Goal: Task Accomplishment & Management: Use online tool/utility

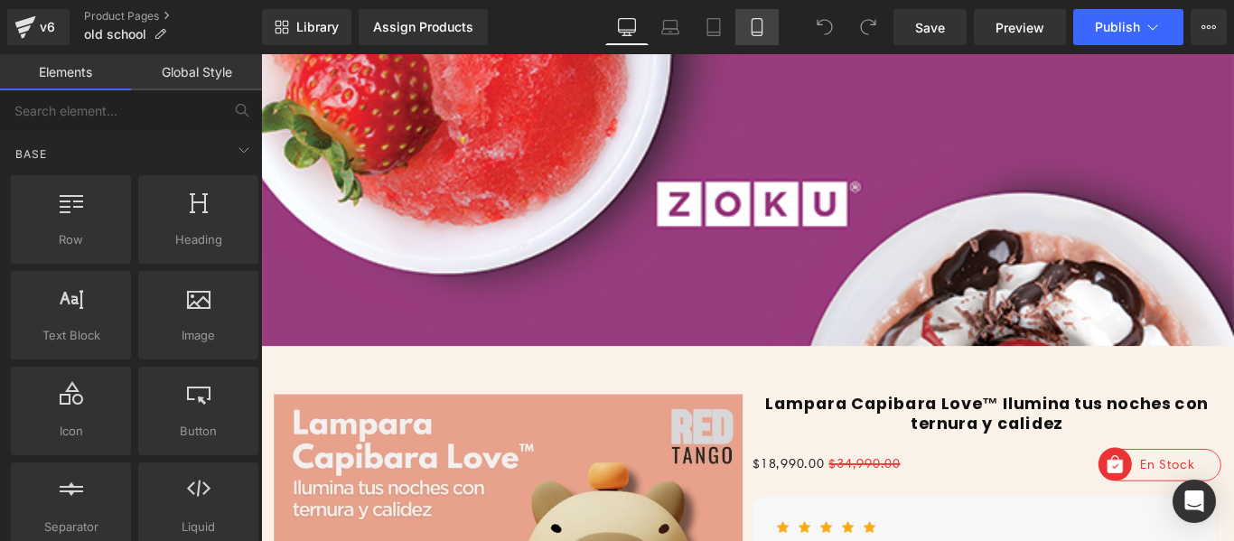
click at [762, 11] on link "Mobile" at bounding box center [756, 27] width 43 height 36
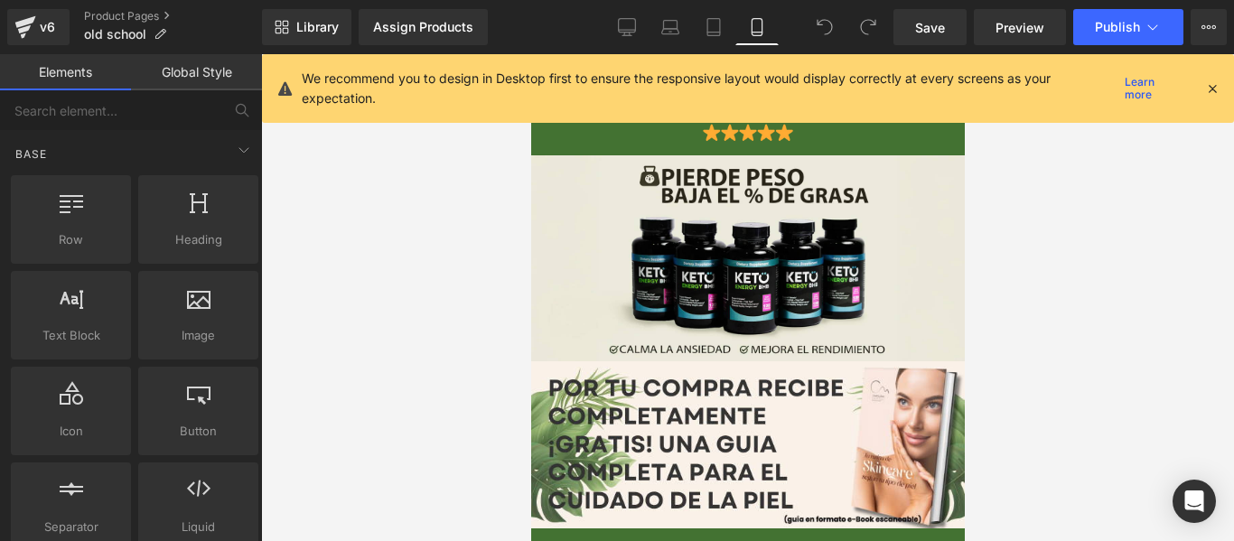
click at [1202, 94] on div "We recommend you to design in Desktop first to ensure the responsive layout wou…" at bounding box center [753, 89] width 903 height 40
click at [1207, 91] on icon at bounding box center [1212, 88] width 16 height 16
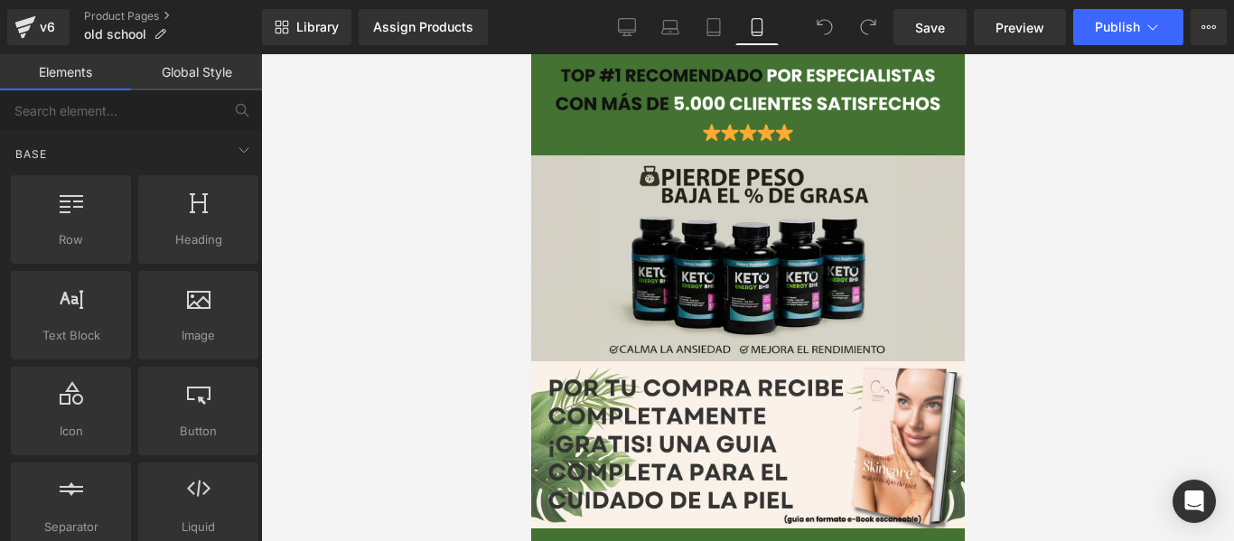
click at [759, 263] on img at bounding box center [746, 258] width 433 height 207
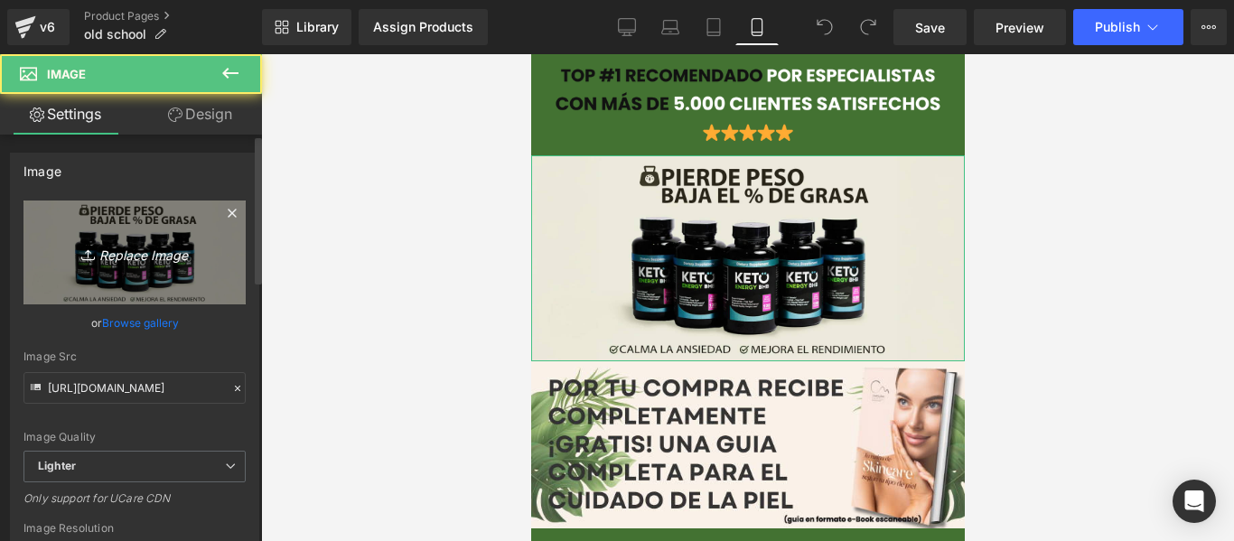
click at [190, 254] on icon "Replace Image" at bounding box center [134, 252] width 144 height 23
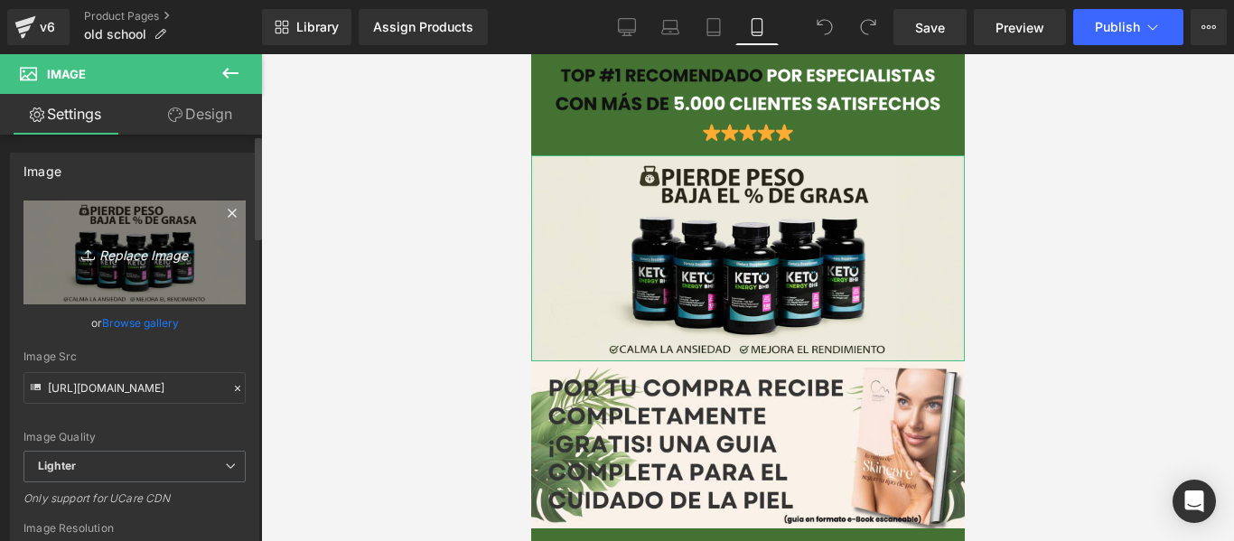
type input "C:\fakepath\ChatGPT_Image_4_ago_2025_14_09_09.png"
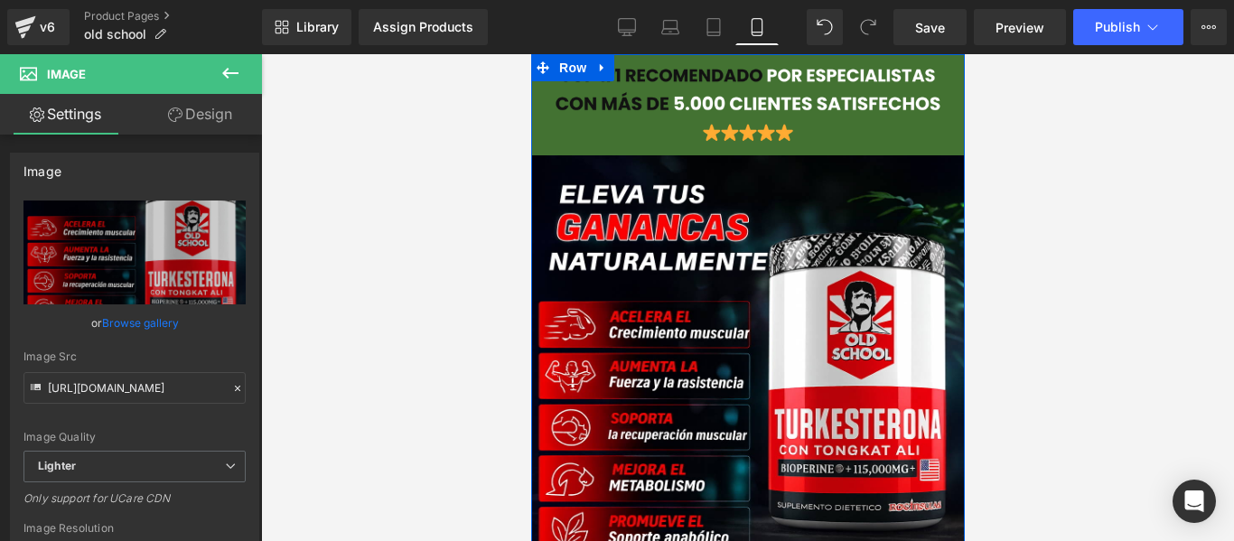
click at [537, 145] on div "Image Image" at bounding box center [746, 334] width 433 height 507
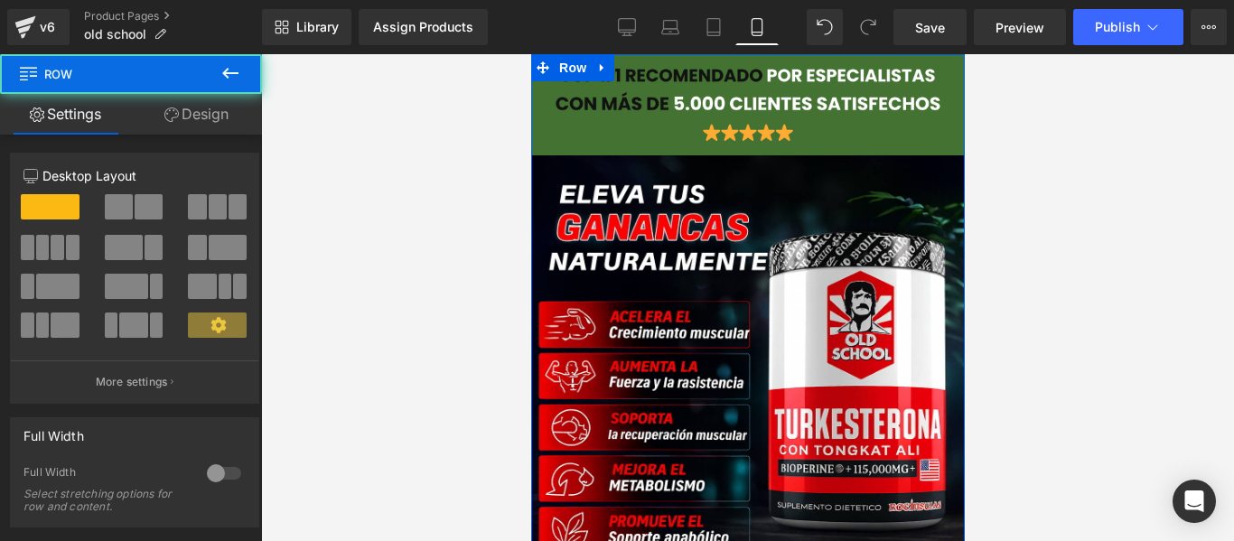
click at [202, 127] on link "Design" at bounding box center [196, 114] width 131 height 41
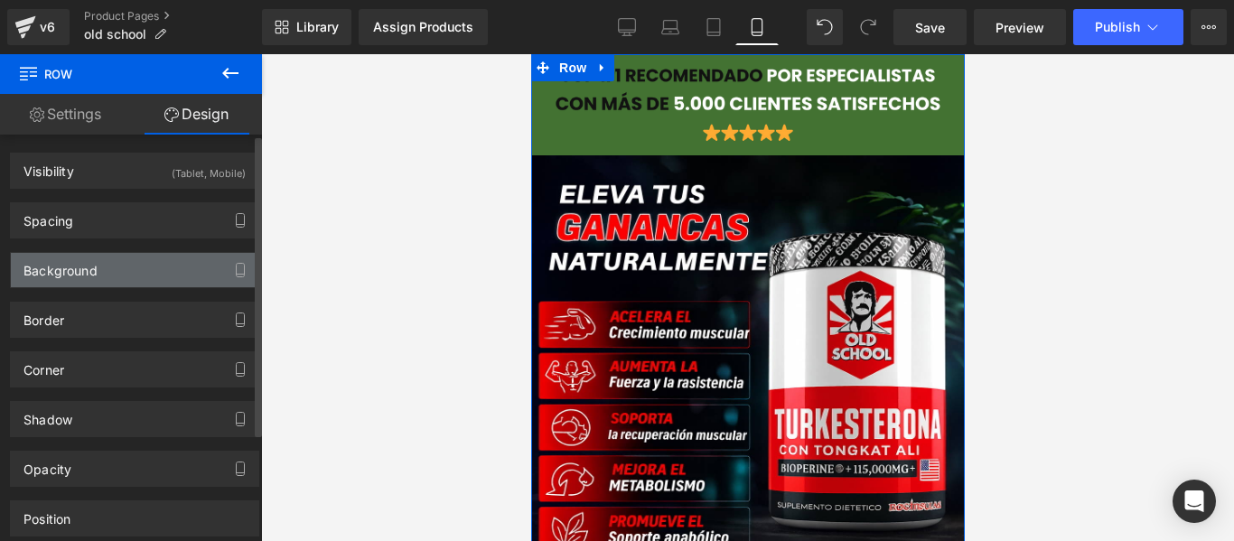
click at [137, 278] on div "Background" at bounding box center [134, 270] width 247 height 34
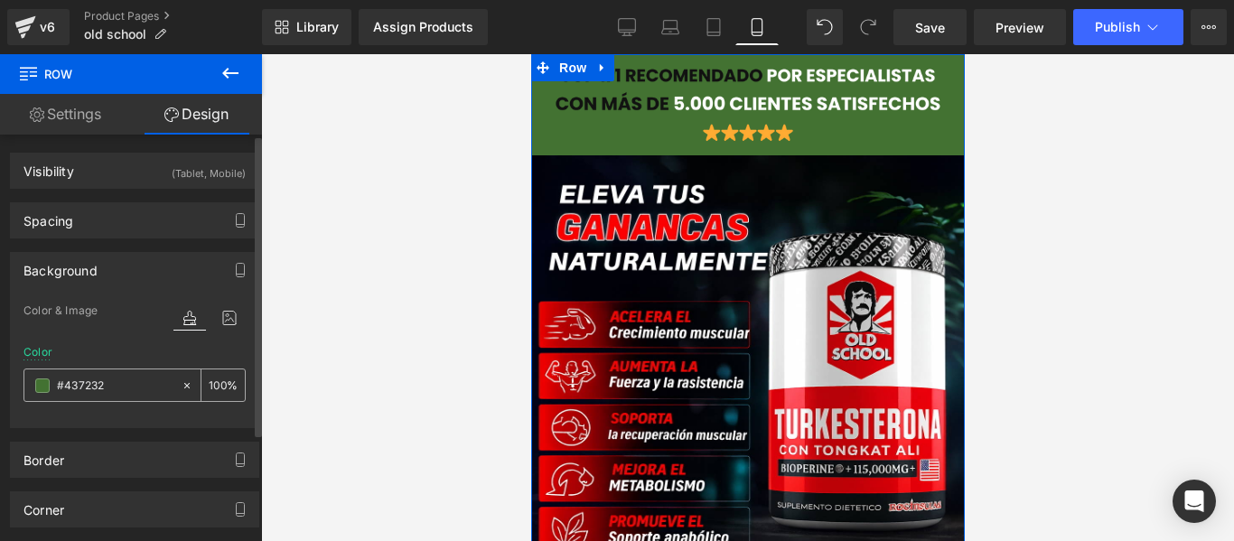
click at [45, 387] on span at bounding box center [42, 385] width 14 height 14
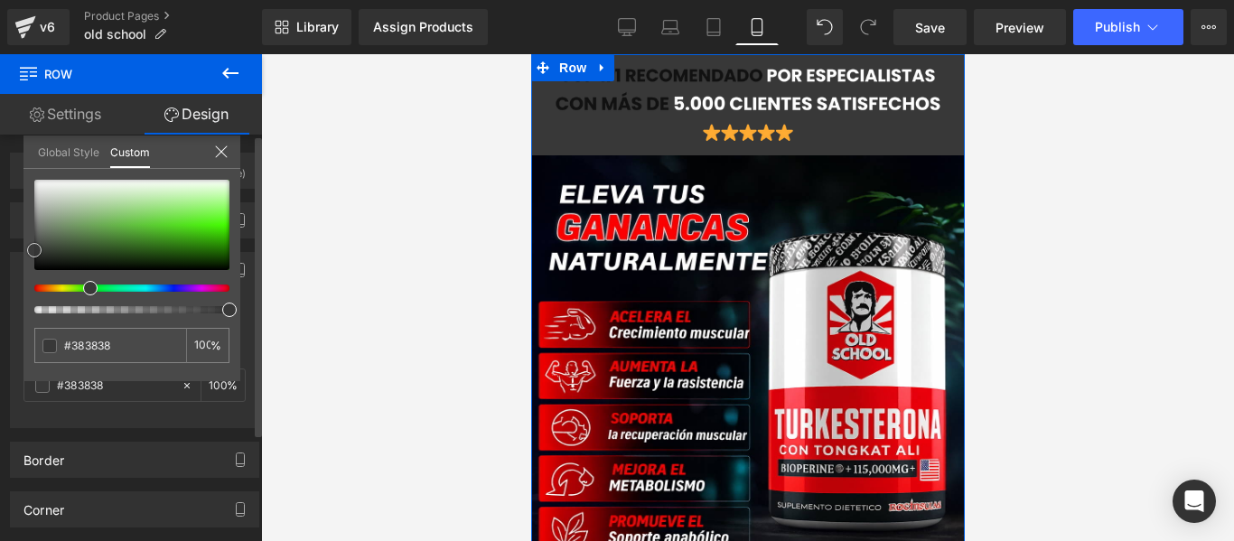
drag, startPoint x: 42, startPoint y: 259, endPoint x: 30, endPoint y: 250, distance: 14.8
click at [34, 250] on div at bounding box center [131, 225] width 195 height 90
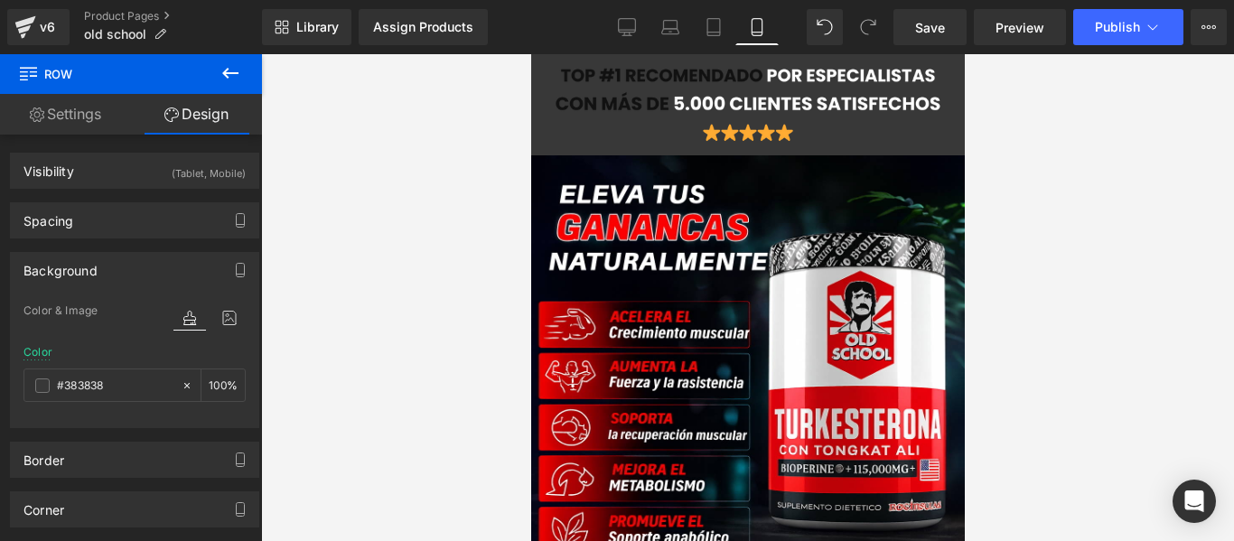
click at [1044, 206] on div at bounding box center [747, 297] width 973 height 487
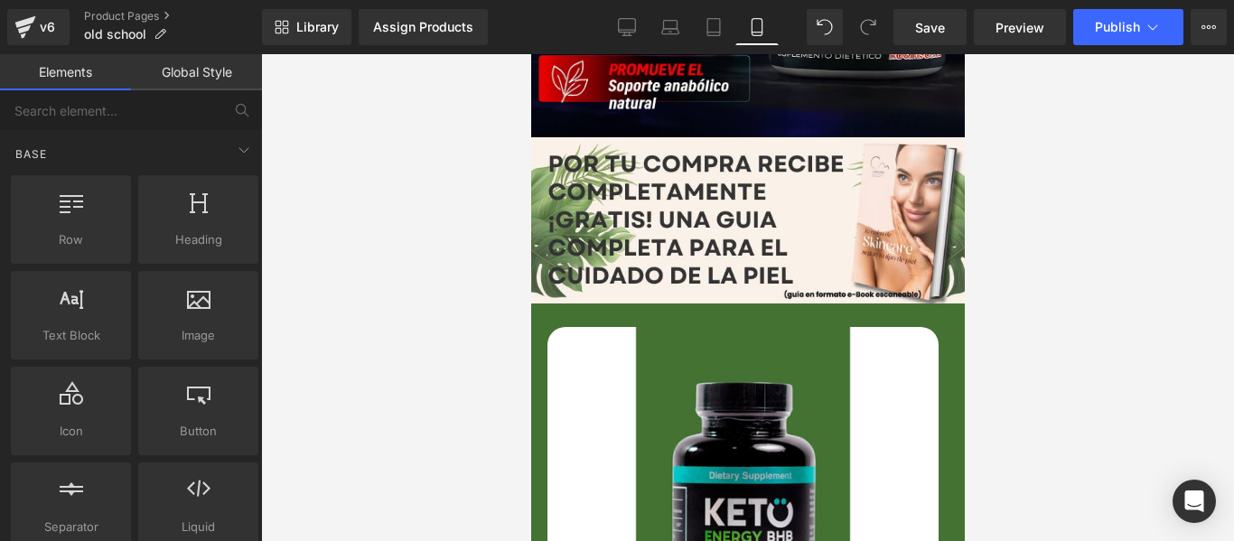
scroll to position [632, 0]
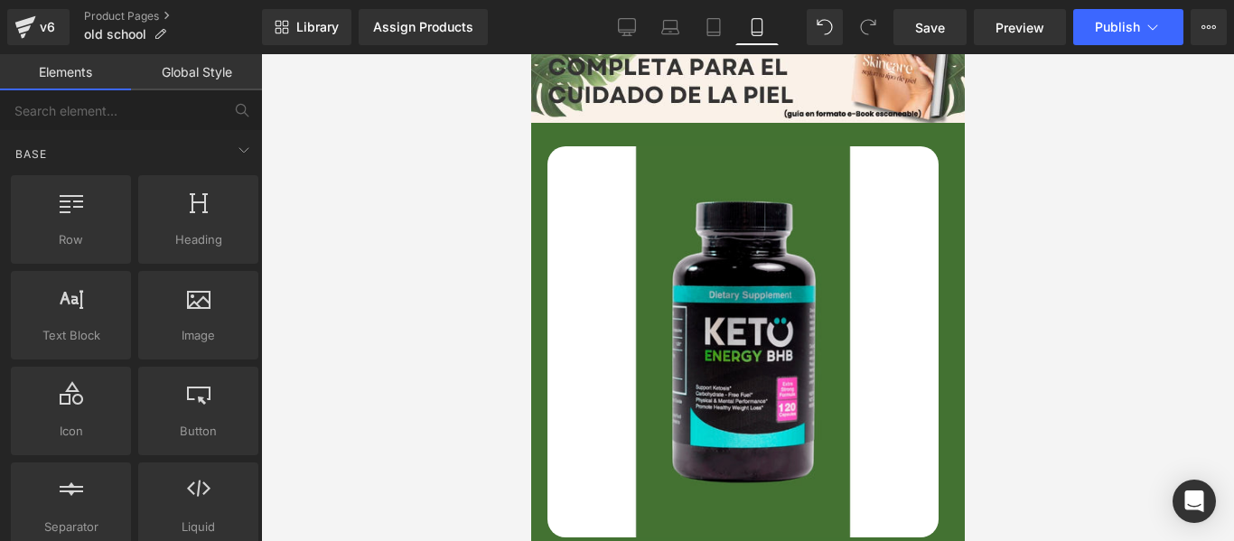
click at [739, 291] on img at bounding box center [741, 341] width 391 height 391
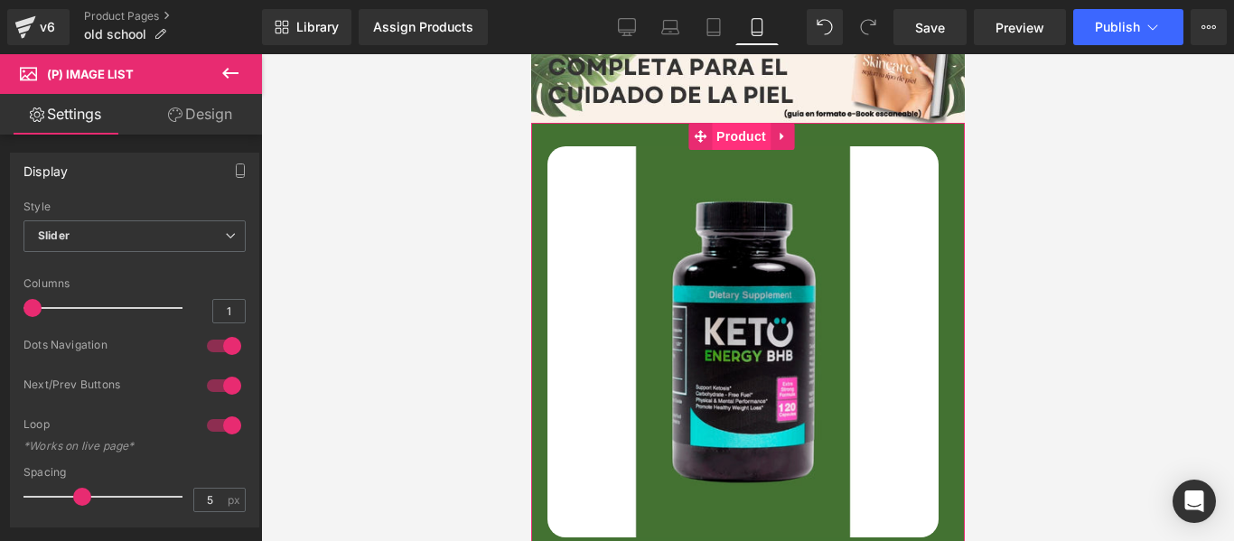
click at [733, 123] on span "Product" at bounding box center [740, 136] width 59 height 27
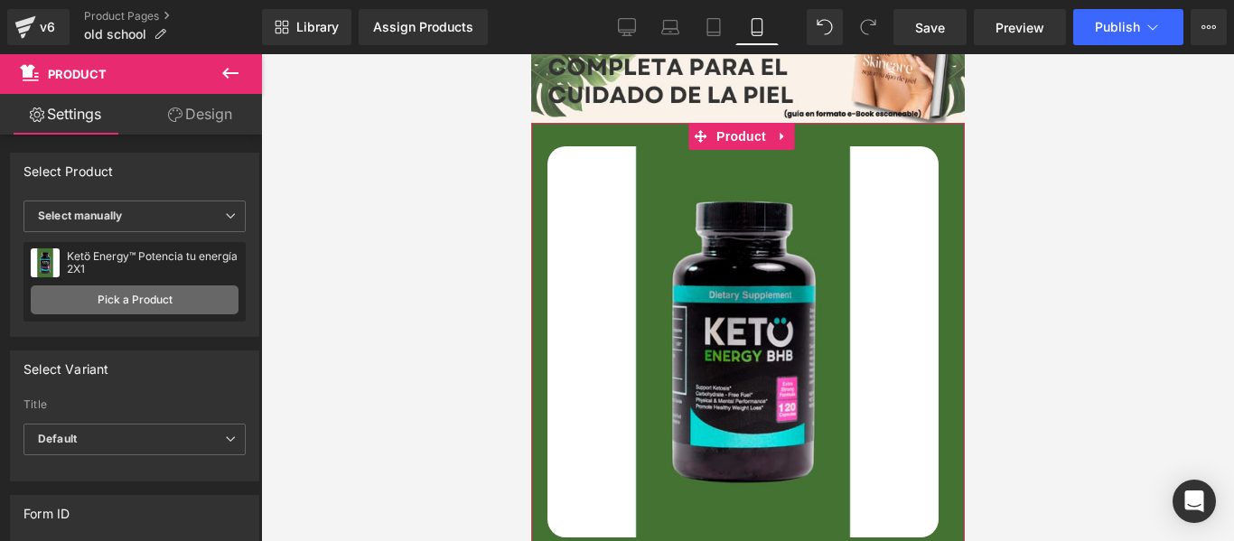
click at [121, 299] on link "Pick a Product" at bounding box center [135, 299] width 208 height 29
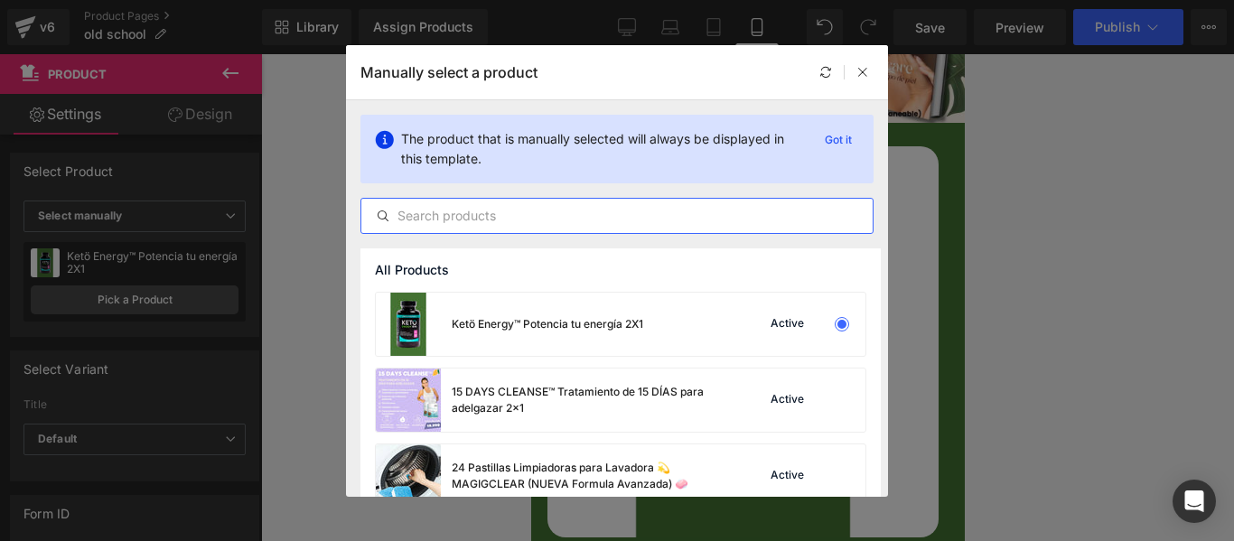
click at [493, 214] on input "text" at bounding box center [616, 216] width 511 height 22
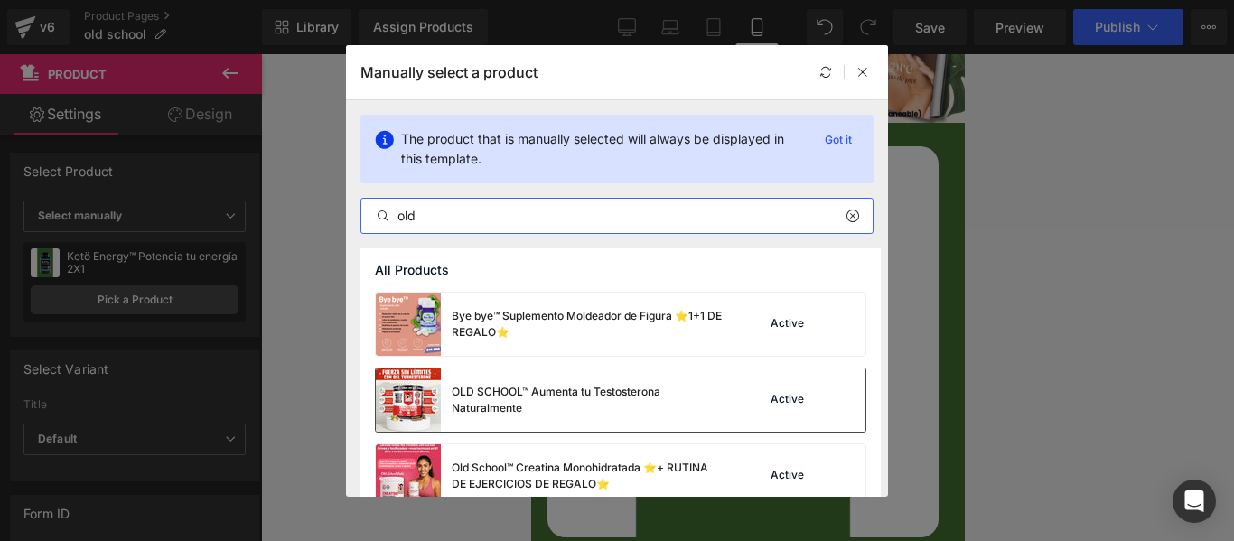
type input "old"
click at [602, 403] on div "OLD SCHOOL™ Aumenta tu Testosterona Naturalmente" at bounding box center [587, 400] width 271 height 33
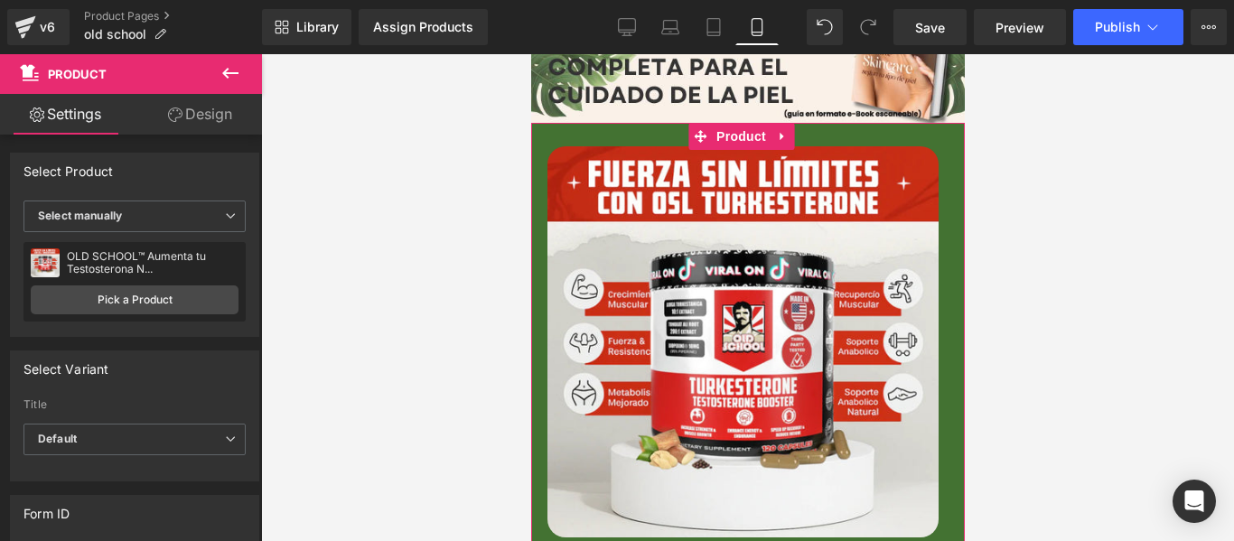
click at [547, 129] on span at bounding box center [556, 140] width 19 height 22
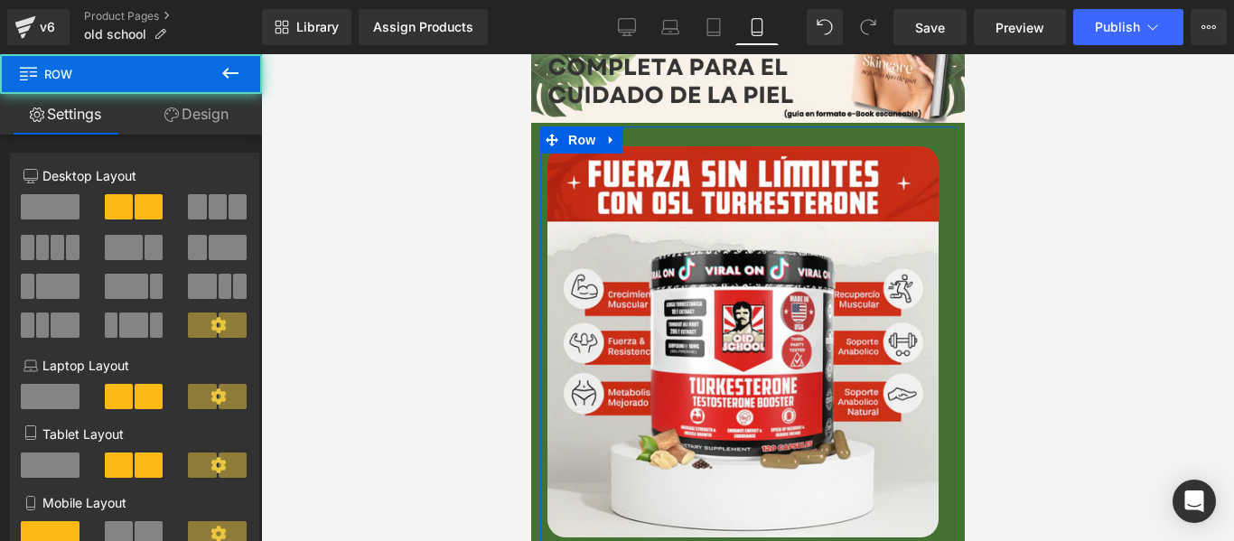
click at [195, 107] on link "Design" at bounding box center [196, 114] width 131 height 41
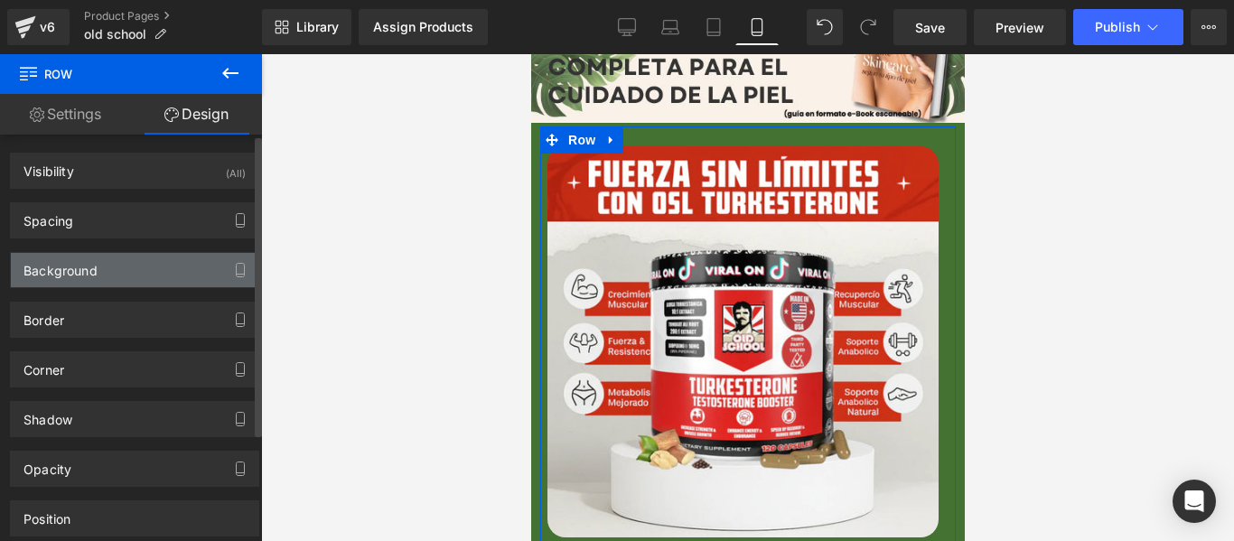
click at [105, 265] on div "Background" at bounding box center [134, 270] width 247 height 34
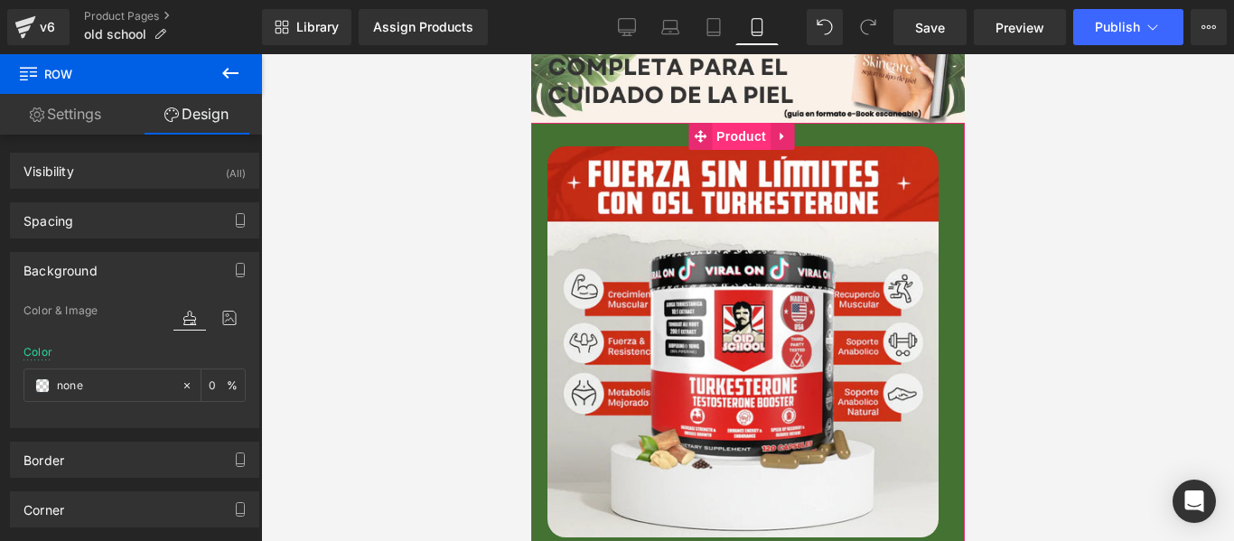
click at [758, 123] on span "Product" at bounding box center [740, 136] width 59 height 27
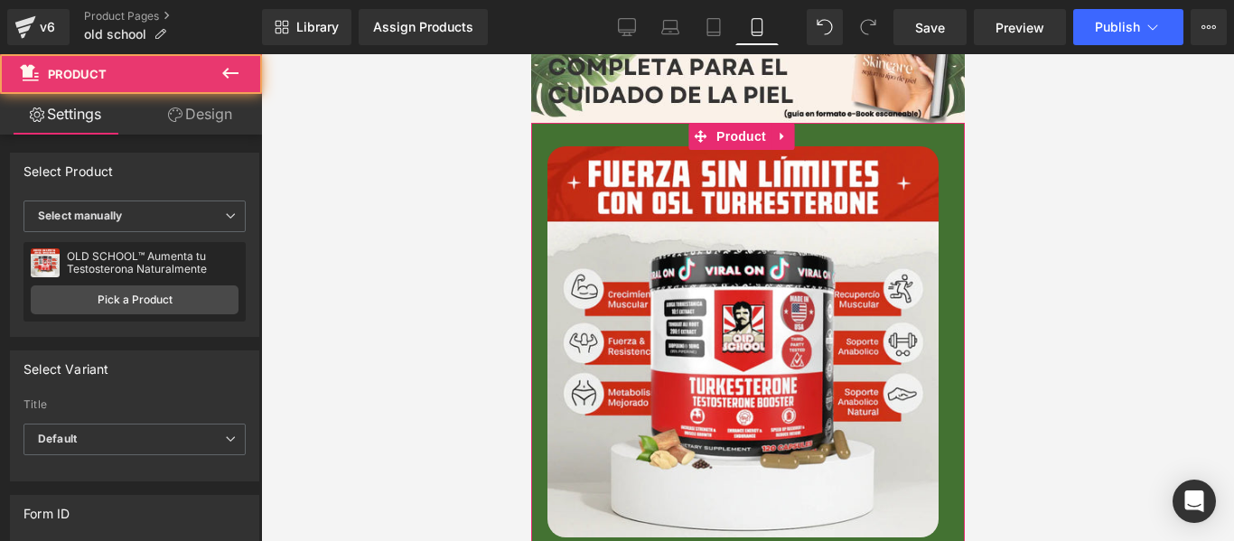
click at [203, 123] on link "Design" at bounding box center [200, 114] width 131 height 41
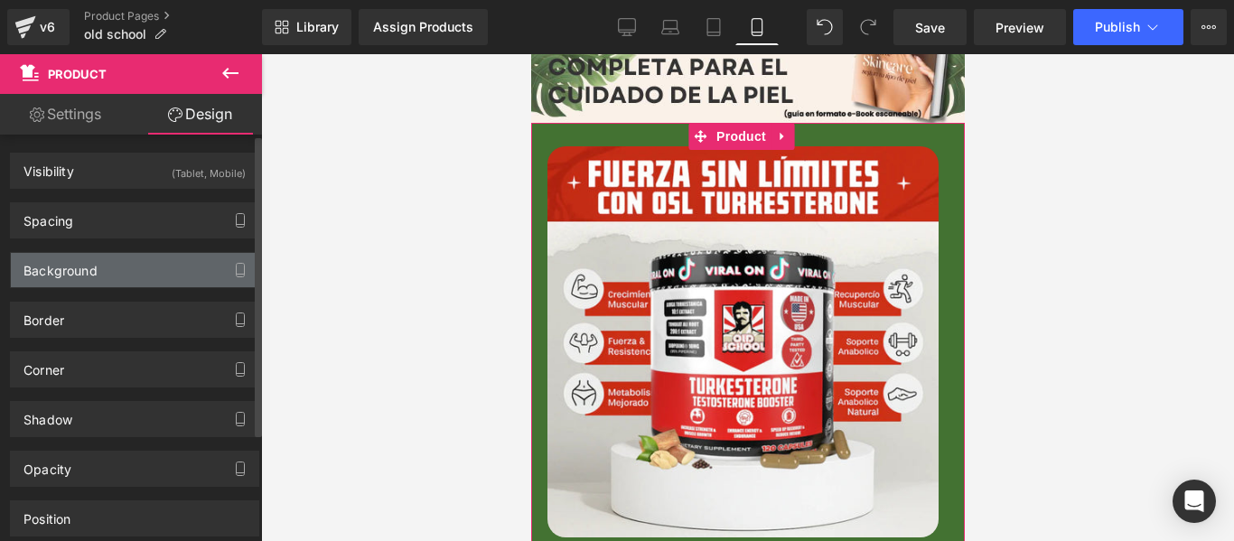
click at [101, 282] on div "Background" at bounding box center [134, 270] width 247 height 34
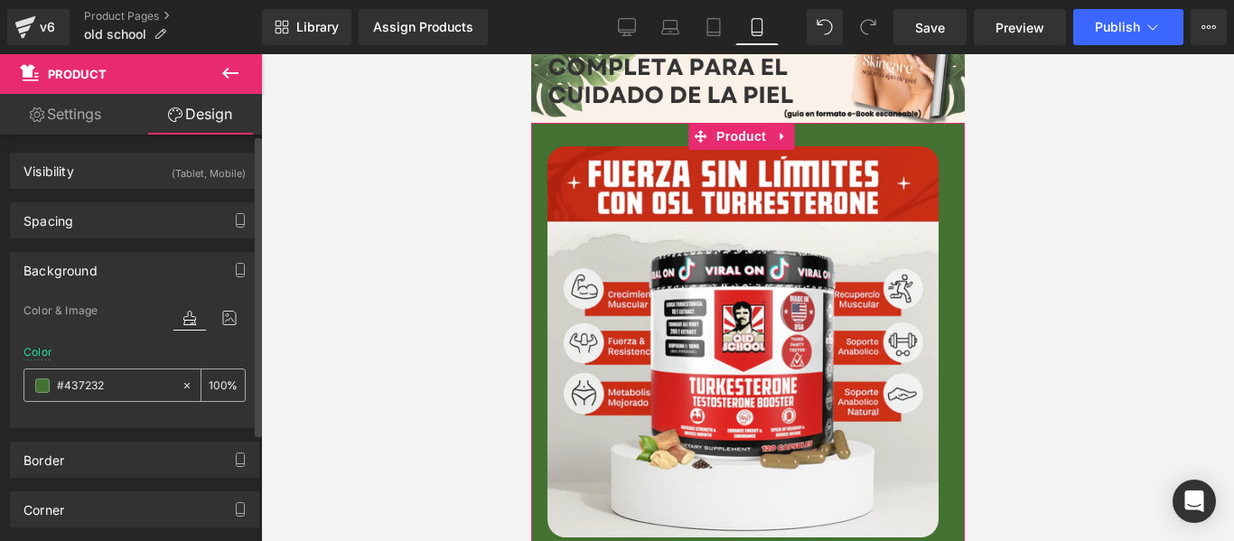
click at [44, 386] on span at bounding box center [42, 385] width 14 height 14
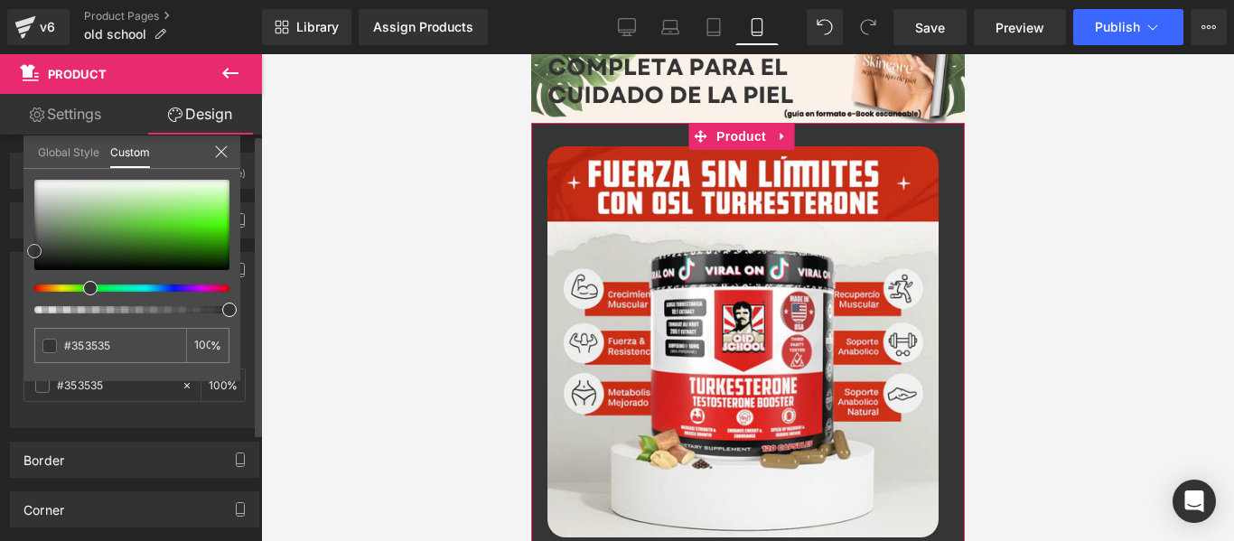
drag, startPoint x: 115, startPoint y: 243, endPoint x: 29, endPoint y: 253, distance: 86.4
click at [29, 253] on span at bounding box center [34, 251] width 14 height 14
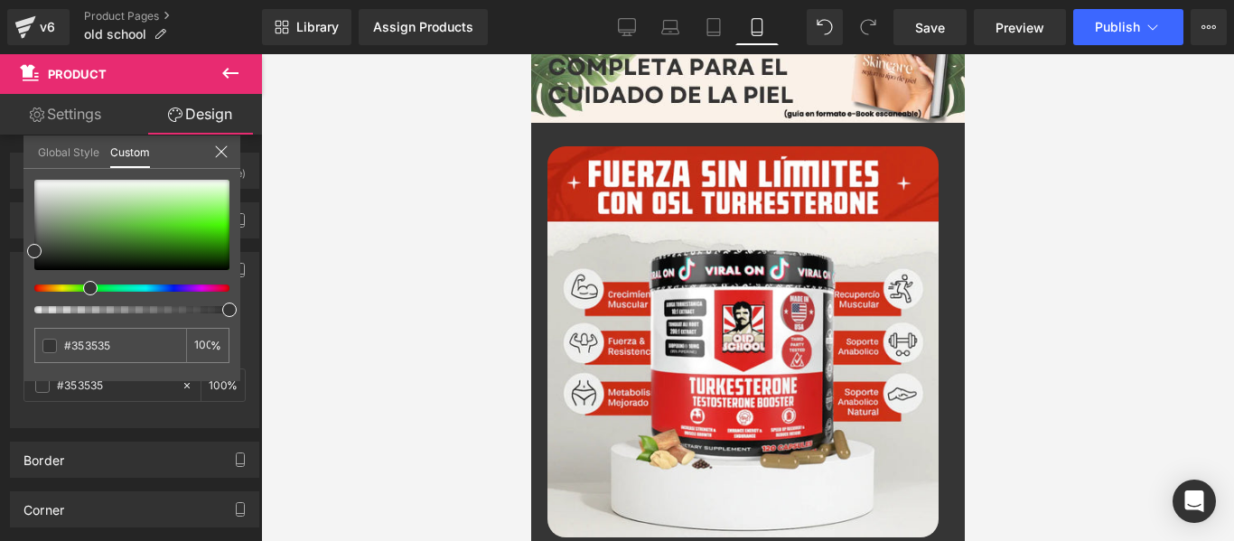
click at [1057, 164] on div at bounding box center [747, 297] width 973 height 487
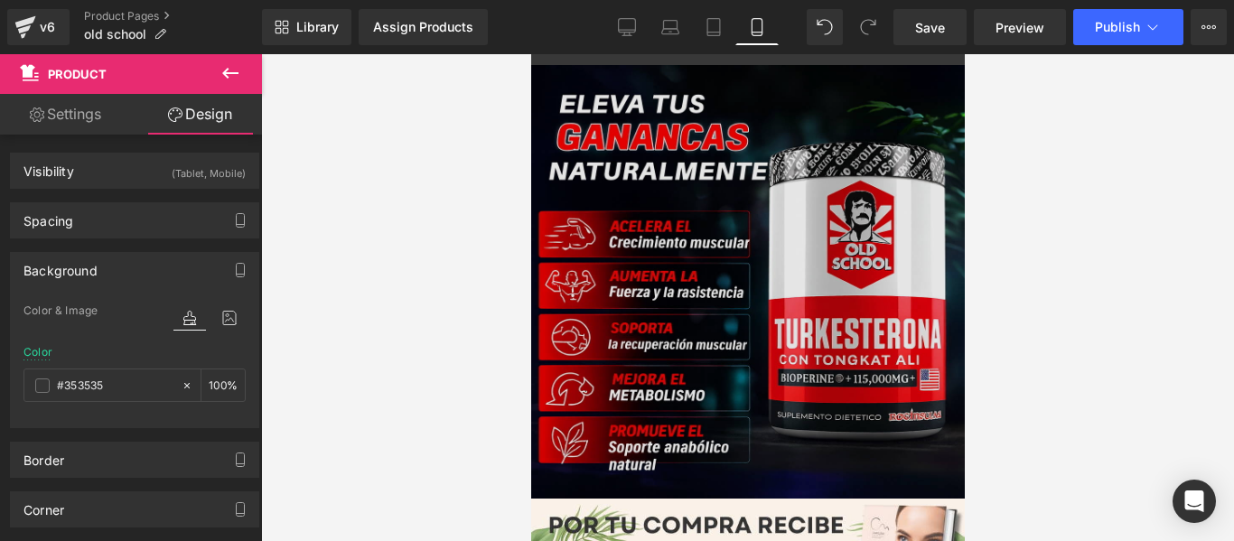
scroll to position [271, 0]
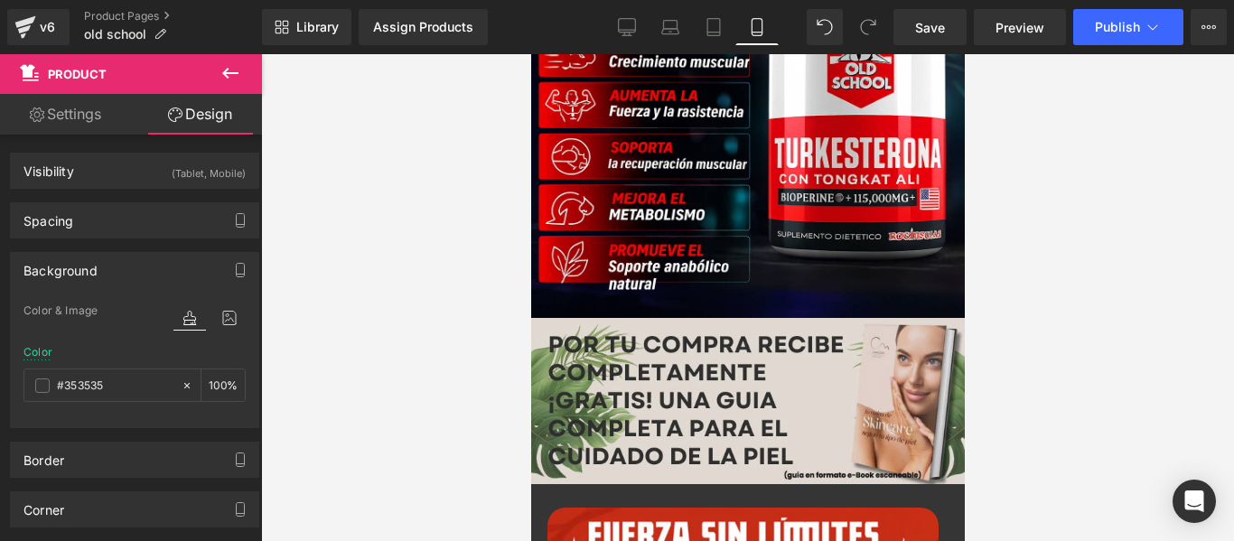
click at [785, 402] on img at bounding box center [746, 401] width 433 height 167
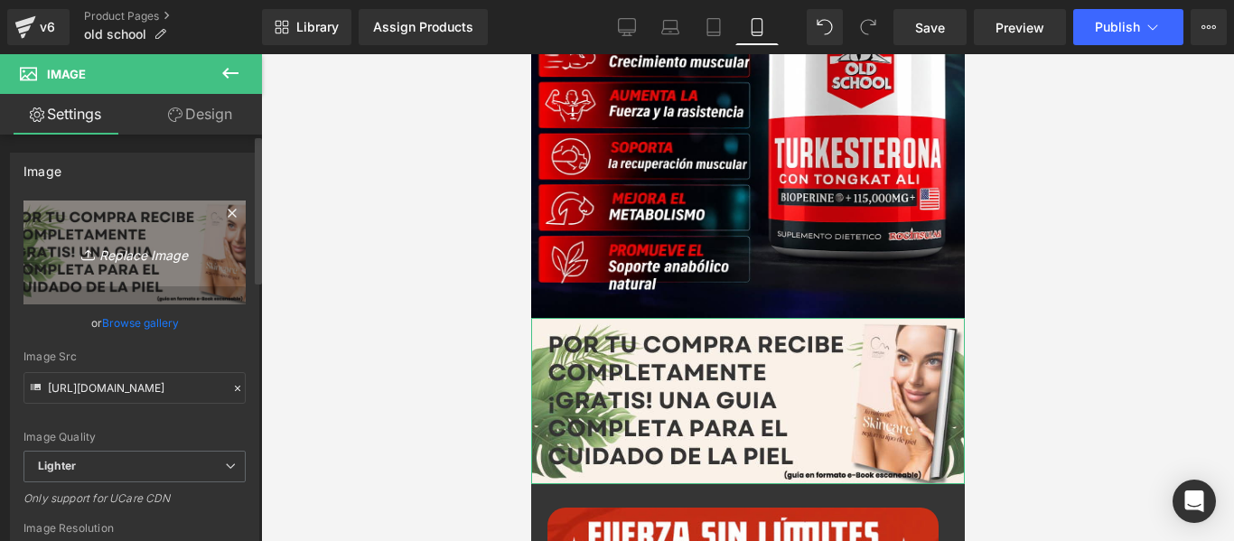
click at [133, 258] on icon "Replace Image" at bounding box center [134, 252] width 144 height 23
type input "C:\fakepath\Imagen_de_WhatsApp_[DATE]_a_las_22.17.33_b4f2321c.jpg"
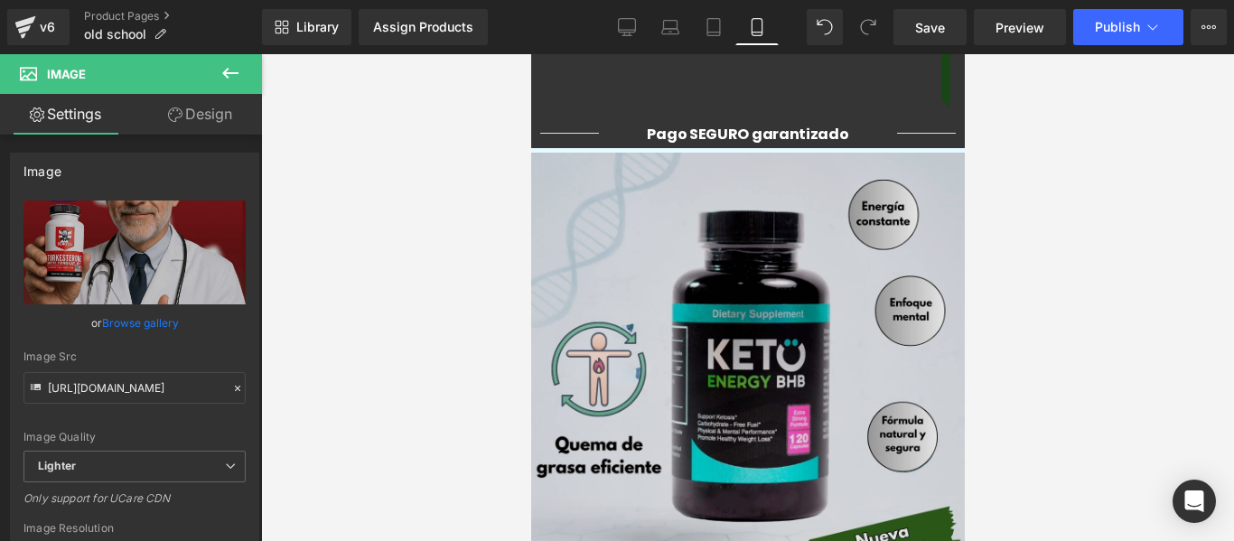
scroll to position [2167, 0]
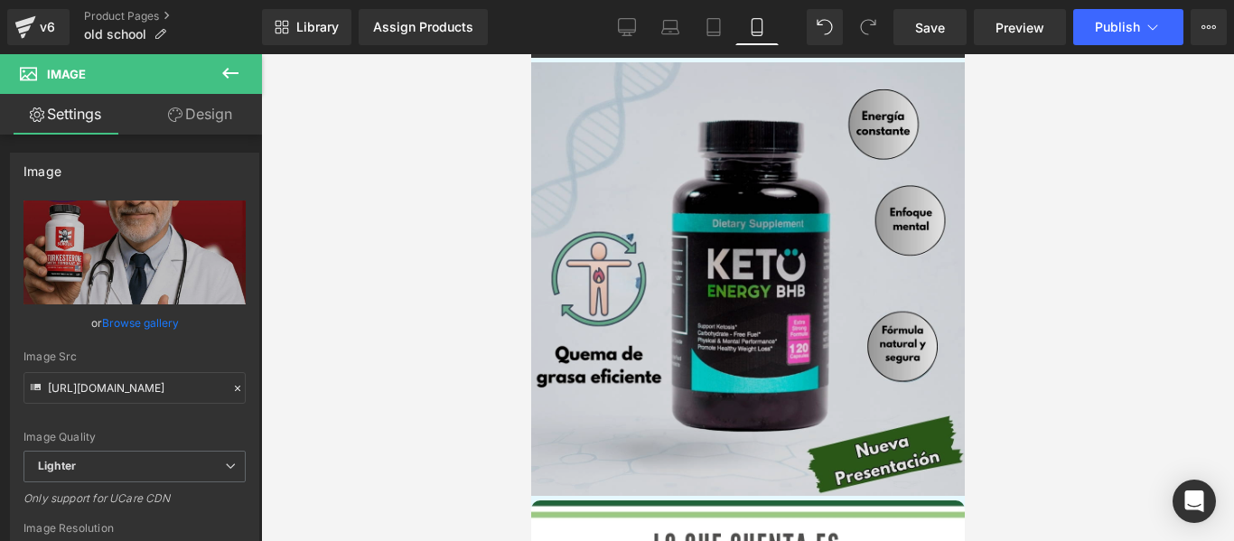
click at [685, 267] on img at bounding box center [746, 278] width 433 height 433
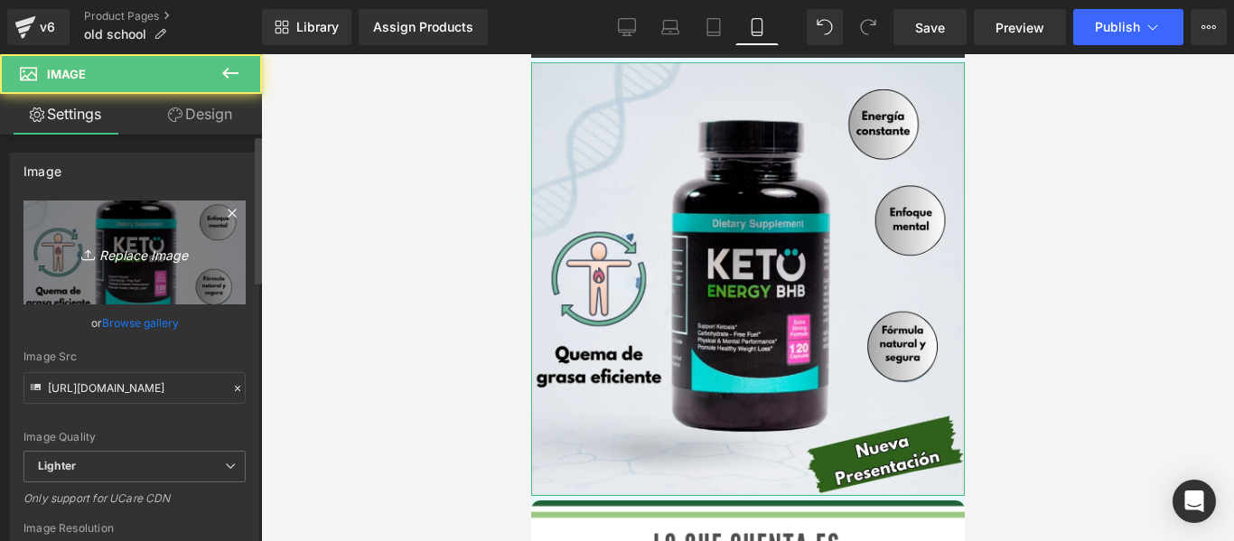
click at [150, 237] on link "Replace Image" at bounding box center [134, 252] width 222 height 104
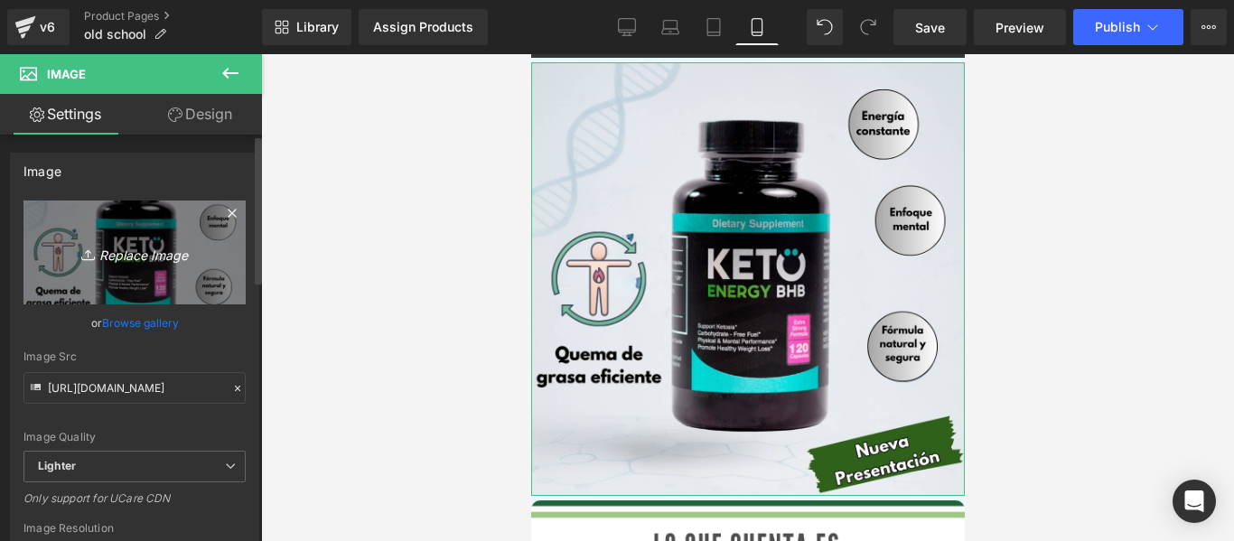
type input "C:\fakepath\Imagen_de_WhatsApp_[DATE]_a_las_22.17.33_9c876411.webp"
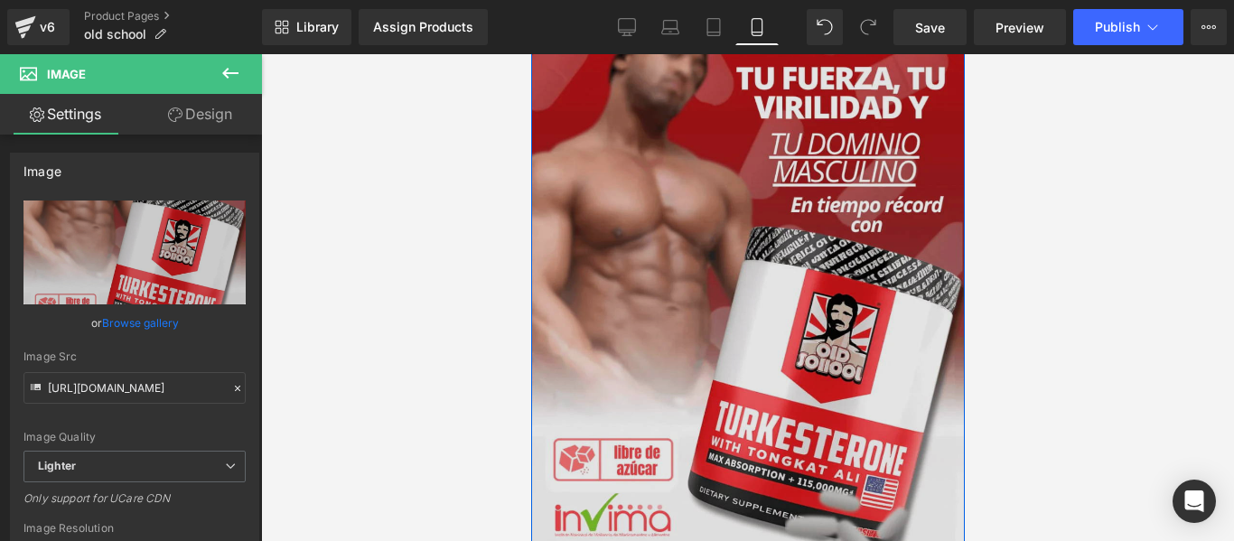
scroll to position [1896, 0]
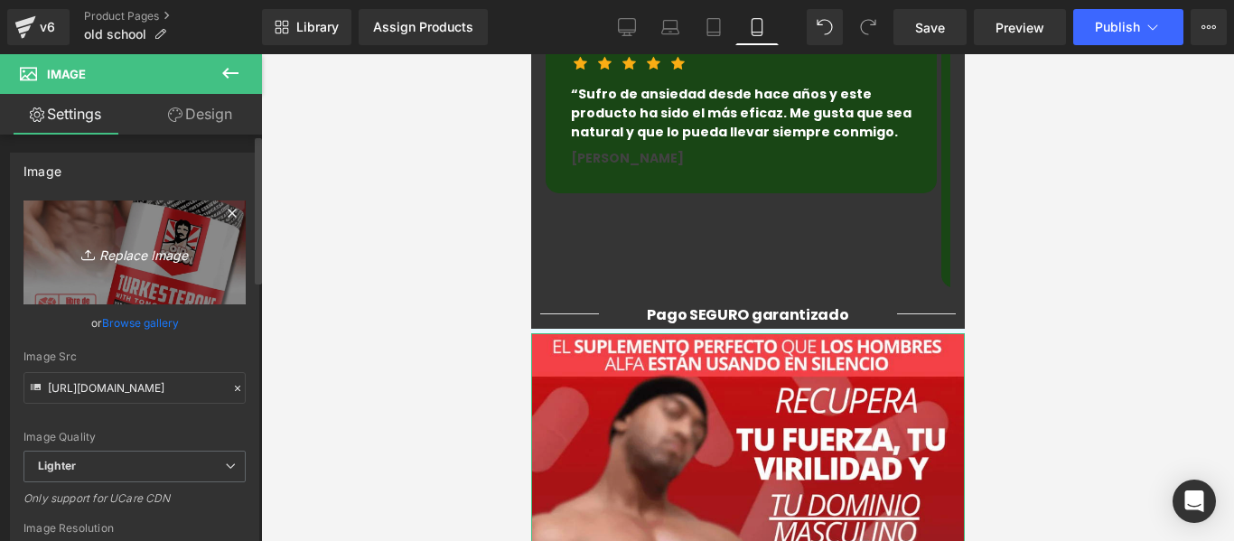
click at [57, 225] on link "Replace Image" at bounding box center [134, 252] width 222 height 104
type input "C:\fakepath\Imagen_de_WhatsApp_[DATE]_a_las_22.17.32_7c739ca0.jpg"
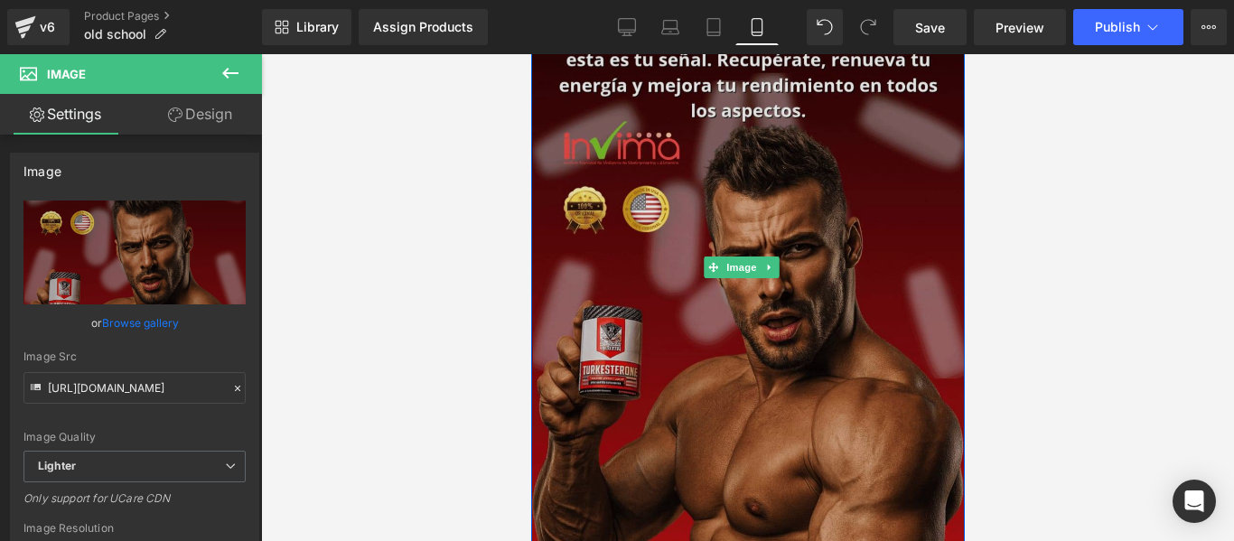
scroll to position [2799, 0]
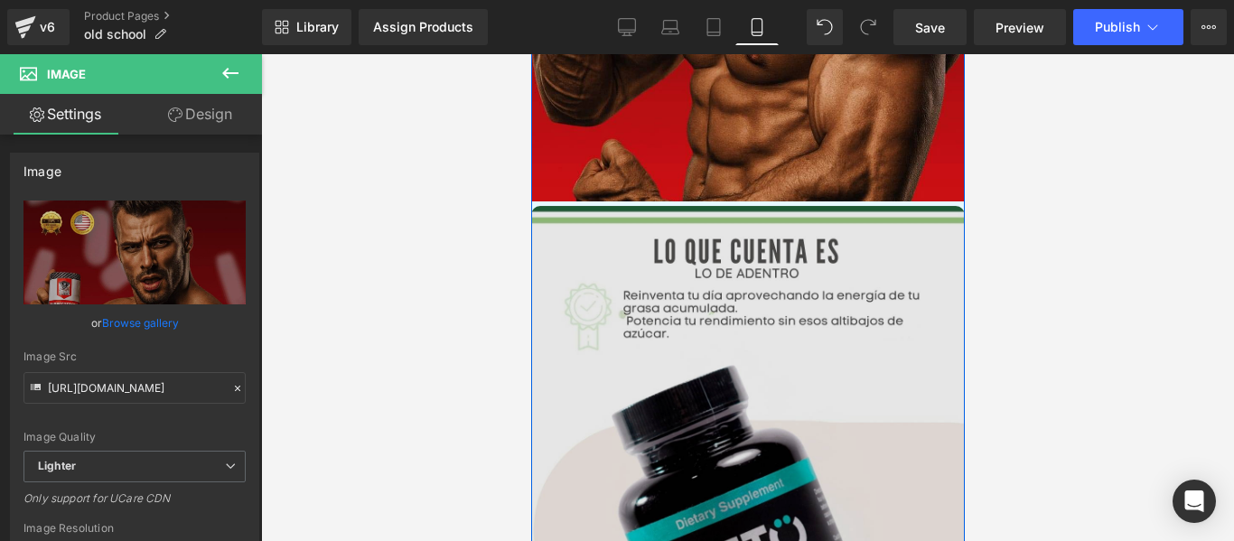
click at [761, 323] on img at bounding box center [746, 422] width 433 height 433
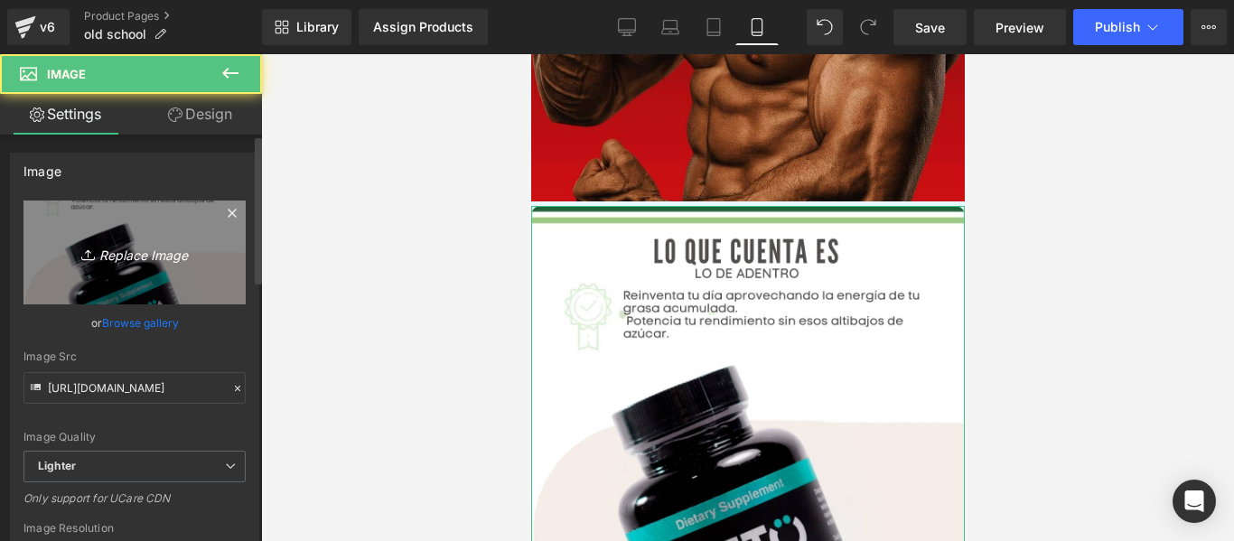
click at [125, 280] on link "Replace Image" at bounding box center [134, 252] width 222 height 104
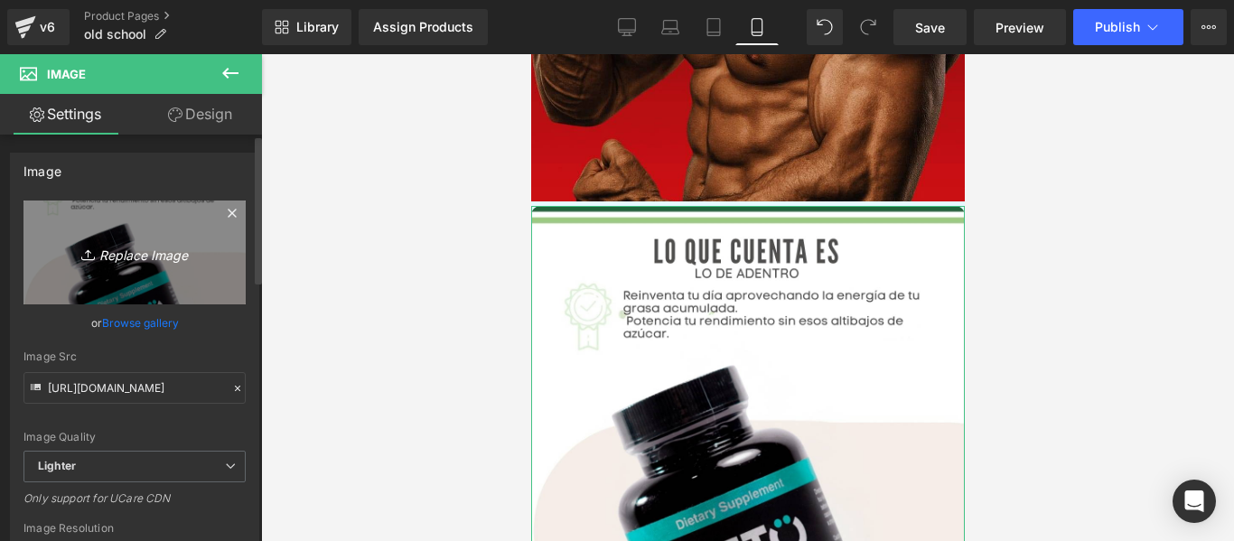
type input "C:\fakepath\Captura_de_testosterona2.webp"
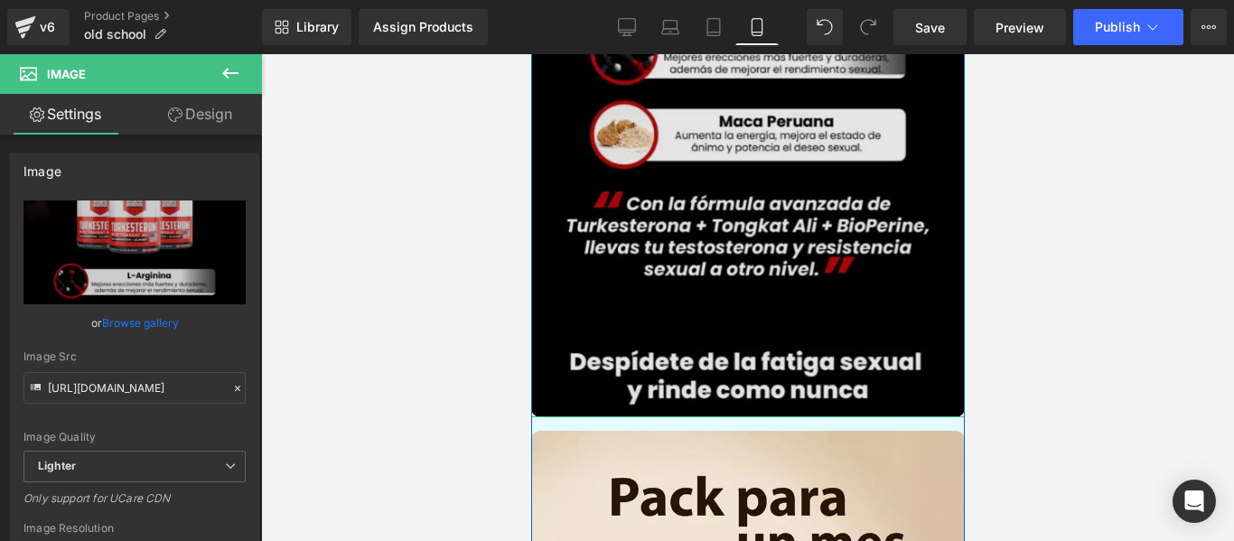
scroll to position [3702, 0]
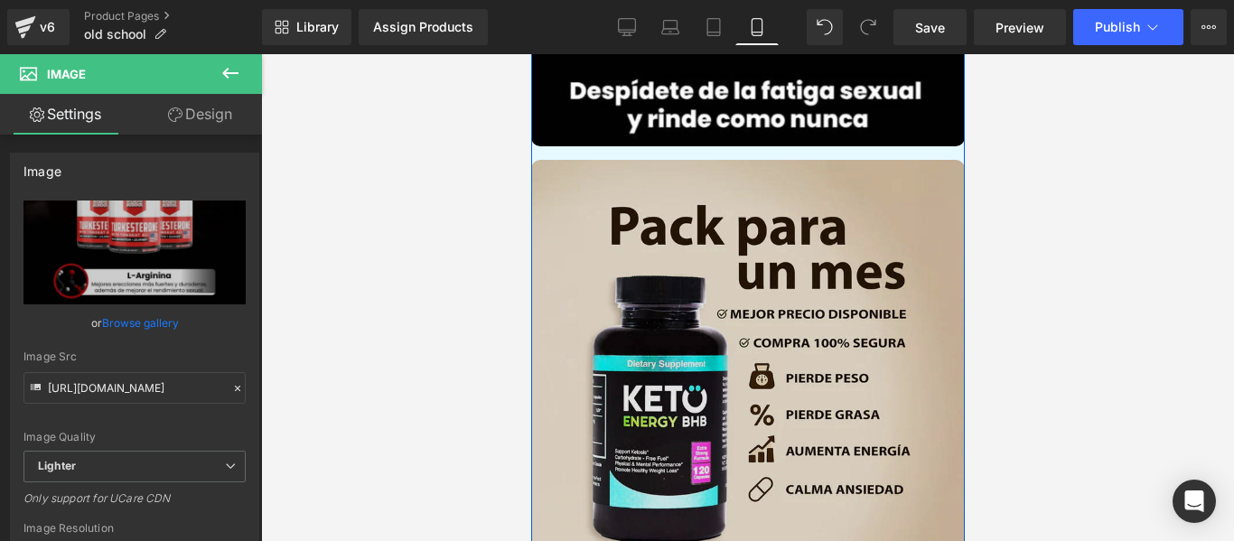
click at [641, 314] on img at bounding box center [746, 376] width 433 height 433
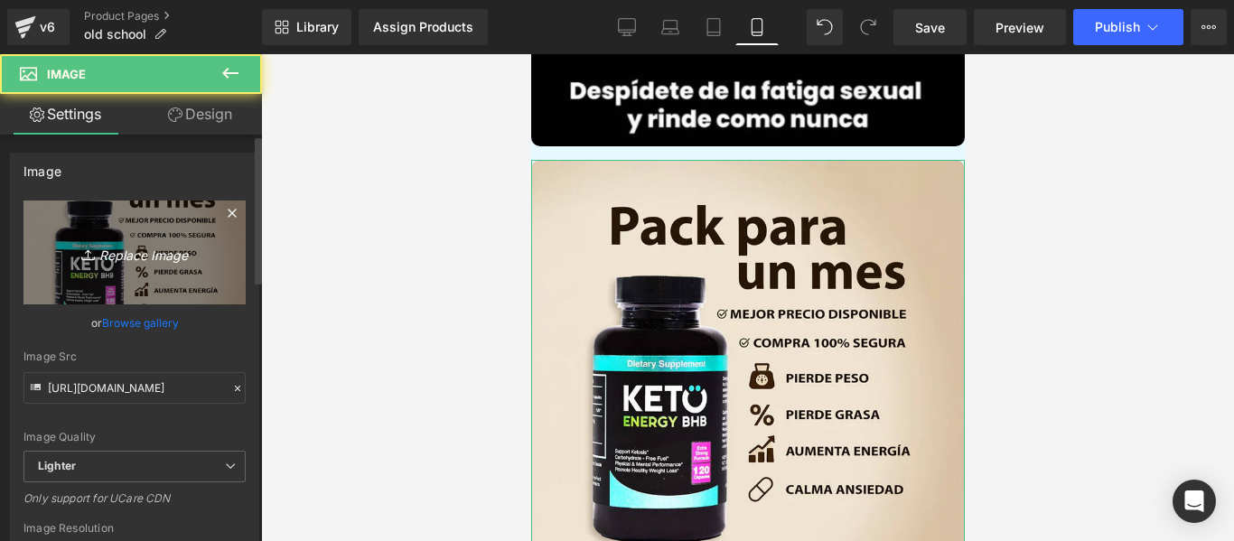
click at [198, 266] on link "Replace Image" at bounding box center [134, 252] width 222 height 104
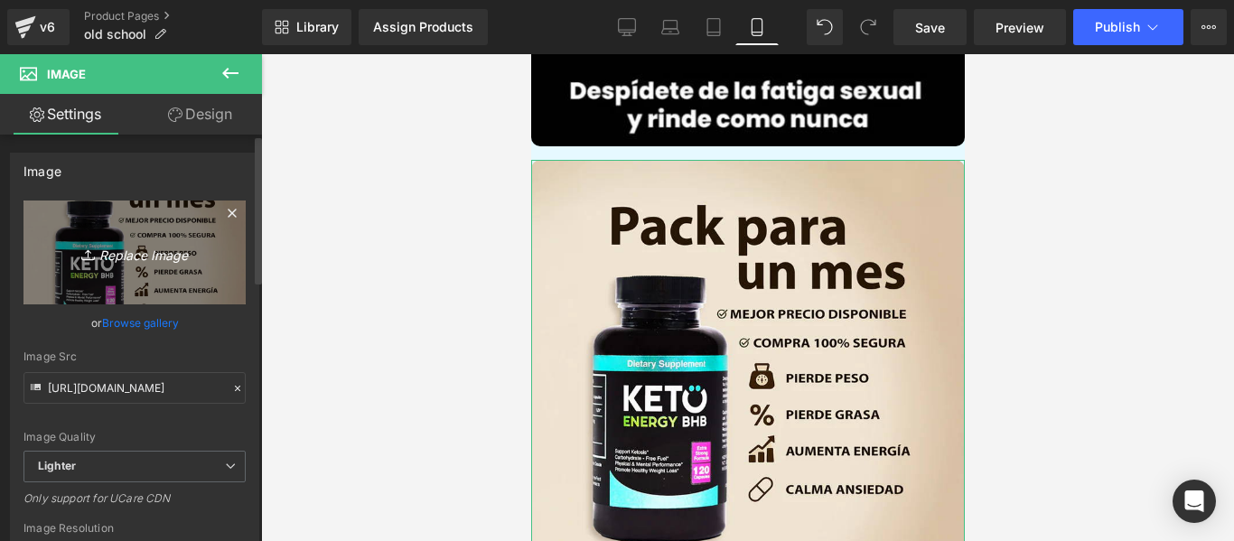
type input "C:\fakepath\ChatGPT_Image_4_ago_2025_15_18_37.png"
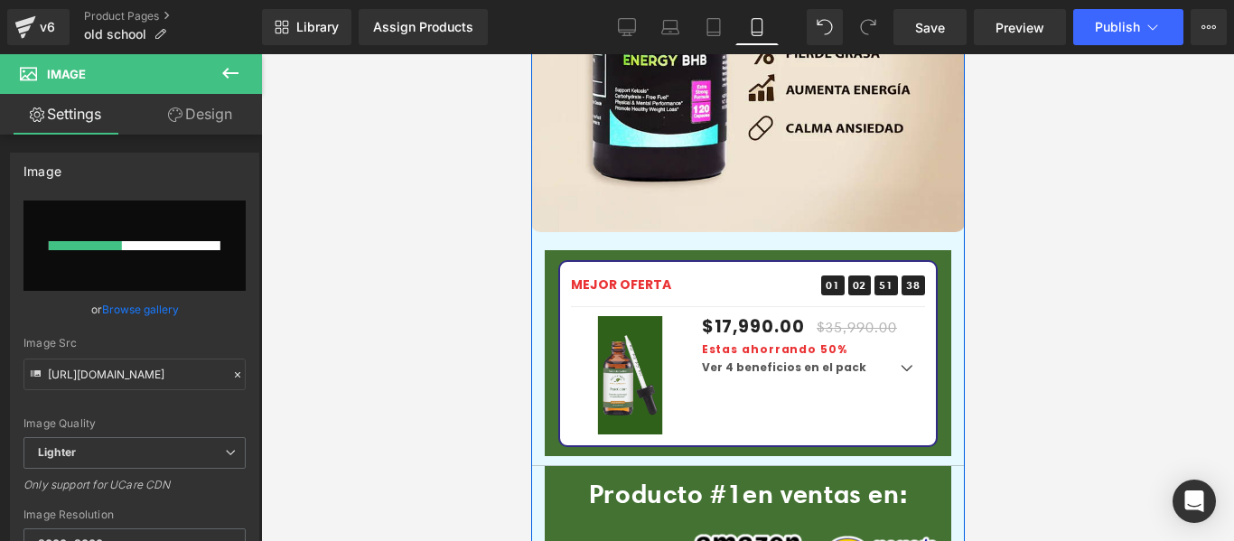
scroll to position [4244, 0]
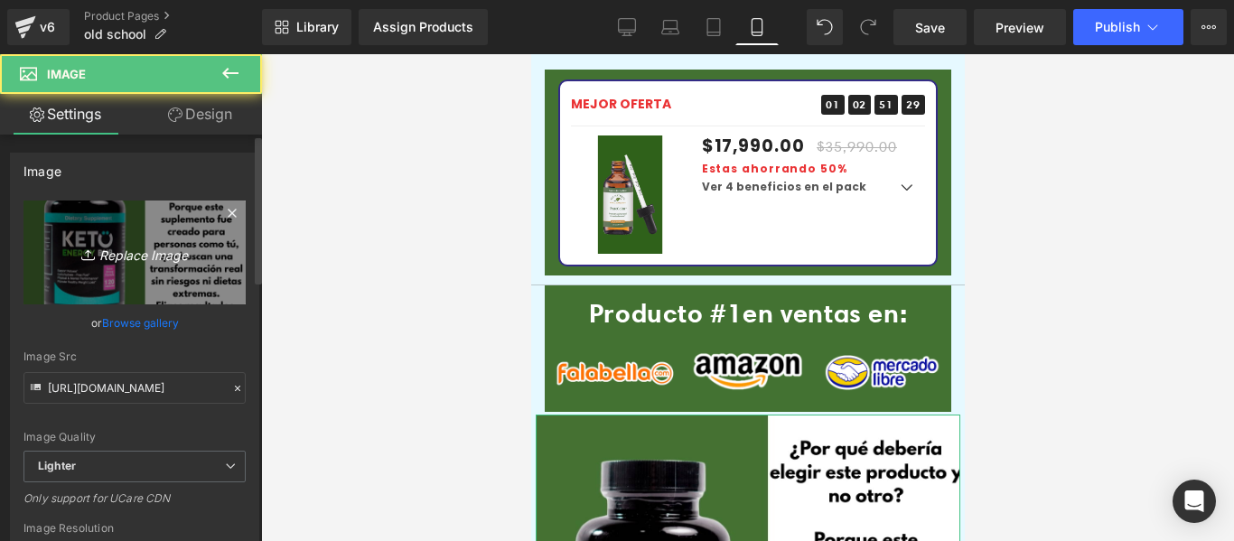
click at [146, 244] on icon "Replace Image" at bounding box center [134, 252] width 144 height 23
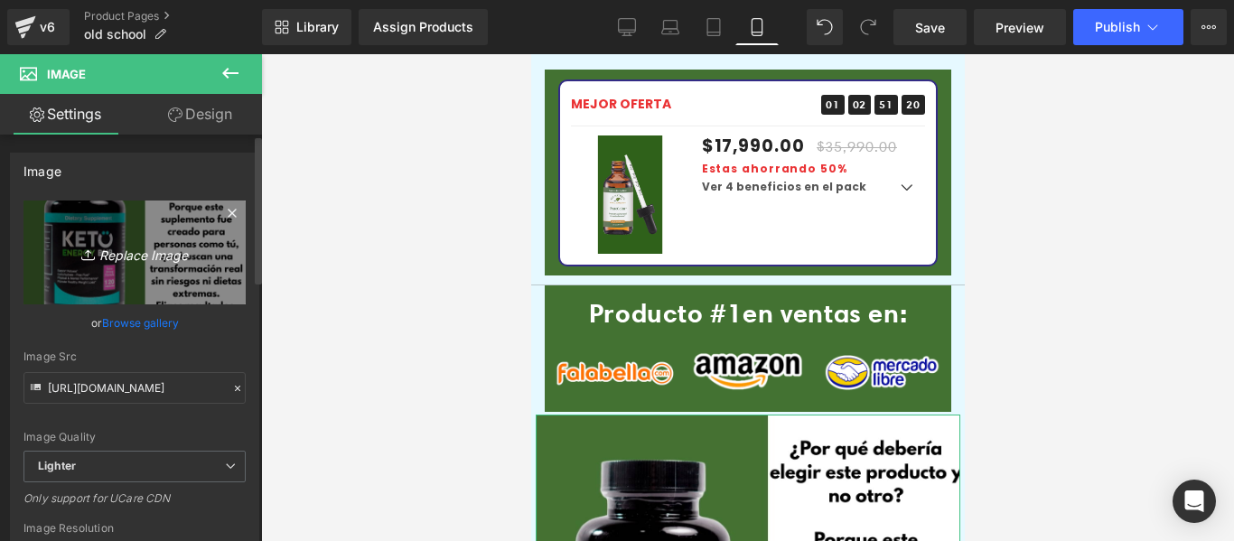
type input "C:\fakepath\ChatGPT_Image_4_ago_2025_14_22_03.png"
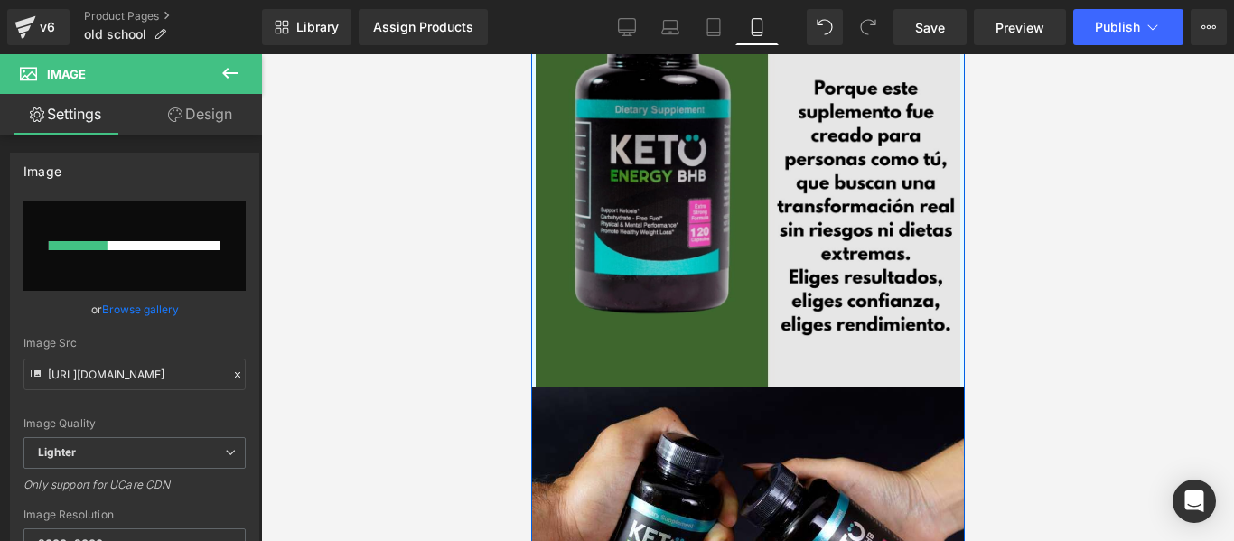
scroll to position [4876, 0]
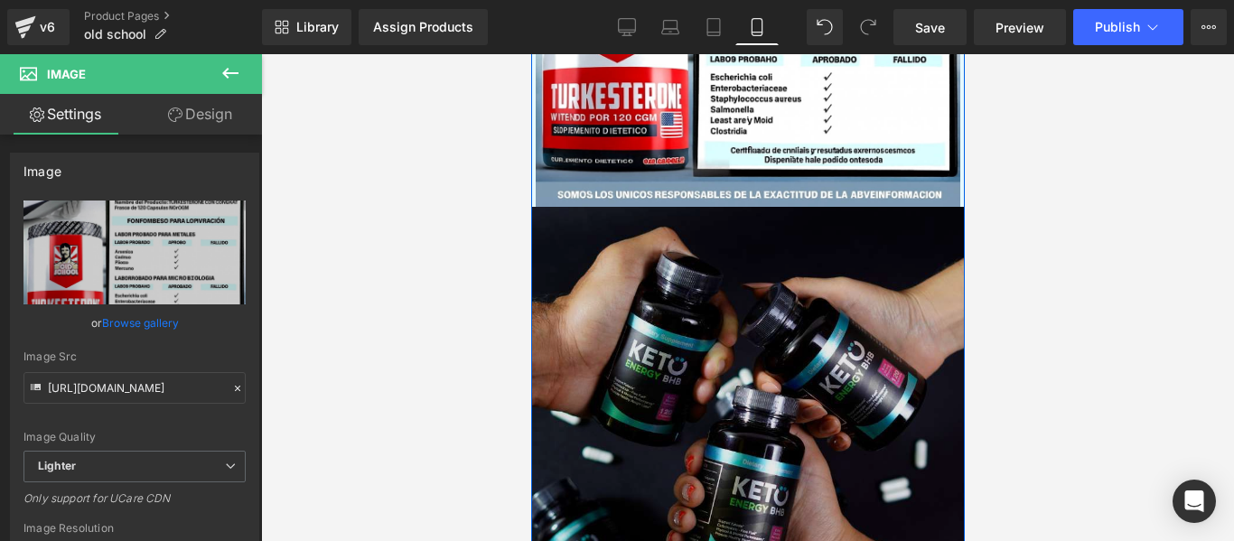
click at [602, 259] on img at bounding box center [746, 423] width 433 height 433
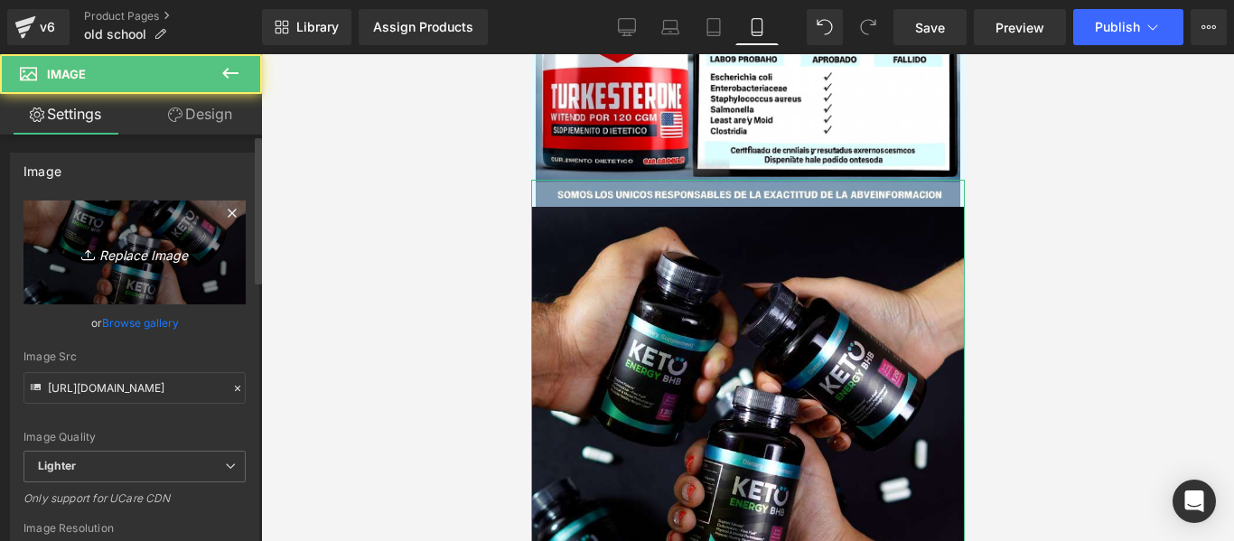
click at [84, 269] on link "Replace Image" at bounding box center [134, 252] width 222 height 104
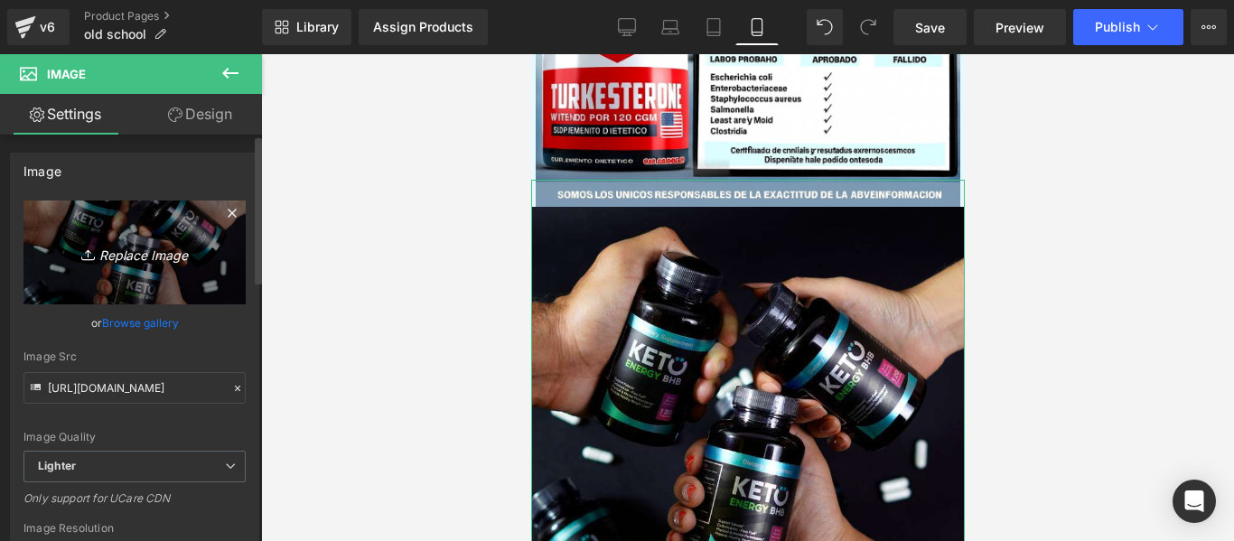
type input "C:\fakepath\ChatGPT_Image_4_ago_2025_14_39_53.png"
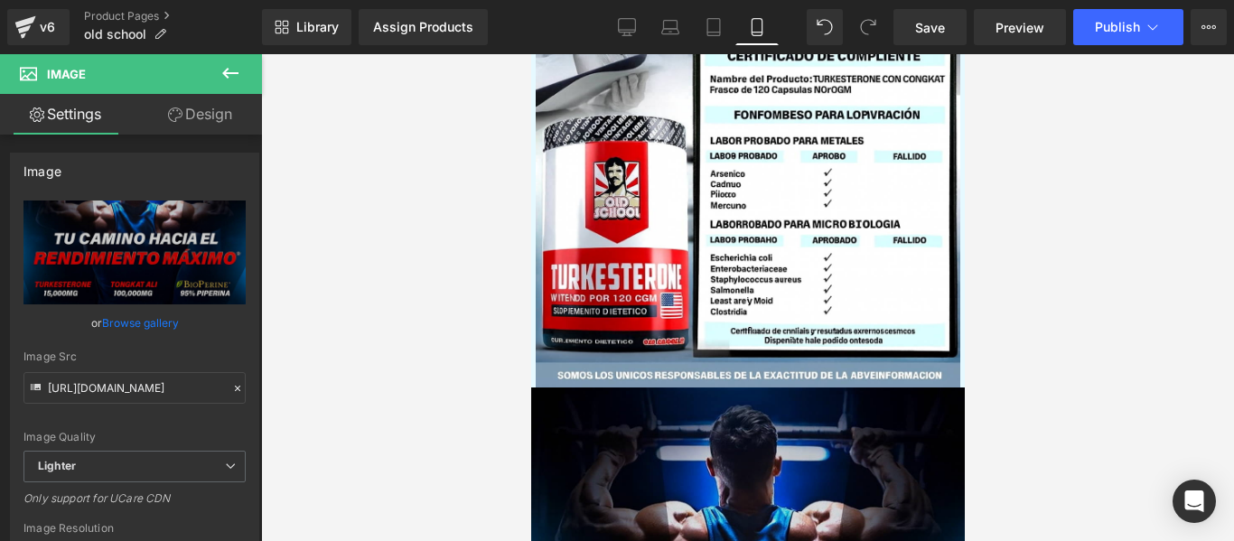
scroll to position [5057, 0]
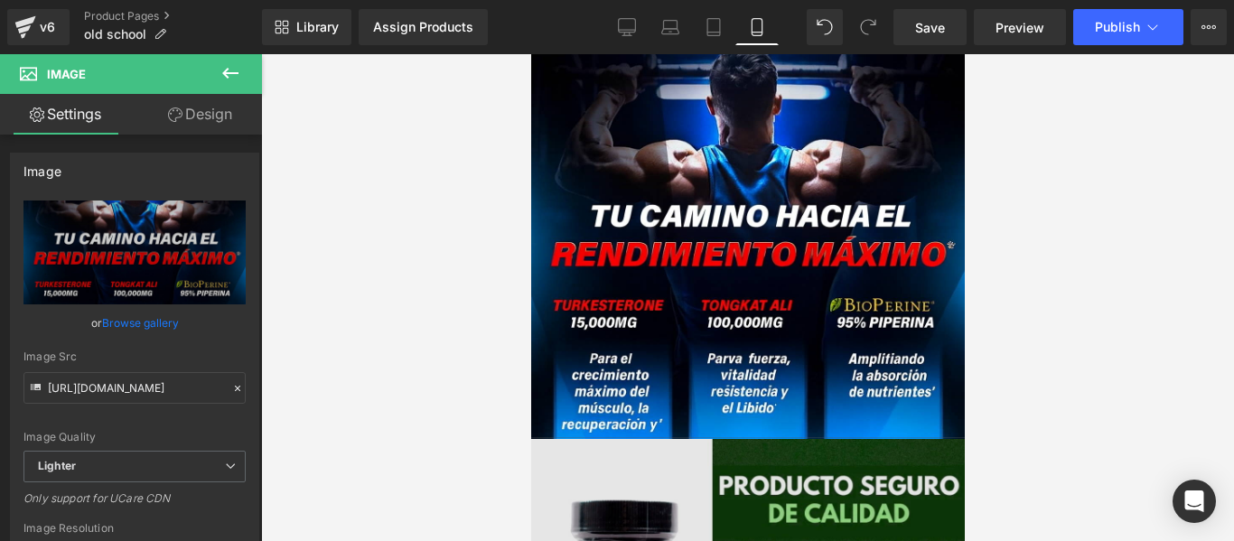
drag, startPoint x: 786, startPoint y: 364, endPoint x: 694, endPoint y: 336, distance: 96.3
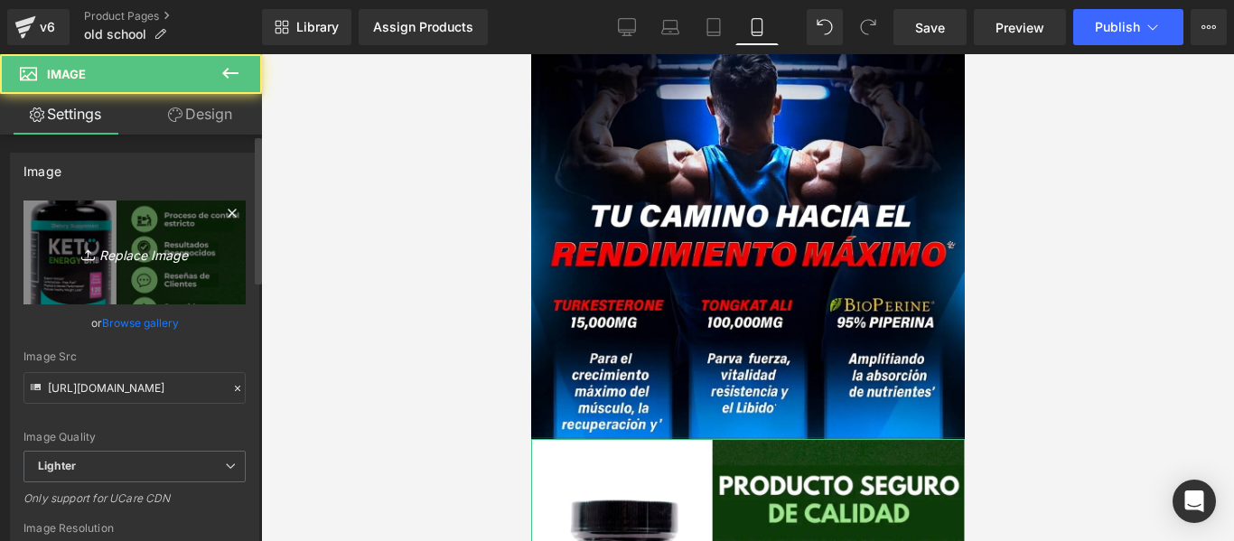
click at [43, 206] on link "Replace Image" at bounding box center [134, 252] width 222 height 104
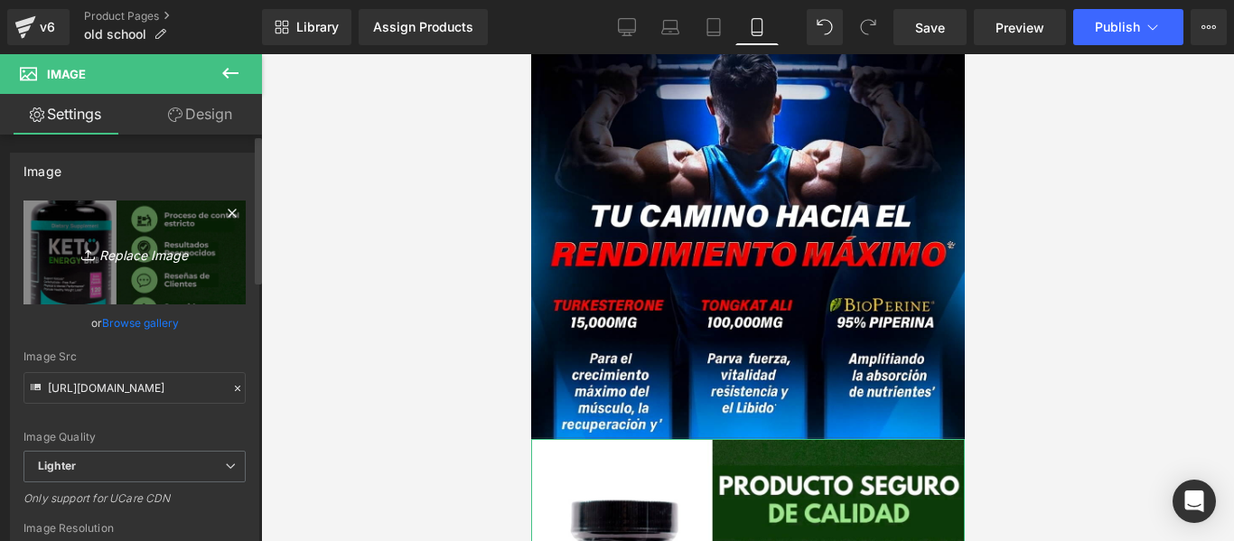
type input "C:\fakepath\testosterona.webp"
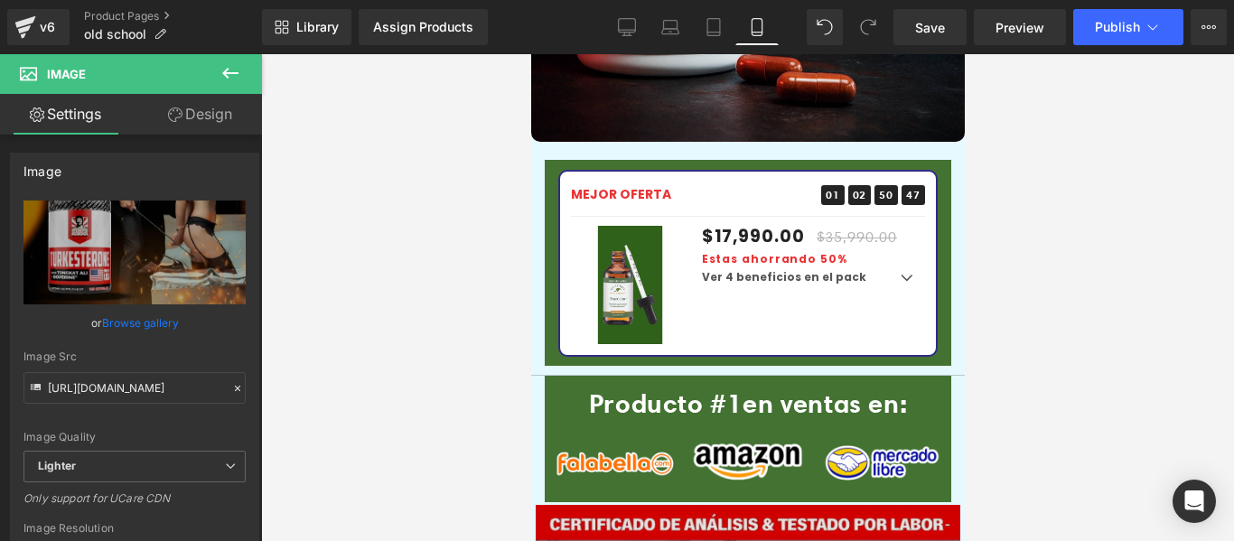
scroll to position [4064, 0]
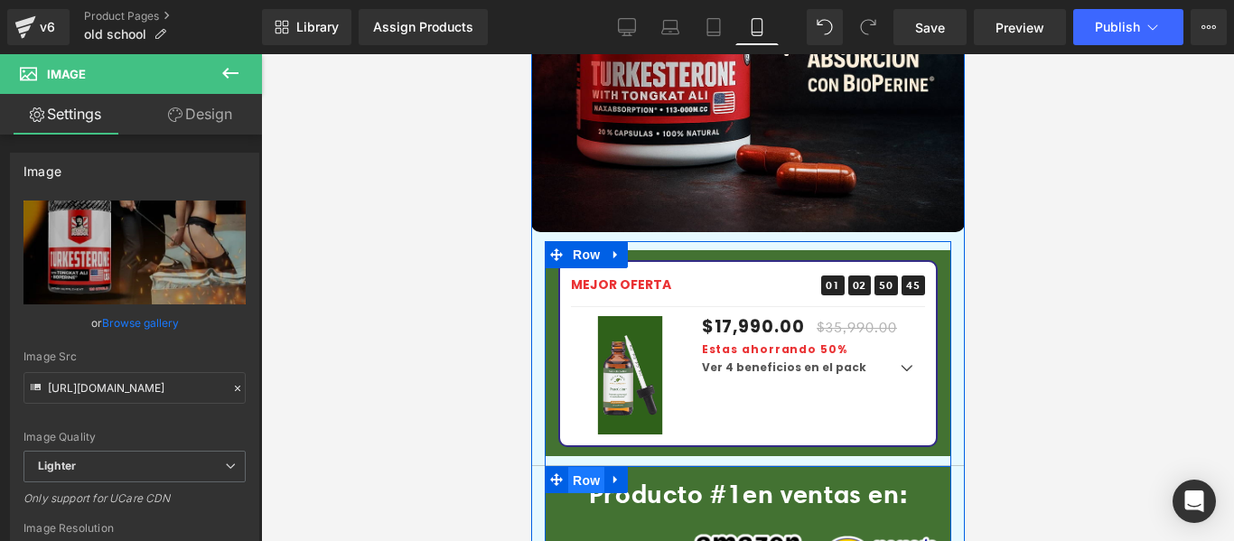
click at [583, 467] on span "Row" at bounding box center [585, 480] width 36 height 27
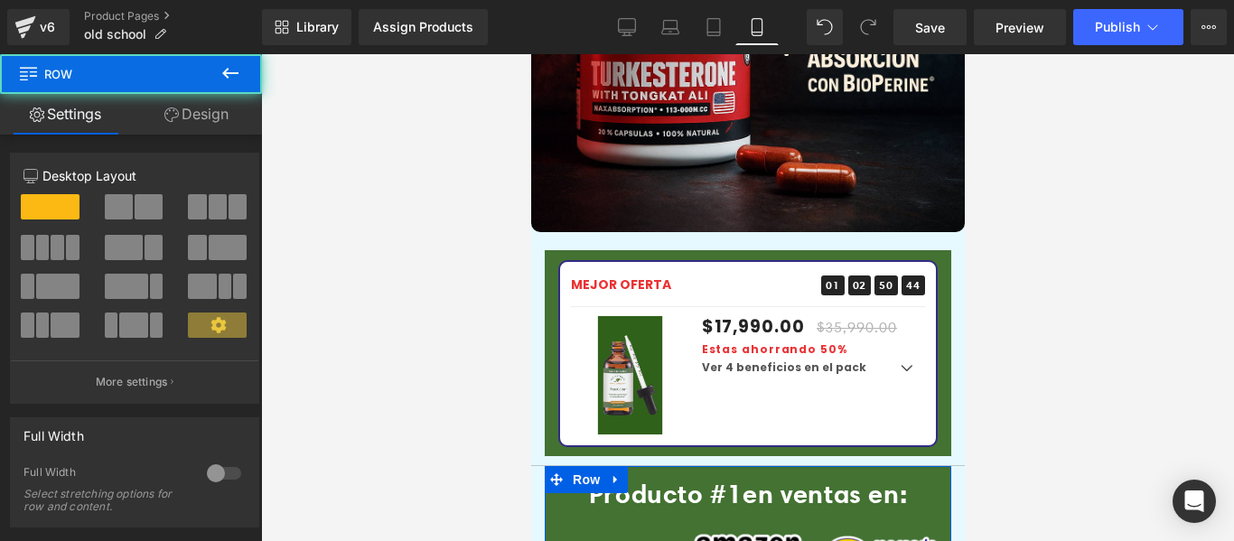
click at [178, 107] on link "Design" at bounding box center [196, 114] width 131 height 41
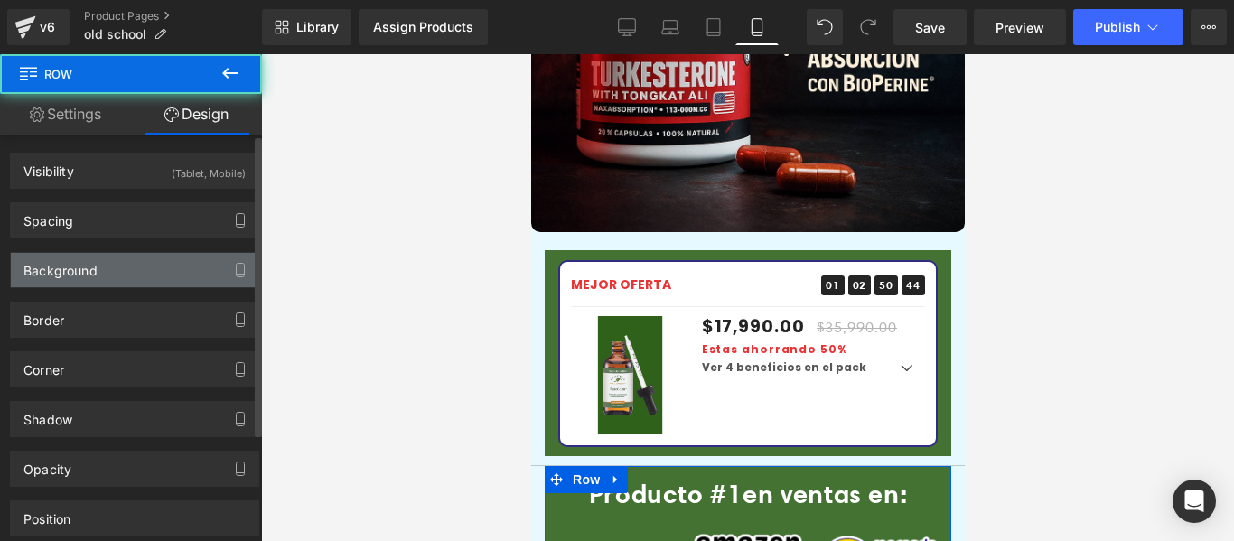
click at [100, 274] on div "Background" at bounding box center [134, 270] width 247 height 34
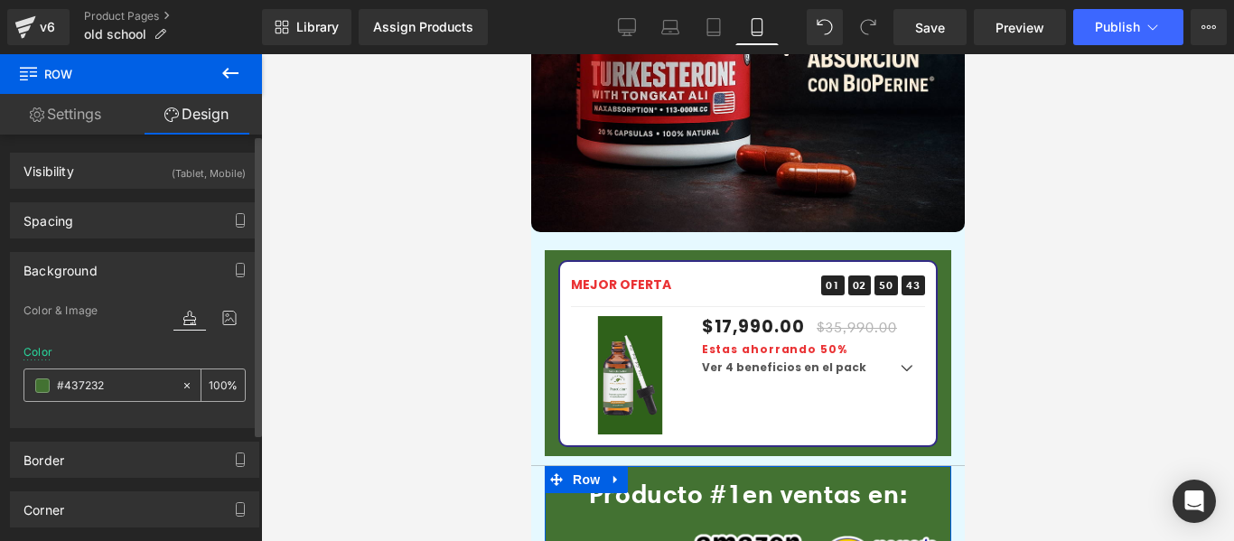
click at [51, 387] on div at bounding box center [102, 385] width 156 height 32
click at [37, 389] on span at bounding box center [42, 385] width 14 height 14
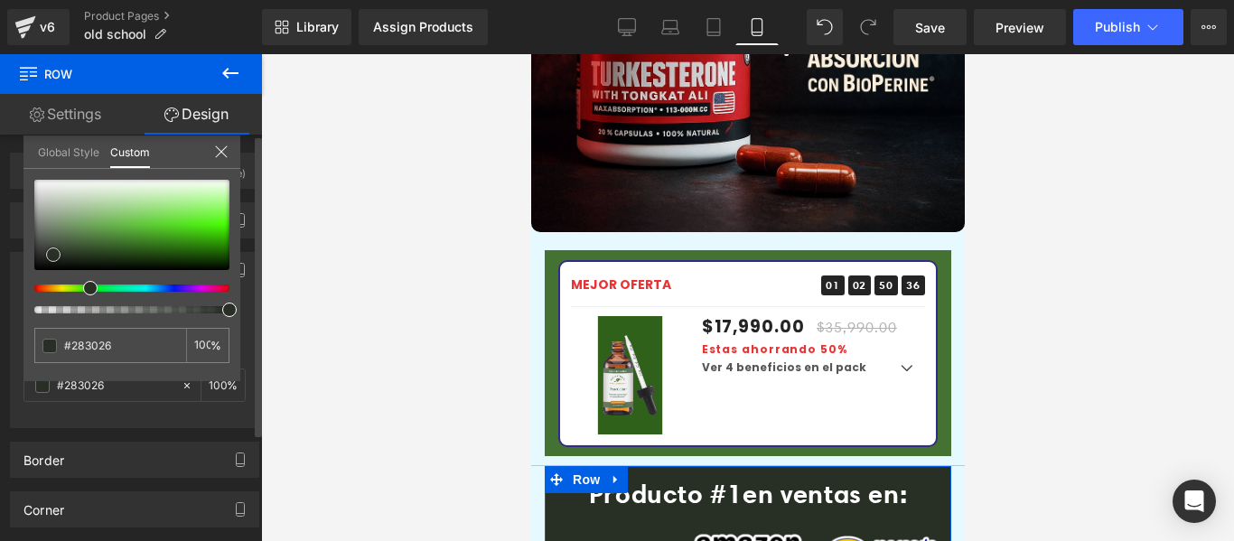
drag, startPoint x: 43, startPoint y: 251, endPoint x: 61, endPoint y: 258, distance: 18.6
click at [52, 255] on div at bounding box center [131, 225] width 195 height 90
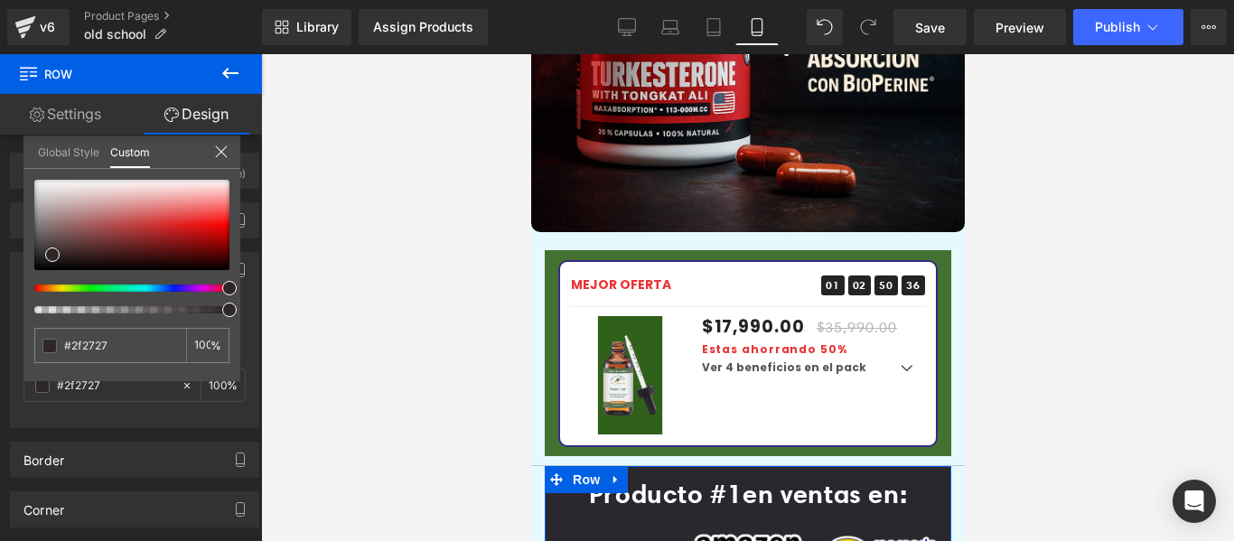
drag, startPoint x: 98, startPoint y: 287, endPoint x: 272, endPoint y: 284, distance: 174.3
click at [307, 286] on div "Row You are previewing how the will restyle your page. You can not edit Element…" at bounding box center [617, 286] width 1234 height 572
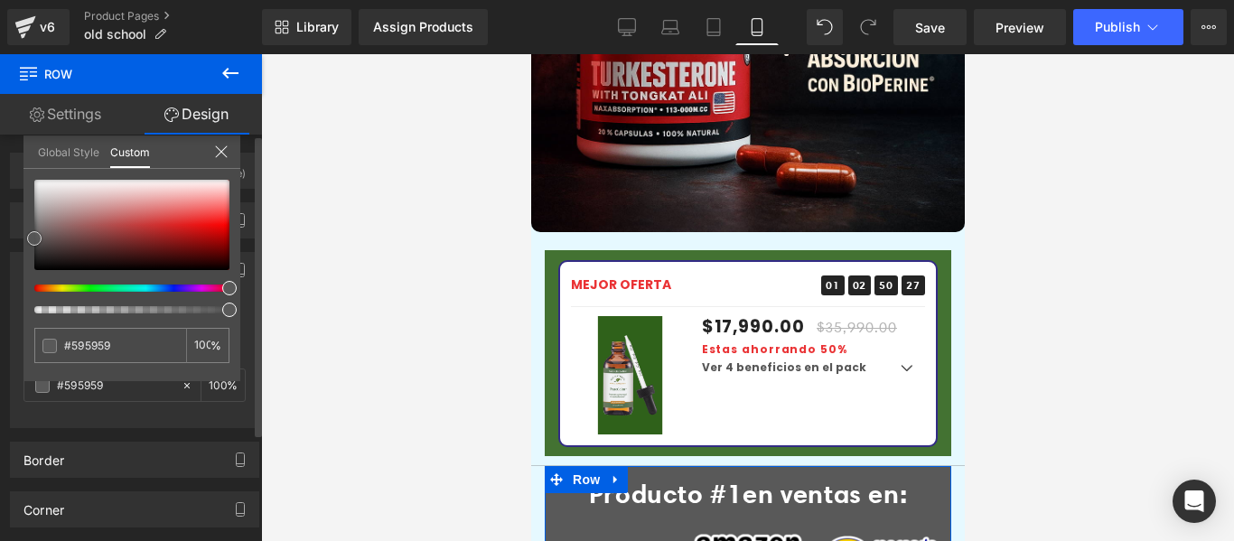
drag, startPoint x: 54, startPoint y: 257, endPoint x: 24, endPoint y: 241, distance: 33.9
click at [24, 241] on div "#437232 100 %" at bounding box center [131, 280] width 217 height 201
click at [126, 342] on input "#437232" at bounding box center [112, 345] width 96 height 19
drag, startPoint x: 133, startPoint y: 349, endPoint x: 58, endPoint y: 348, distance: 75.0
click at [58, 348] on div "#437232" at bounding box center [110, 345] width 152 height 35
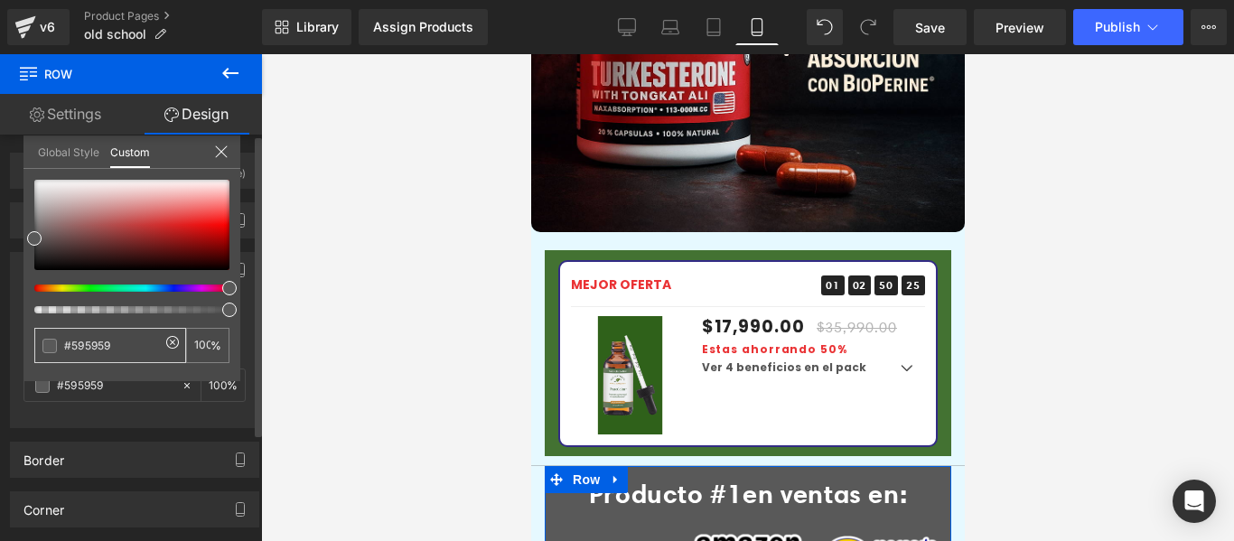
type input "#595959"
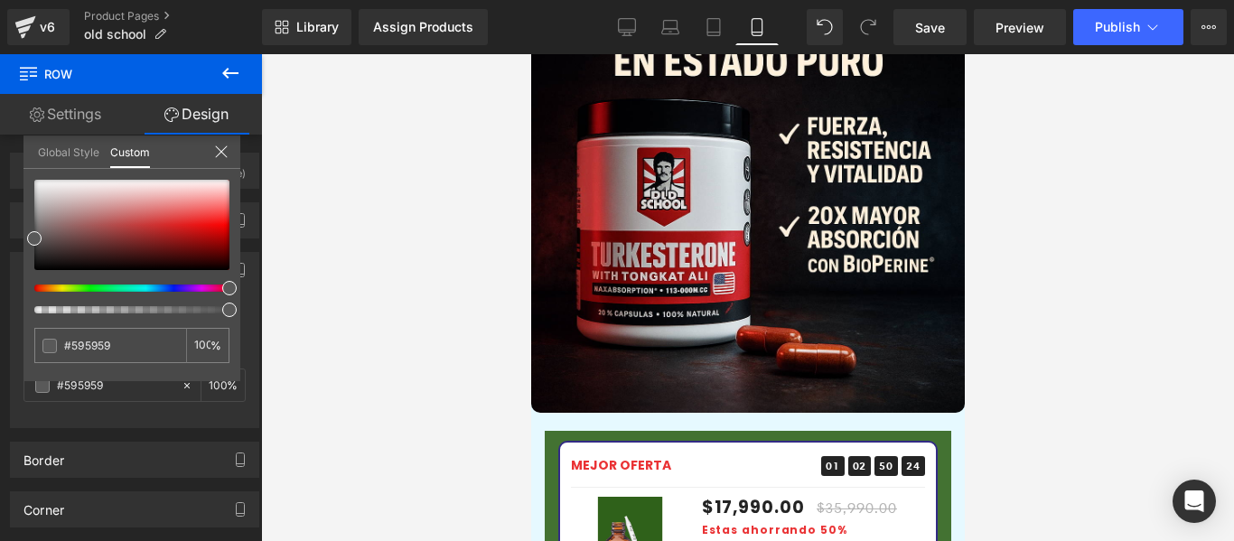
scroll to position [3973, 0]
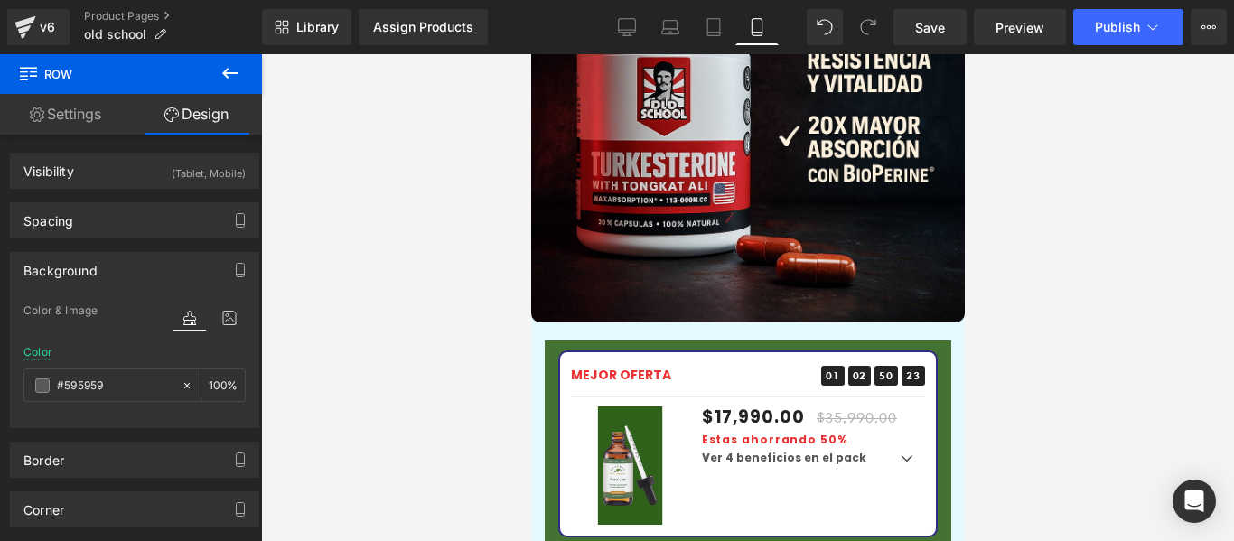
click at [545, 258] on body "Image Image Row Image Row Sale Off (P) Image" at bounding box center [746, 225] width 433 height 8288
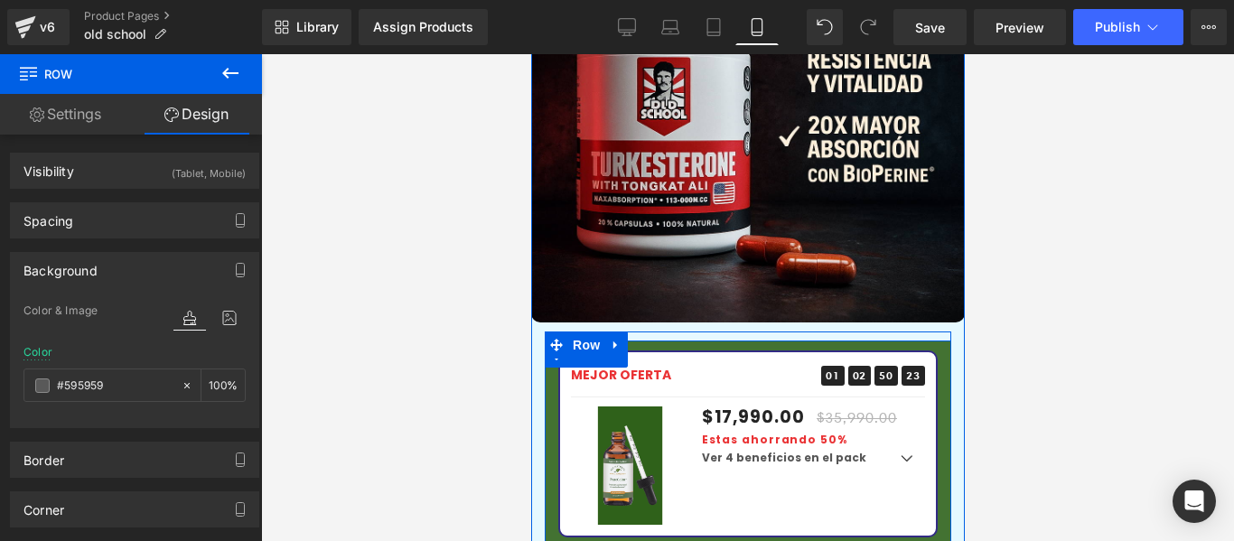
click at [551, 350] on div "MEJOR OFERTA Text Block 01 Days 02 Hours 50 Minutes 23 Seconds Countdown Timer …" at bounding box center [747, 443] width 406 height 187
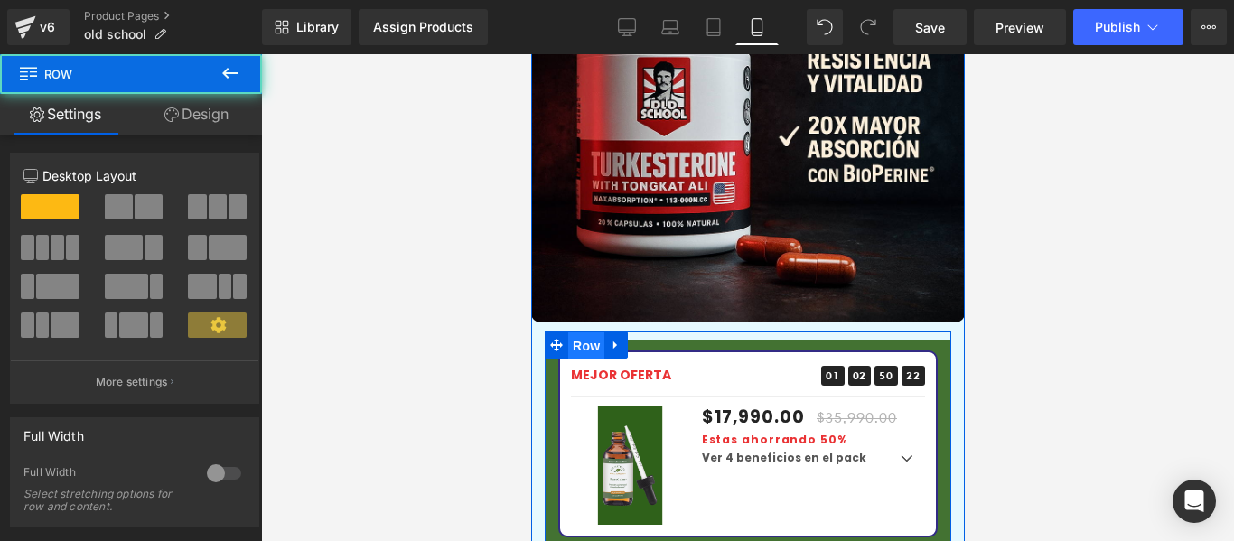
drag, startPoint x: 576, startPoint y: 199, endPoint x: 887, endPoint y: 211, distance: 310.9
click at [576, 332] on span "Row" at bounding box center [585, 345] width 36 height 27
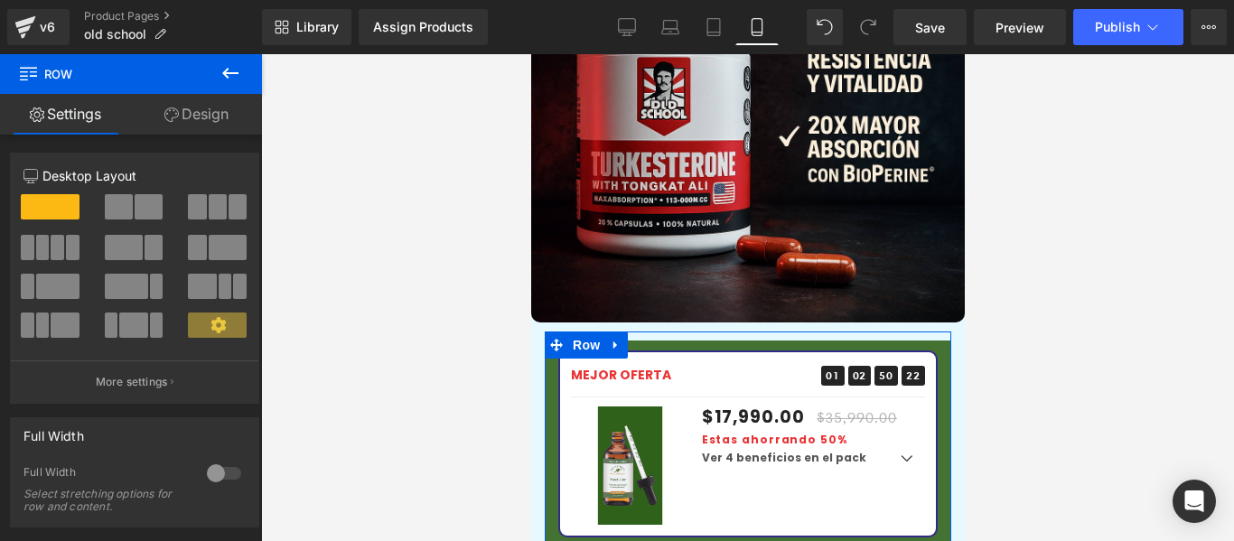
click at [161, 117] on link "Design" at bounding box center [196, 114] width 131 height 41
click at [0, 0] on div "Background" at bounding box center [0, 0] width 0 height 0
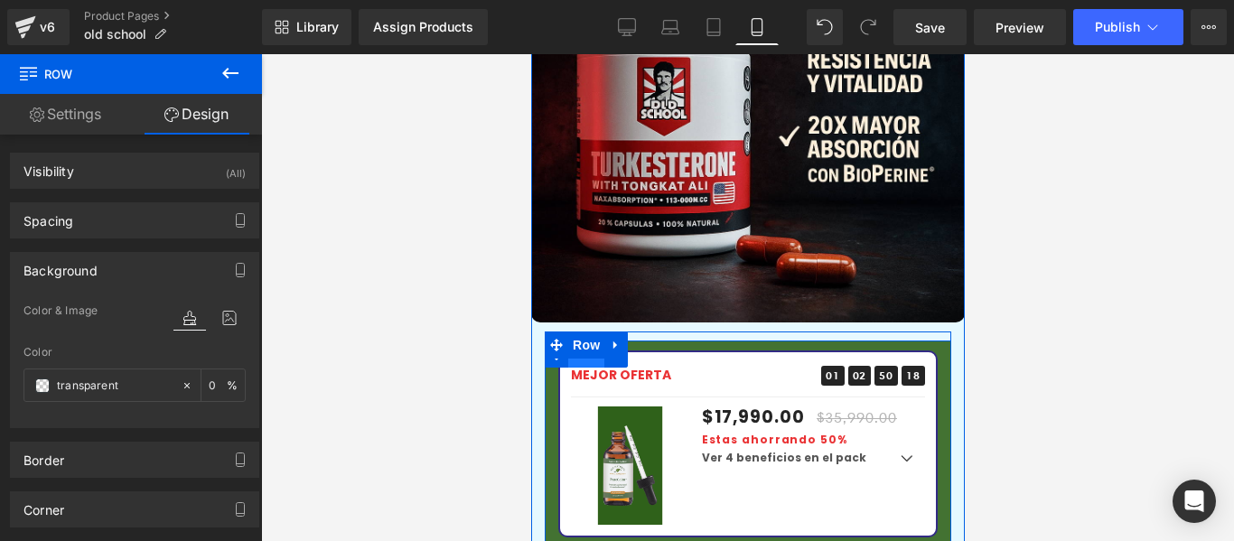
click at [591, 340] on span "Row" at bounding box center [585, 353] width 36 height 27
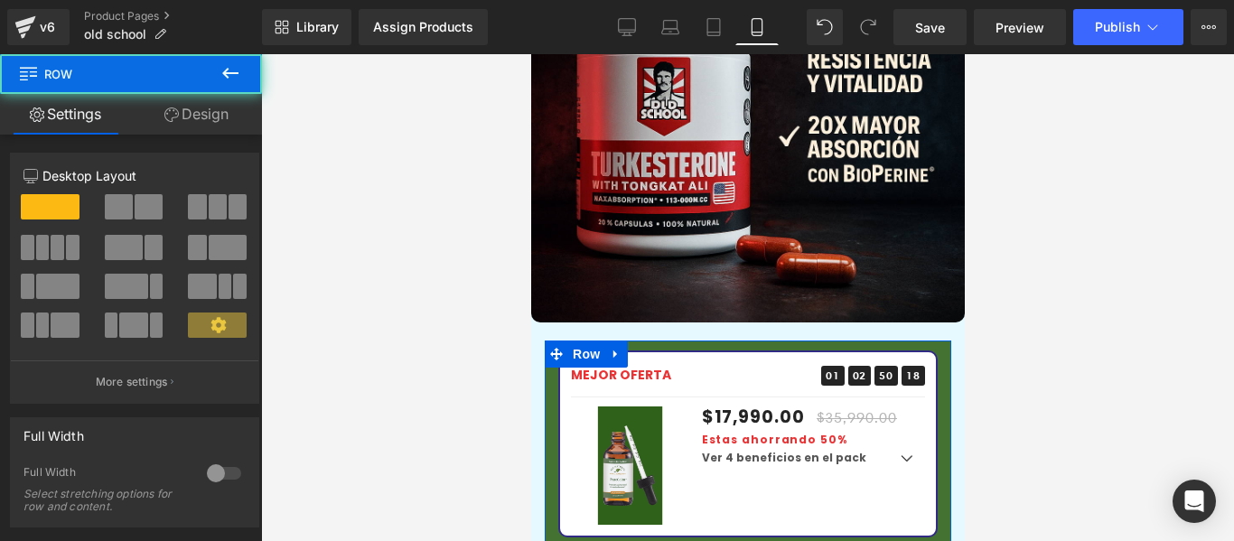
click at [187, 104] on link "Design" at bounding box center [196, 114] width 131 height 41
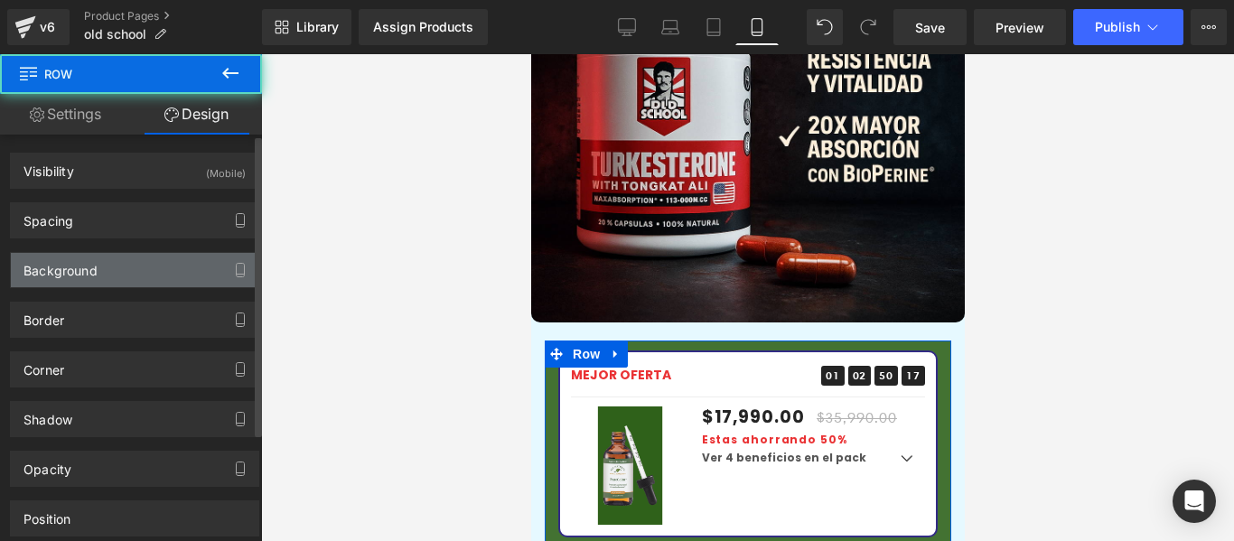
click at [86, 265] on div "Background" at bounding box center [60, 265] width 74 height 25
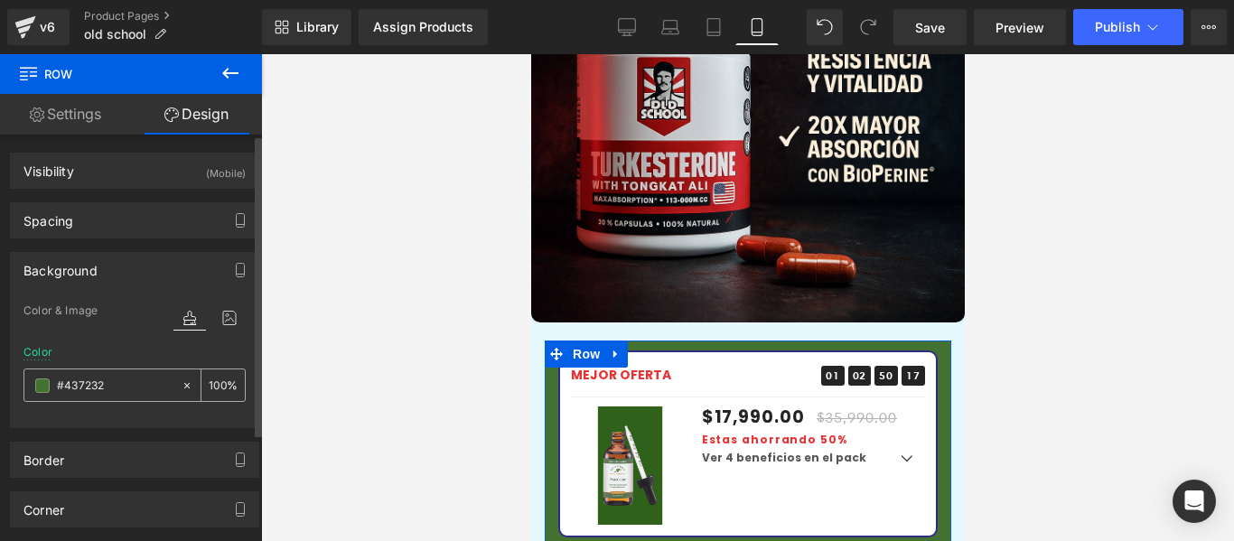
click at [126, 377] on input "#437232" at bounding box center [115, 386] width 116 height 20
paste input "595959"
type input "#595959"
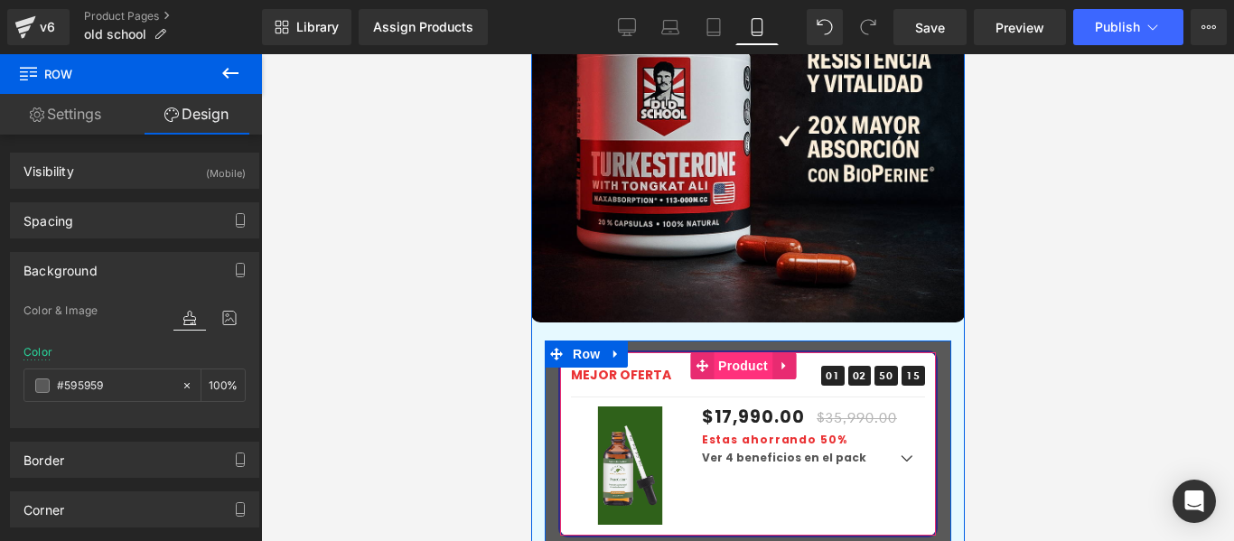
click at [733, 352] on span "Product" at bounding box center [741, 365] width 59 height 27
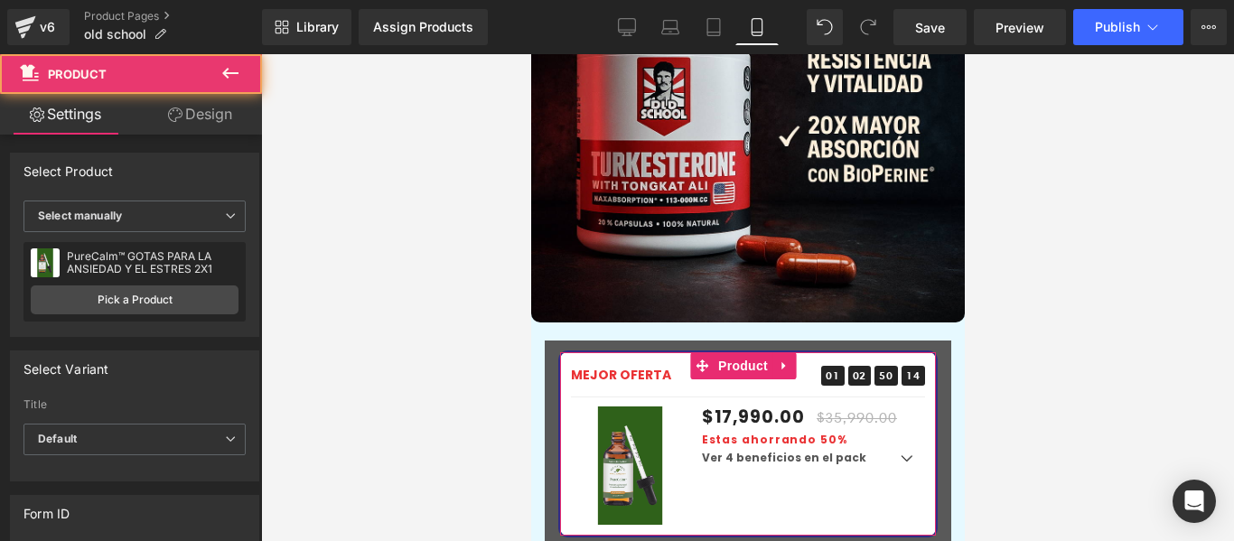
click at [172, 116] on icon at bounding box center [175, 114] width 14 height 14
click at [94, 114] on link "Settings" at bounding box center [65, 114] width 131 height 41
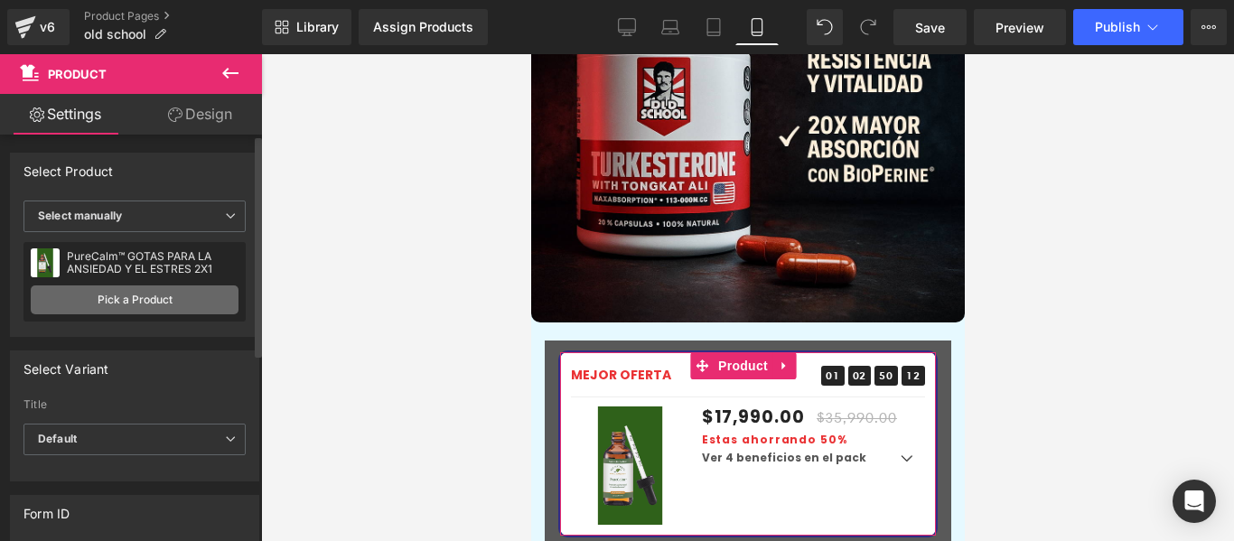
click at [115, 294] on link "Pick a Product" at bounding box center [135, 299] width 208 height 29
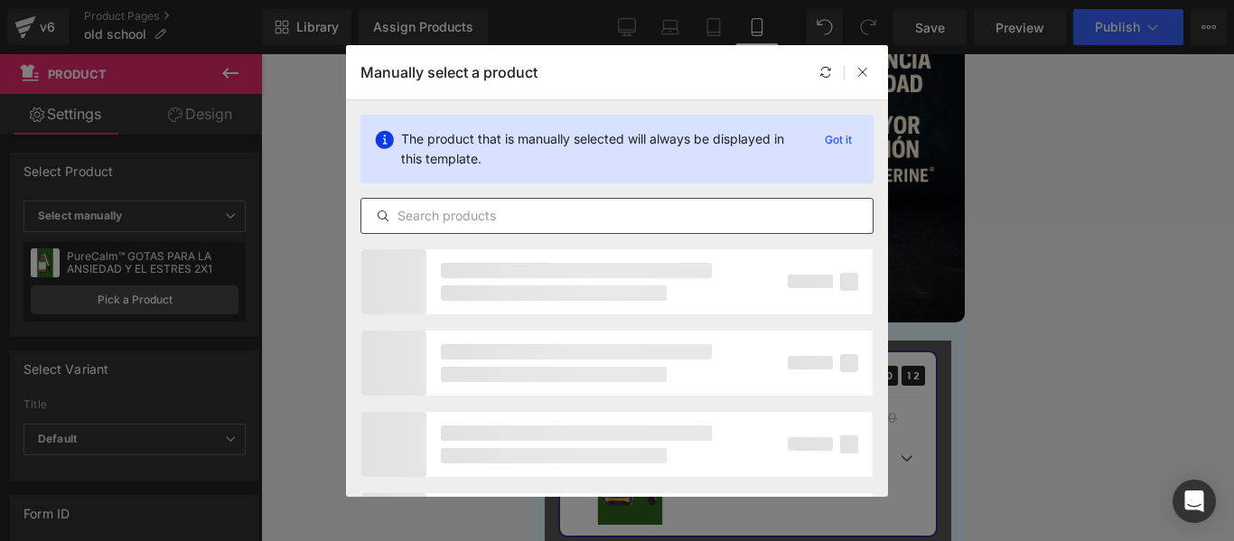
click at [499, 228] on div at bounding box center [616, 216] width 513 height 36
click at [489, 221] on input "text" at bounding box center [616, 216] width 511 height 22
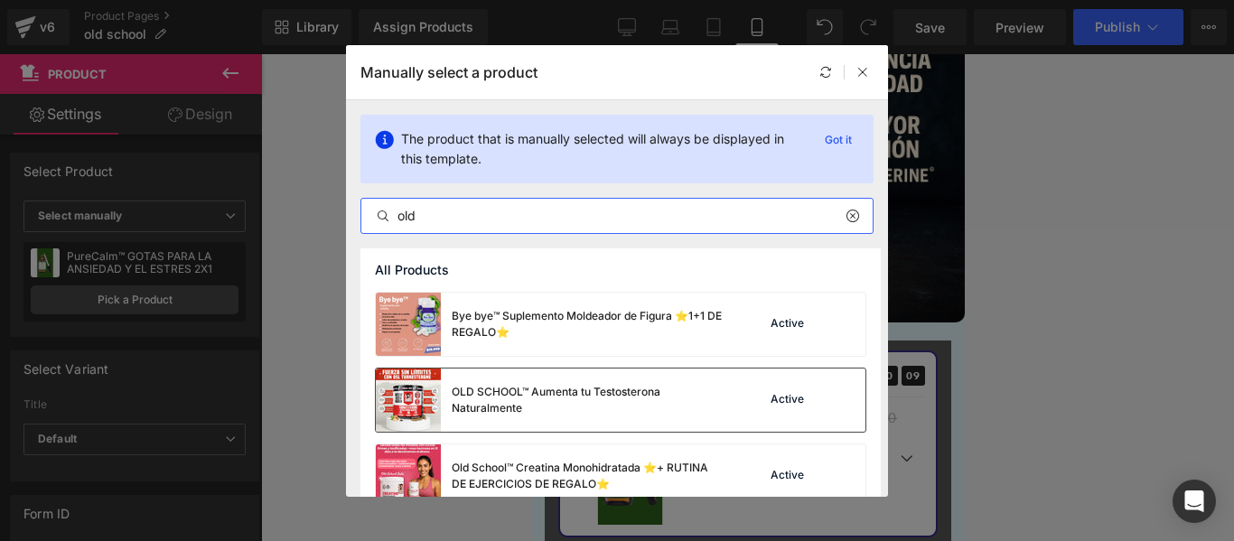
type input "old"
click at [561, 404] on div "OLD SCHOOL™ Aumenta tu Testosterona Naturalmente" at bounding box center [587, 400] width 271 height 33
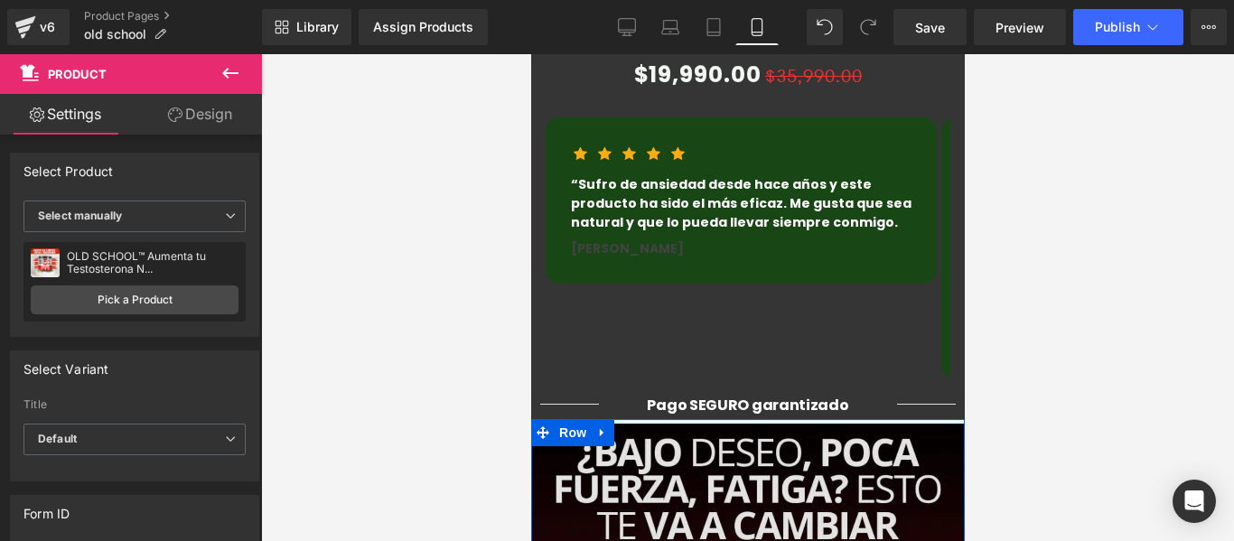
scroll to position [1716, 0]
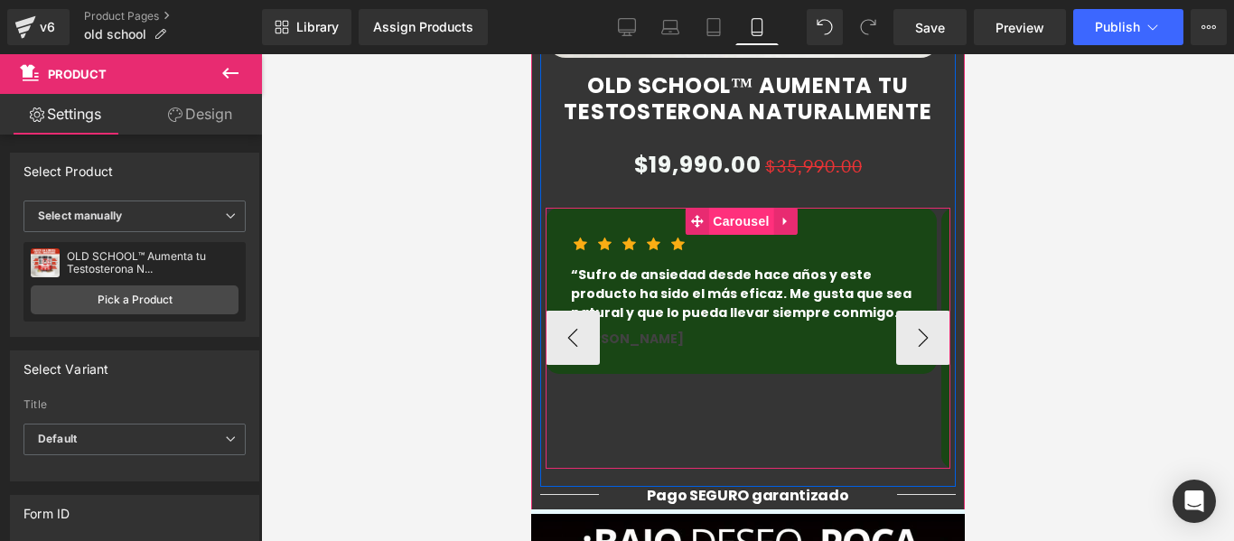
click at [738, 208] on span "Carousel" at bounding box center [739, 221] width 65 height 27
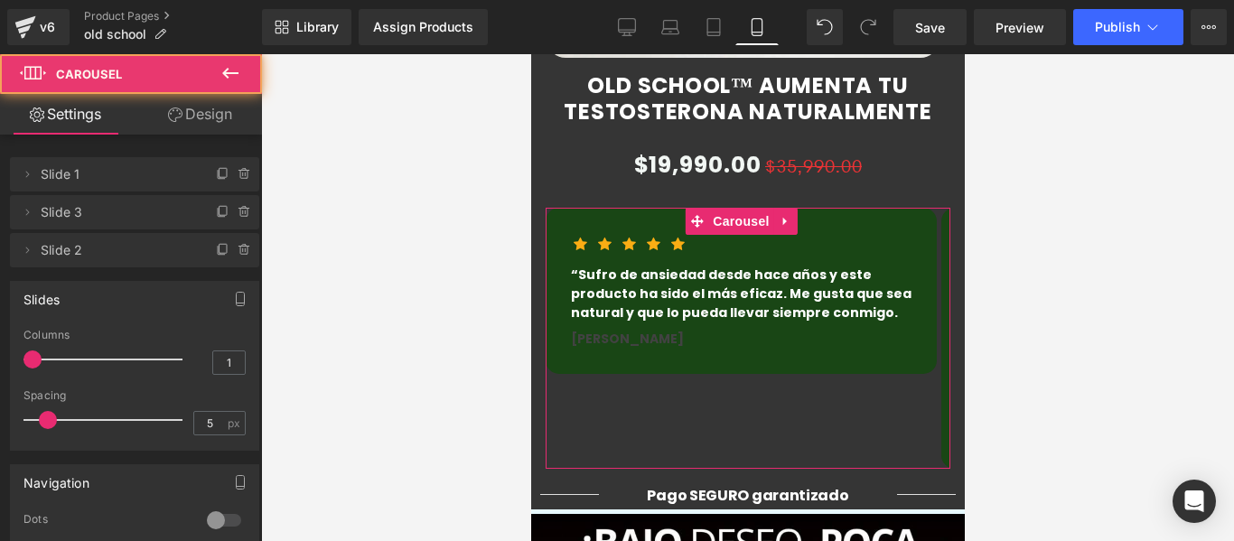
click at [198, 121] on link "Design" at bounding box center [200, 114] width 131 height 41
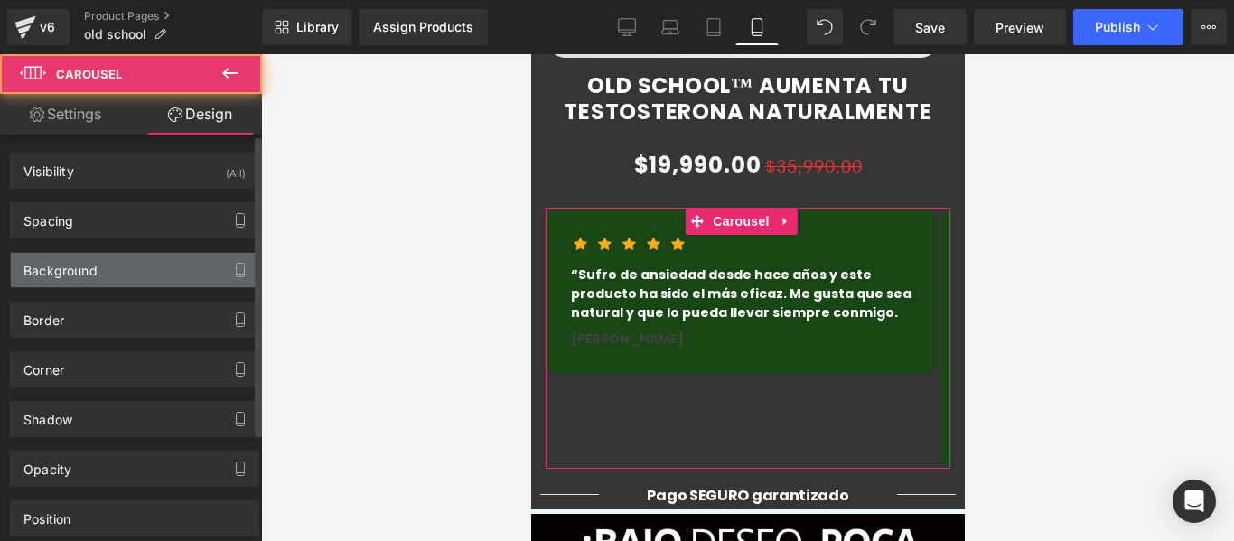
click at [88, 262] on div "Background" at bounding box center [60, 265] width 74 height 25
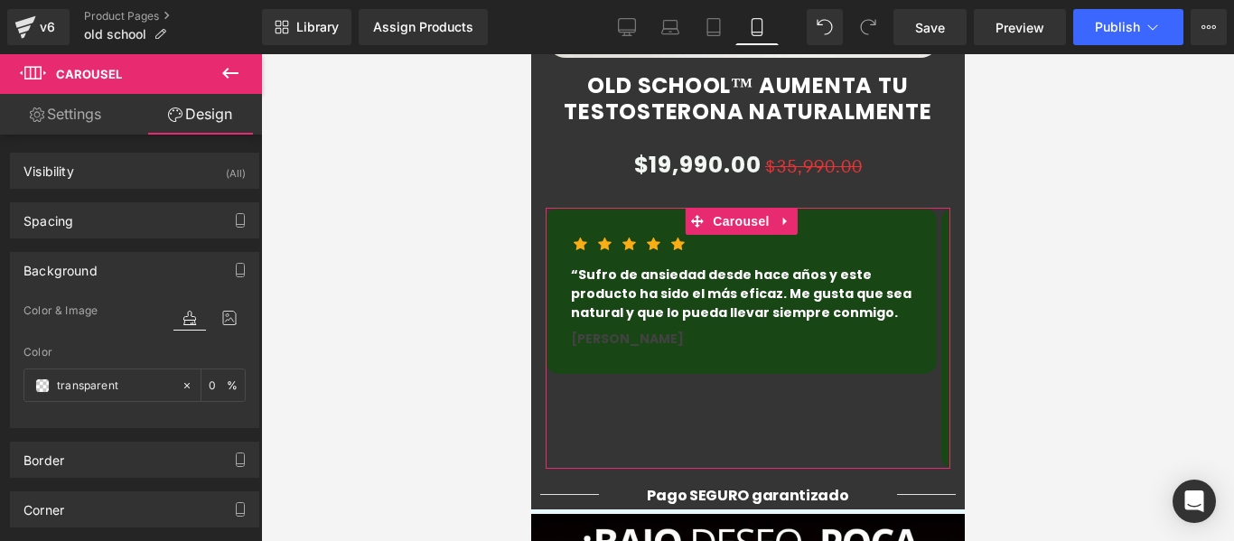
click at [83, 128] on link "Settings" at bounding box center [65, 114] width 131 height 41
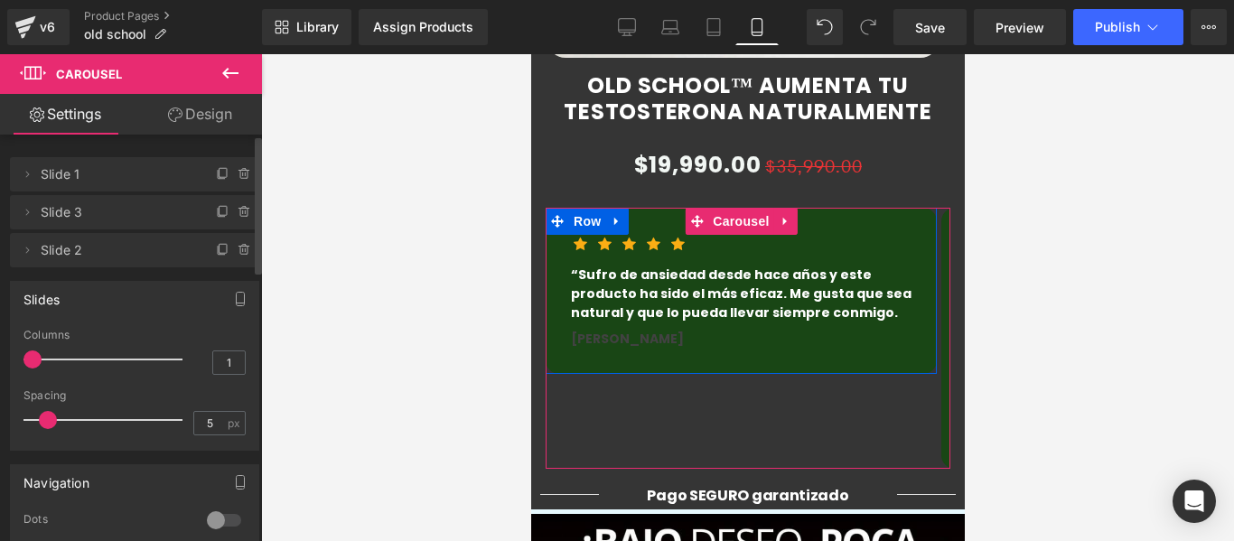
click at [45, 172] on span "Slide 1" at bounding box center [117, 174] width 152 height 34
click at [25, 175] on icon at bounding box center [27, 174] width 14 height 14
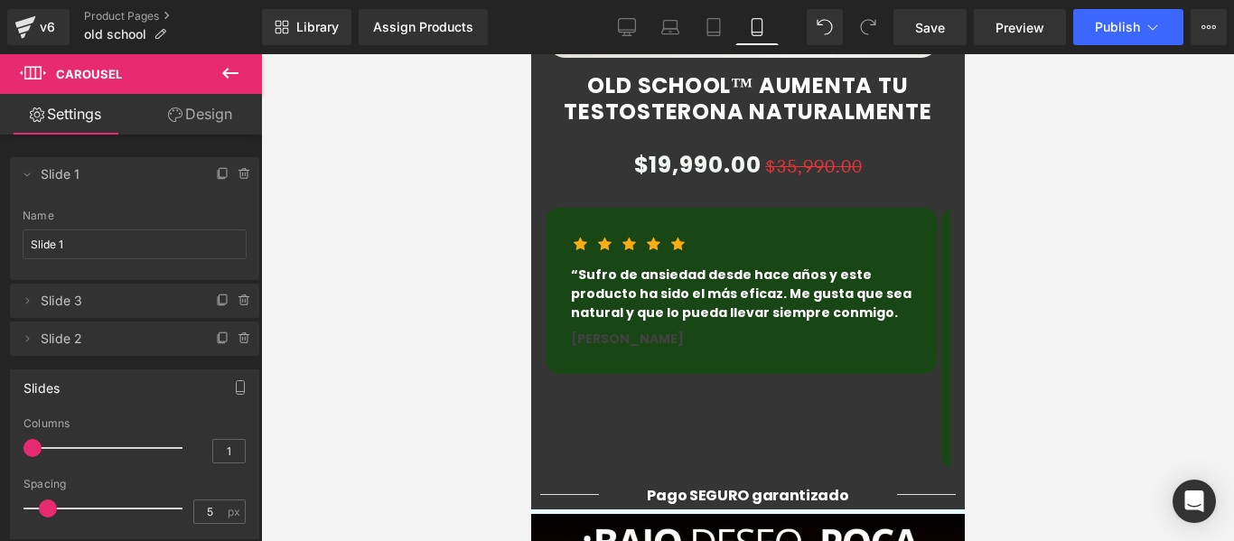
click at [1053, 247] on div at bounding box center [747, 297] width 973 height 487
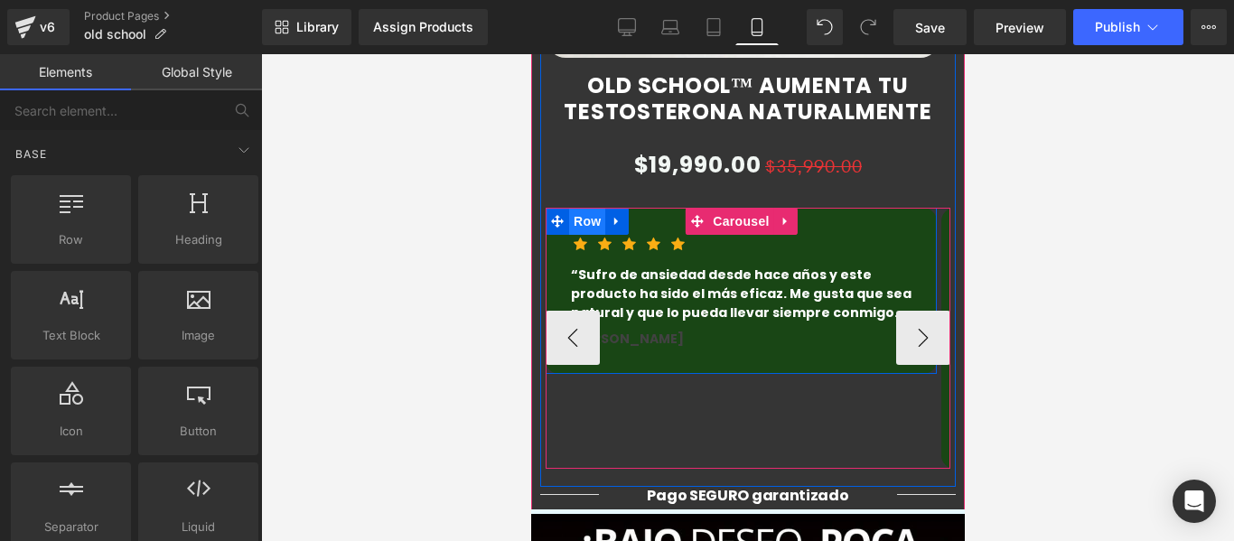
click at [591, 208] on span "Row" at bounding box center [586, 221] width 36 height 27
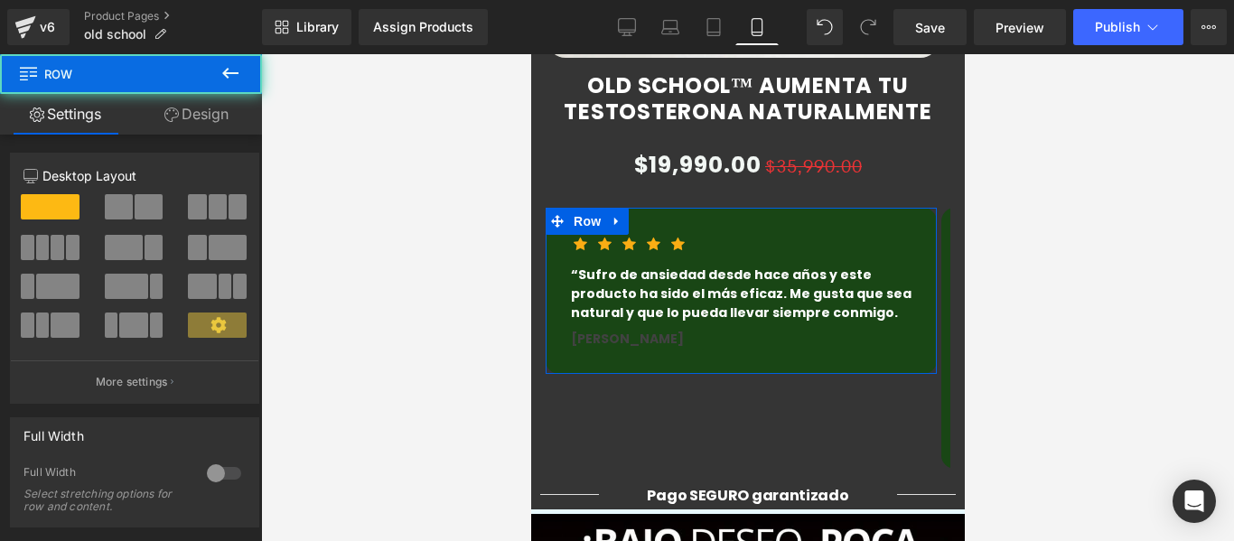
click at [194, 103] on link "Design" at bounding box center [196, 114] width 131 height 41
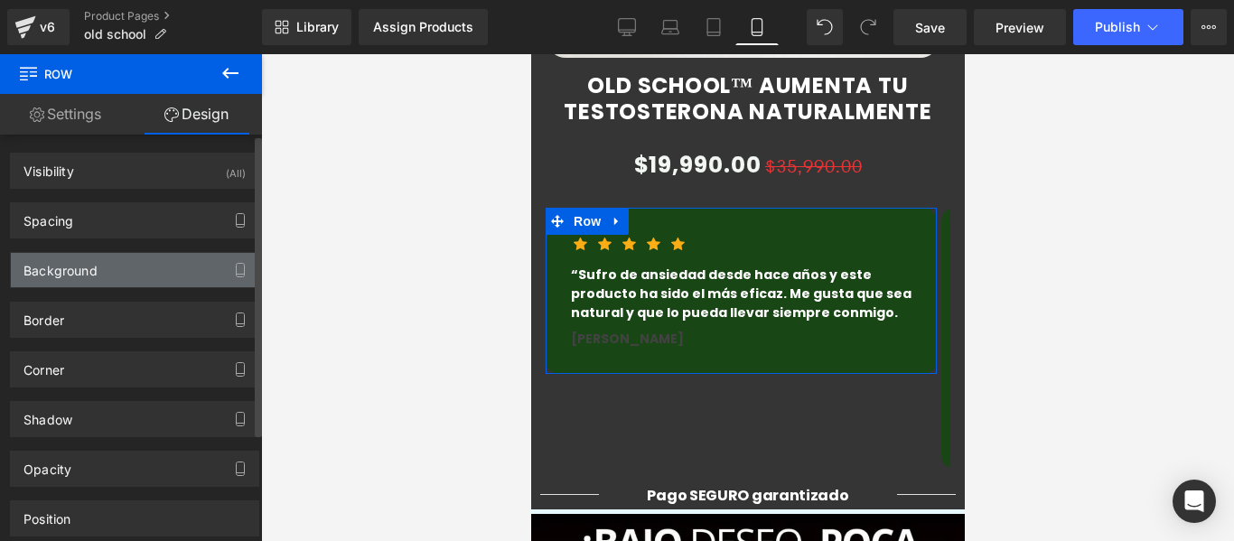
click at [63, 270] on div "Background" at bounding box center [60, 265] width 74 height 25
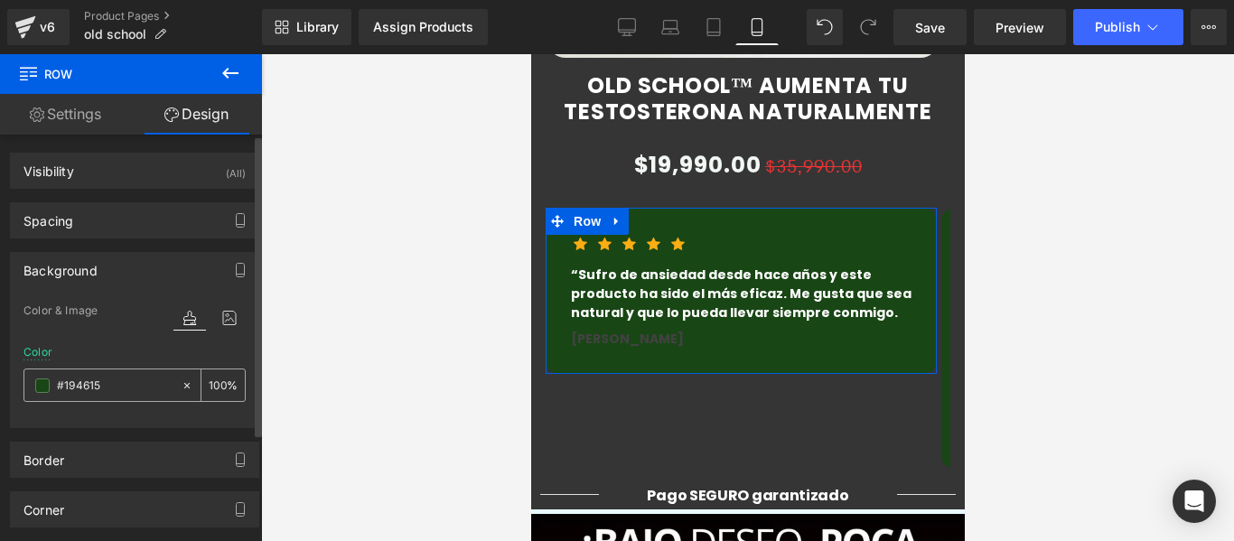
click at [122, 389] on input "#194615" at bounding box center [115, 386] width 116 height 20
paste input "595959"
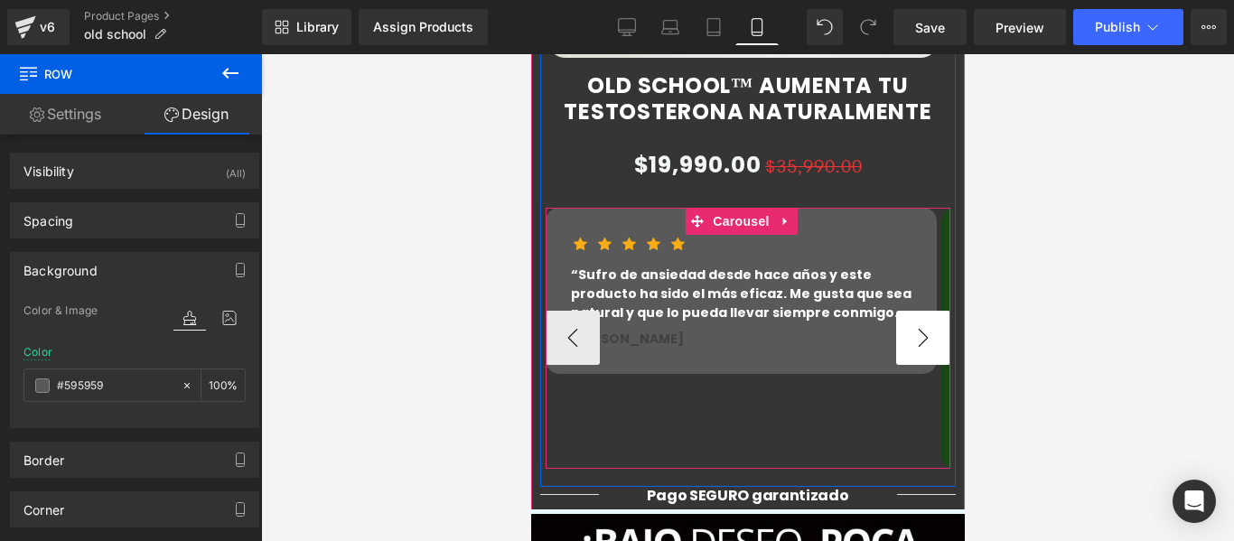
type input "#595959"
click at [902, 311] on button "›" at bounding box center [922, 338] width 54 height 54
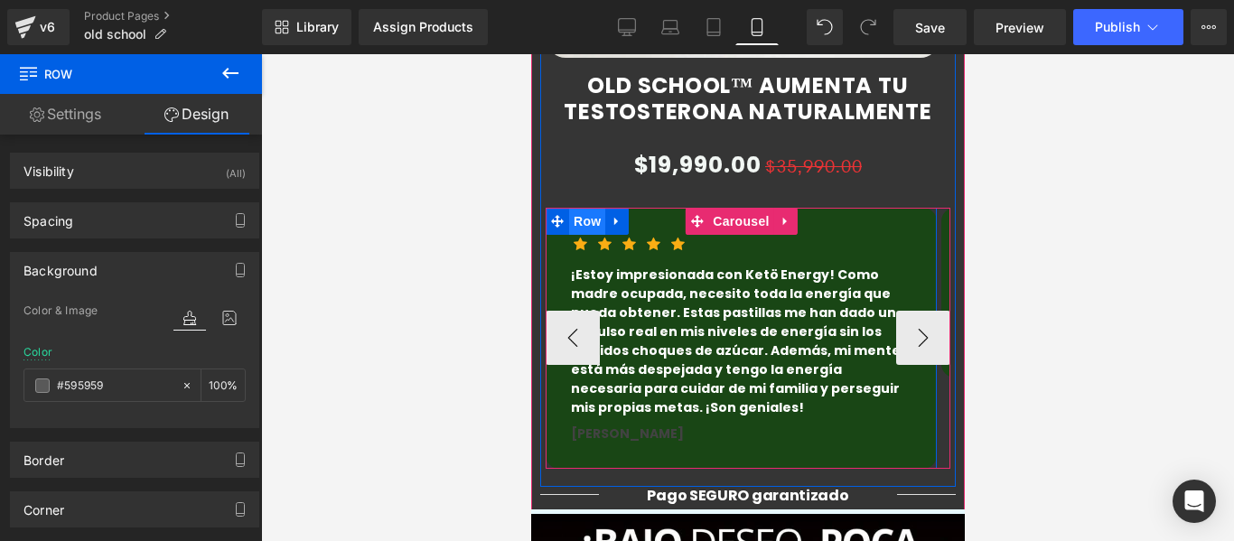
click at [573, 208] on span "Row" at bounding box center [586, 221] width 36 height 27
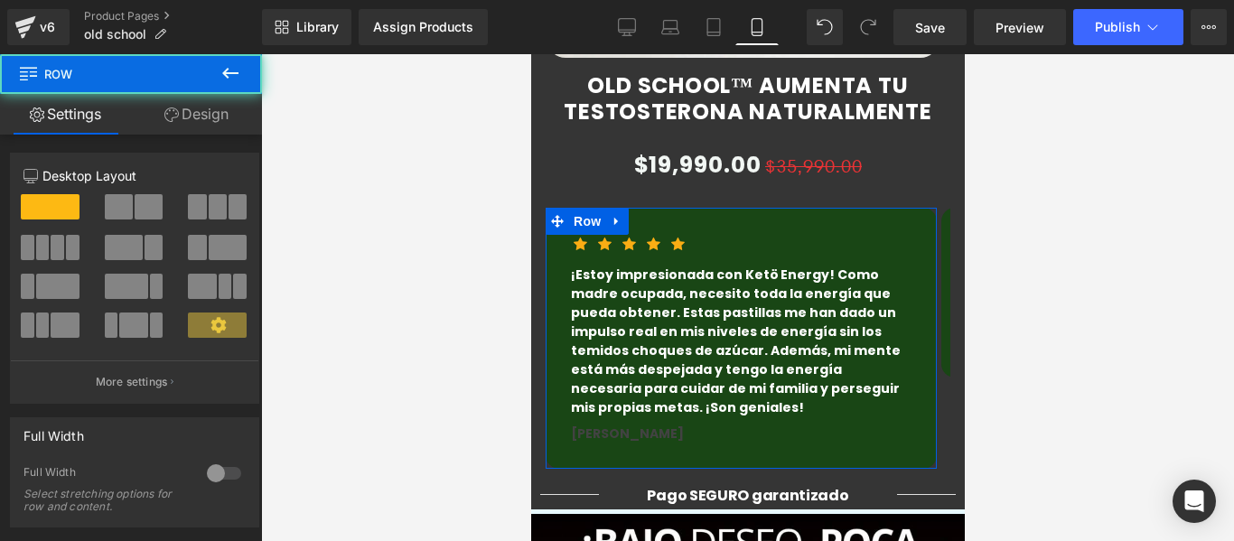
click at [183, 112] on link "Design" at bounding box center [196, 114] width 131 height 41
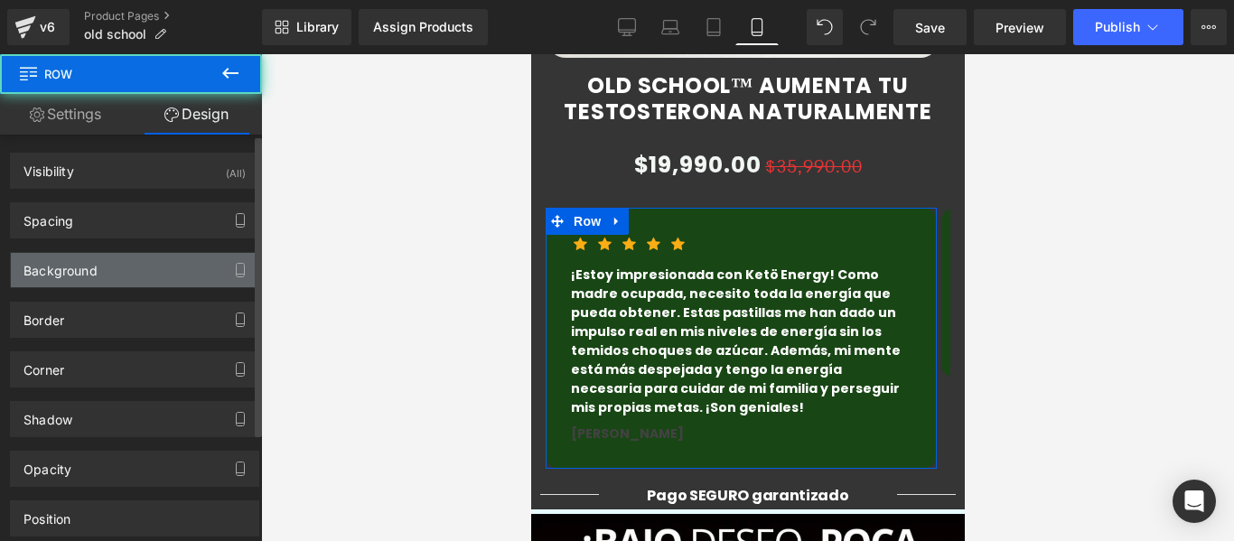
click at [98, 269] on div "Background" at bounding box center [134, 270] width 247 height 34
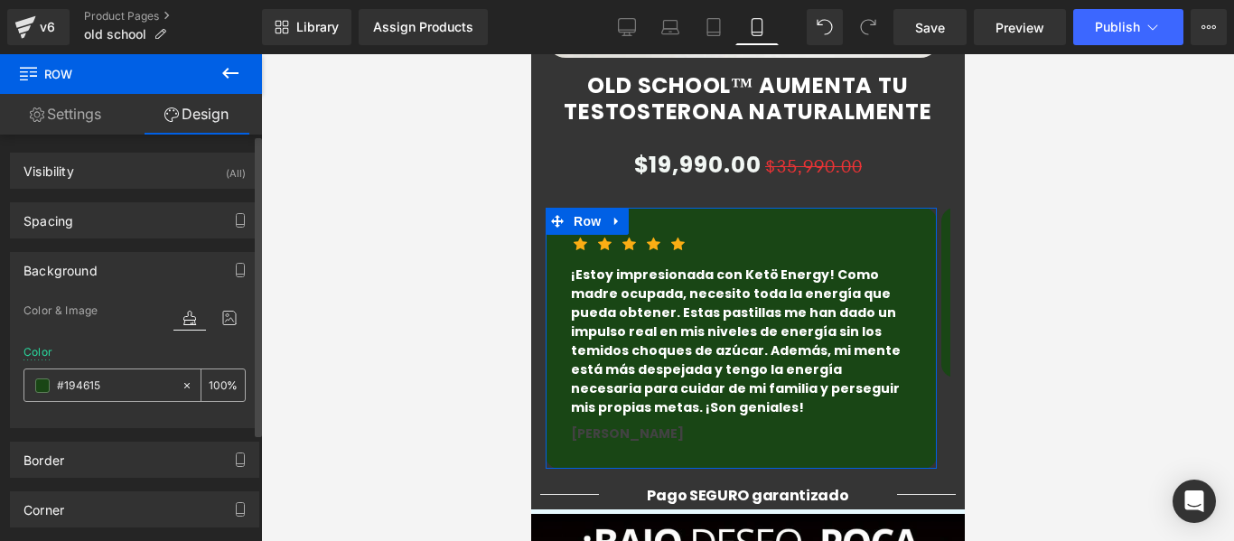
click at [108, 382] on input "text" at bounding box center [115, 386] width 116 height 20
paste input "595959"
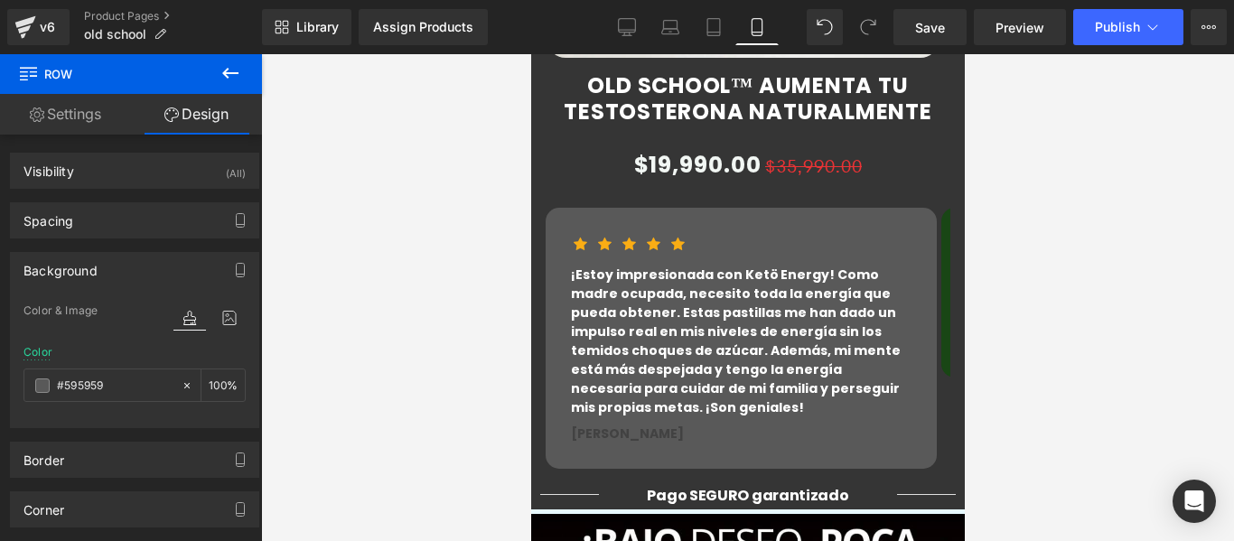
type input "#595959"
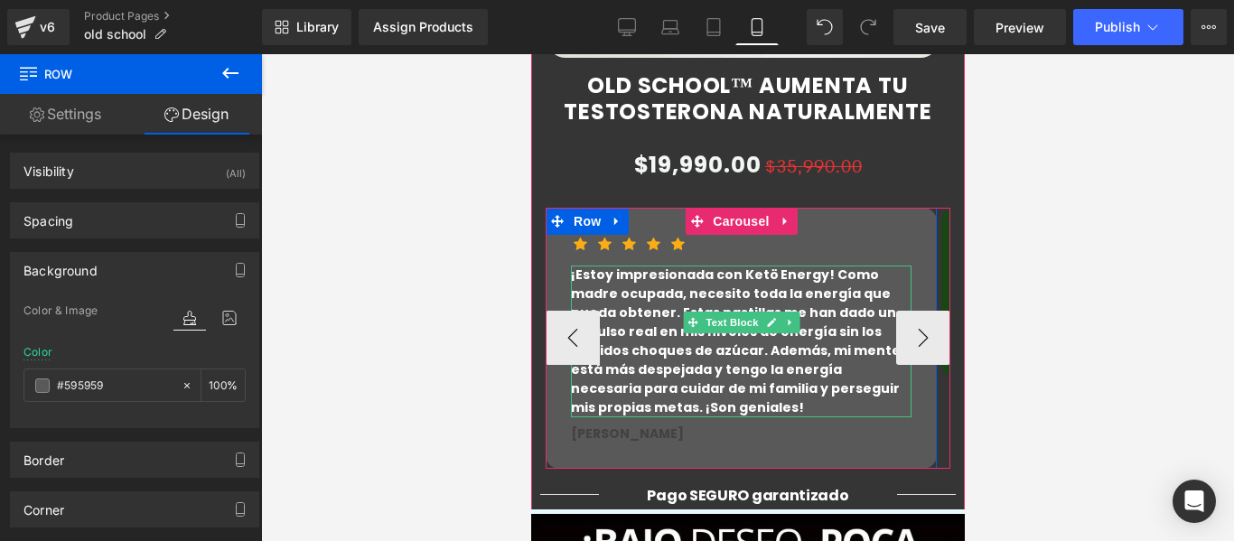
click at [726, 329] on p "¡Estoy impresionada con Ketö Energy! Como madre ocupada, necesito toda la energ…" at bounding box center [740, 341] width 340 height 152
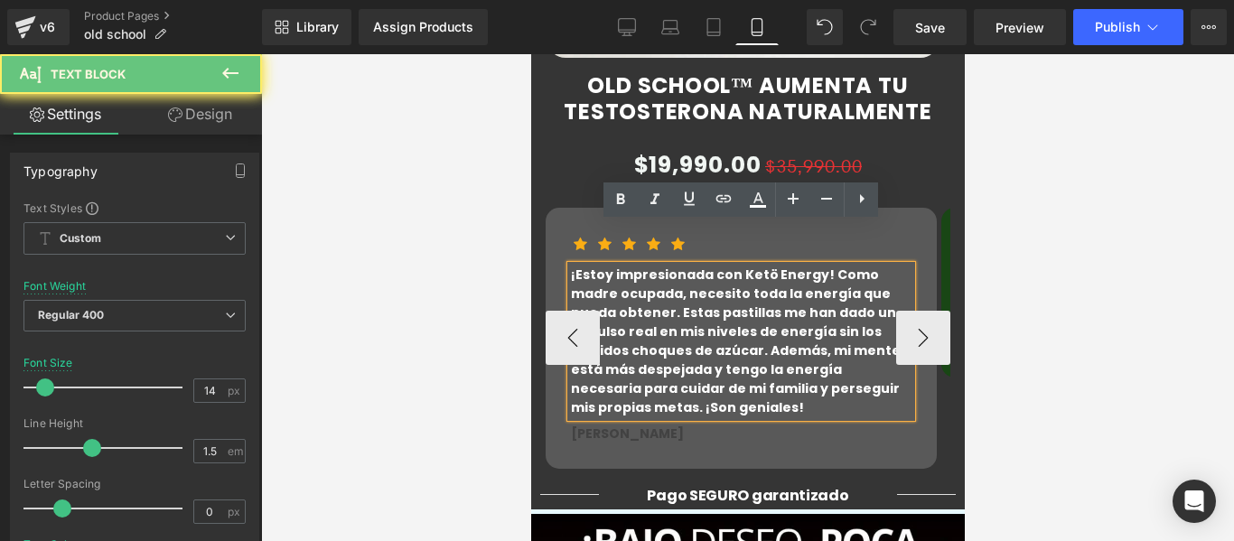
click at [736, 325] on p "¡Estoy impresionada con Ketö Energy! Como madre ocupada, necesito toda la energ…" at bounding box center [740, 341] width 340 height 152
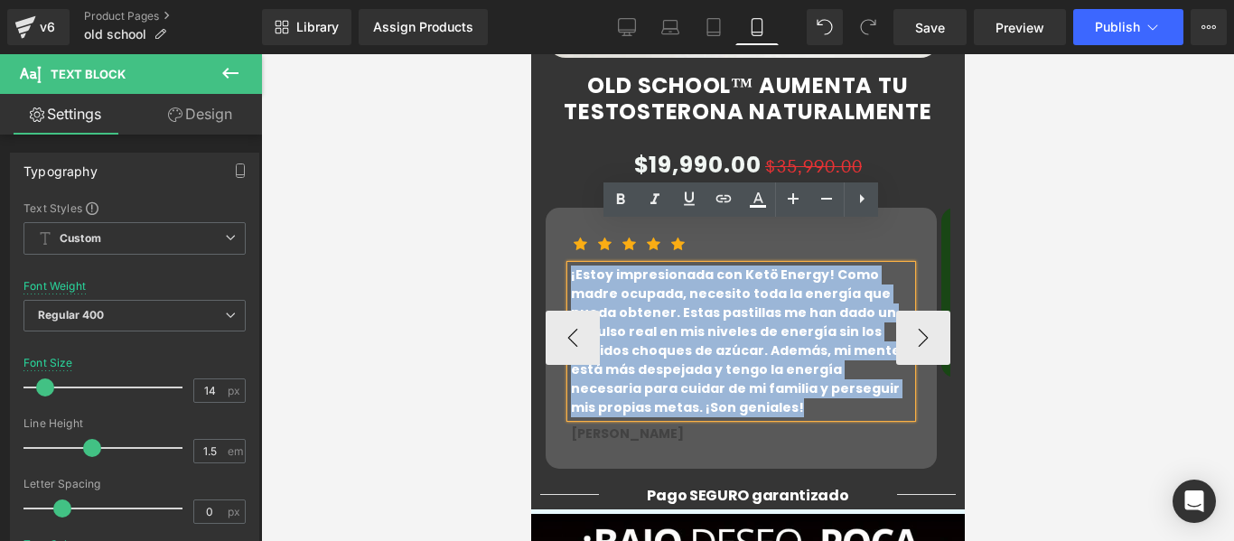
drag, startPoint x: 736, startPoint y: 325, endPoint x: 552, endPoint y: 237, distance: 204.4
click at [552, 237] on div "Icon Icon Icon Icon Icon Icon List Hoz ¡Estoy impresionada con Ketö Energy! Com…" at bounding box center [740, 338] width 391 height 261
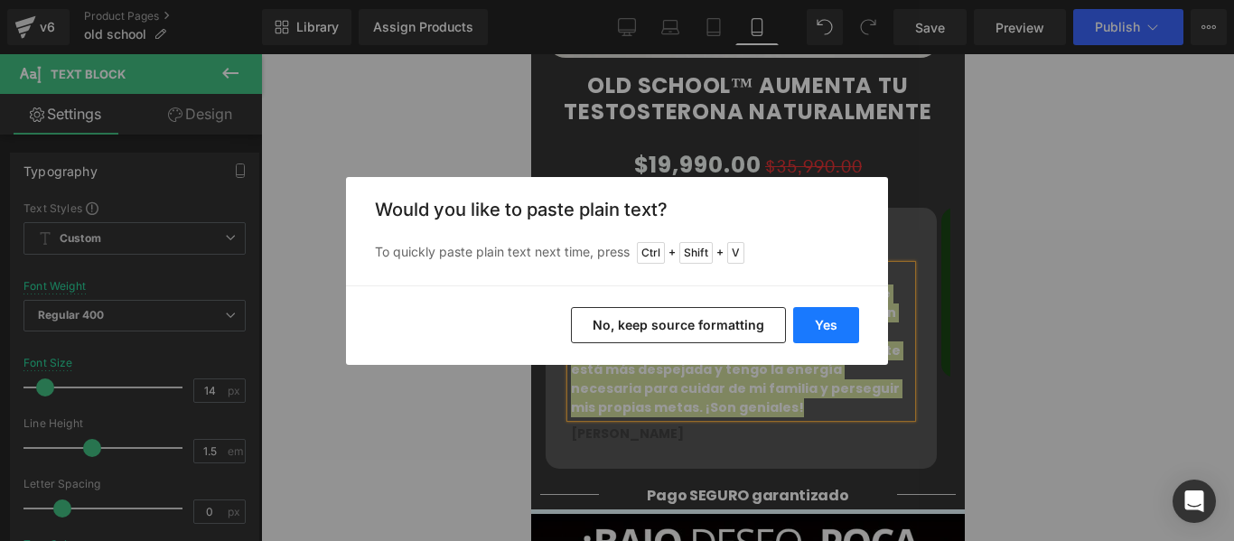
click at [821, 333] on button "Yes" at bounding box center [826, 325] width 66 height 36
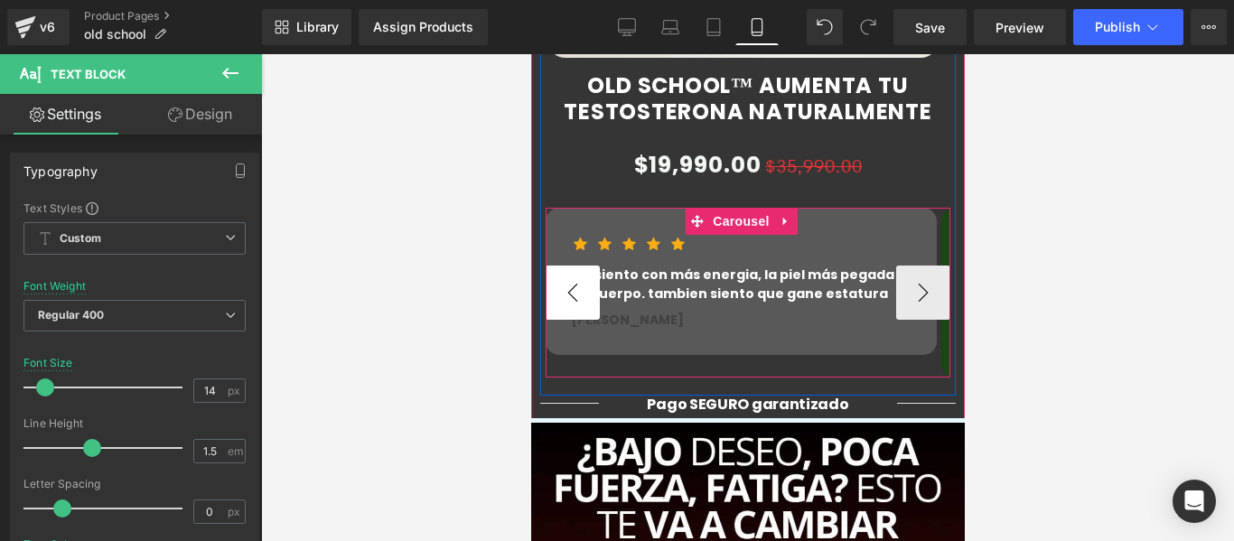
click at [562, 268] on button "‹" at bounding box center [572, 292] width 54 height 54
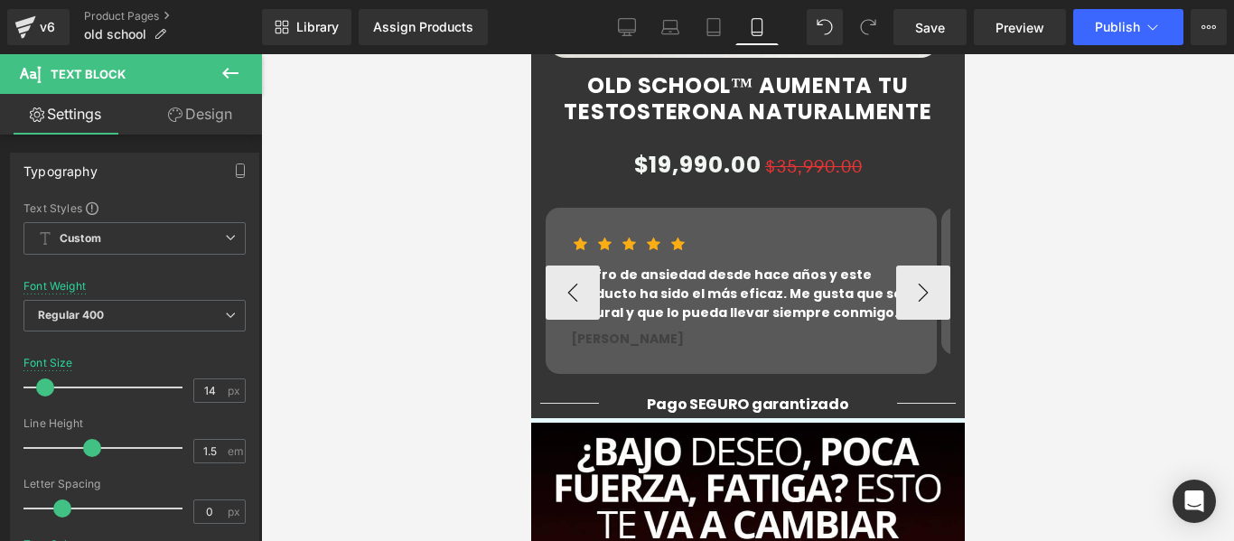
click at [700, 266] on p "“Sufro de ansiedad desde hace años y este producto ha sido el más eficaz. Me gu…" at bounding box center [740, 293] width 340 height 57
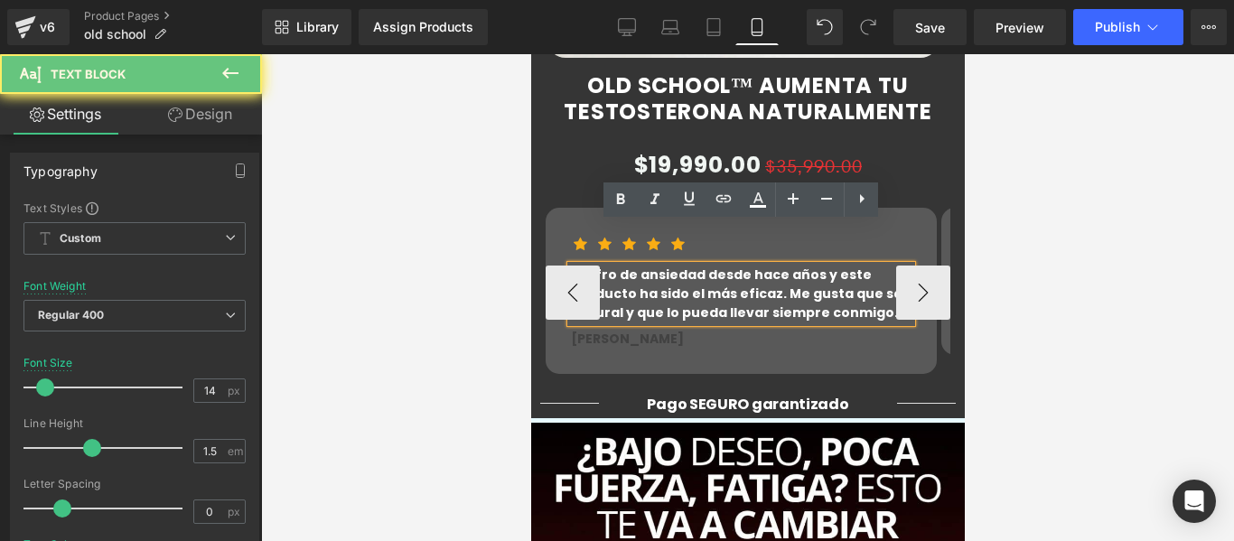
click at [667, 274] on p "“Sufro de ansiedad desde hace años y este producto ha sido el más eficaz. Me gu…" at bounding box center [740, 293] width 340 height 57
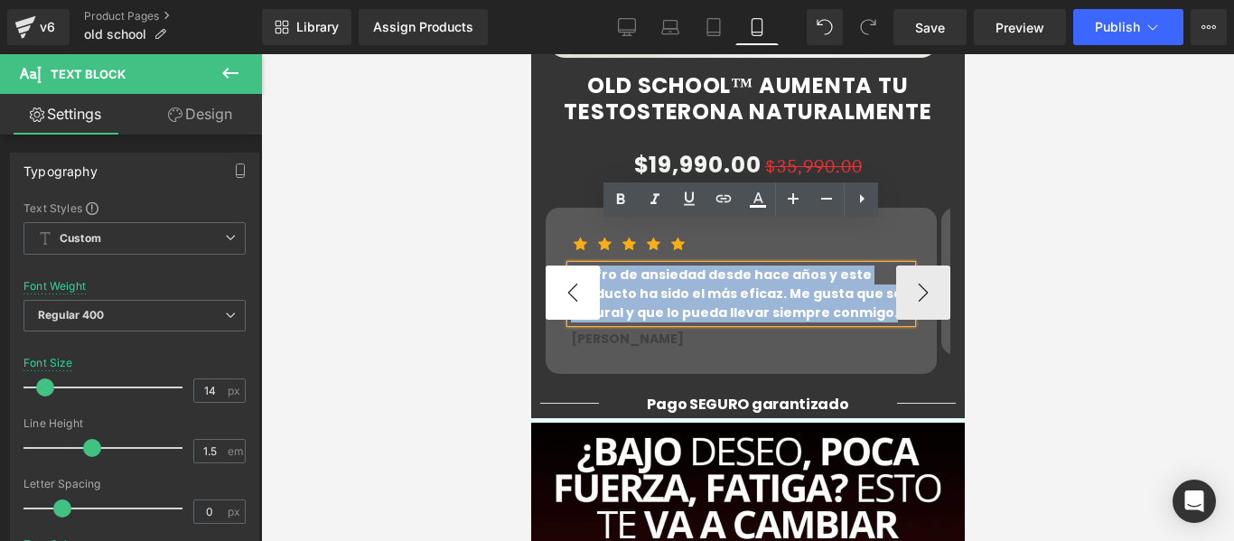
drag, startPoint x: 667, startPoint y: 274, endPoint x: 573, endPoint y: 231, distance: 103.9
click at [573, 231] on div "Icon Icon Icon Icon Icon Icon List Hoz “Sufro de ansiedad desde hace años y est…" at bounding box center [747, 293] width 405 height 170
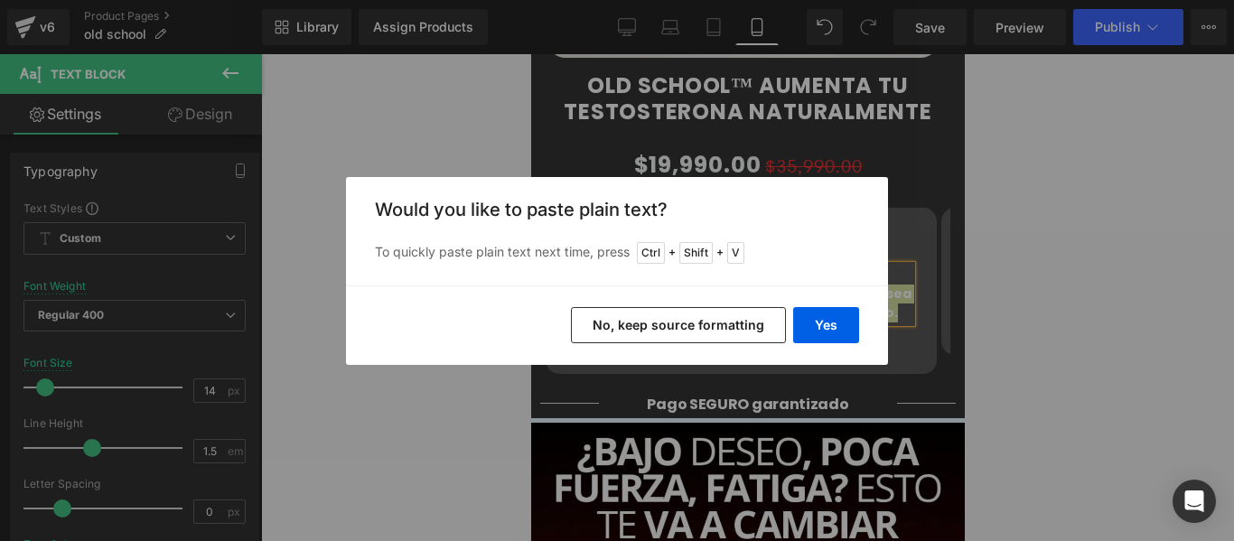
click at [765, 312] on button "No, keep source formatting" at bounding box center [678, 325] width 215 height 36
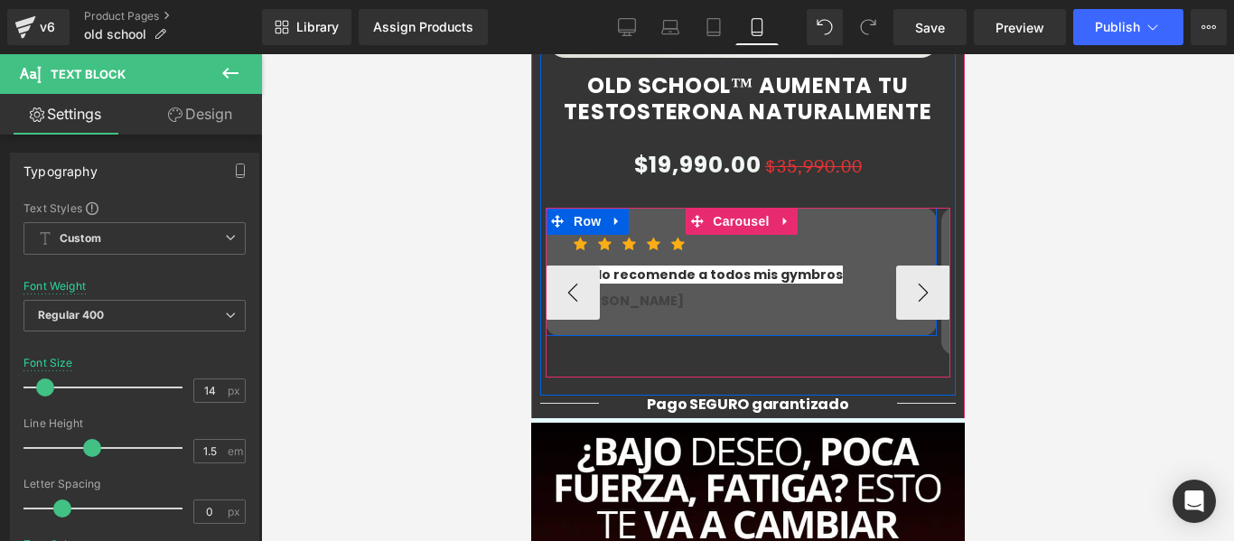
click at [817, 292] on p "[PERSON_NAME]" at bounding box center [740, 301] width 340 height 19
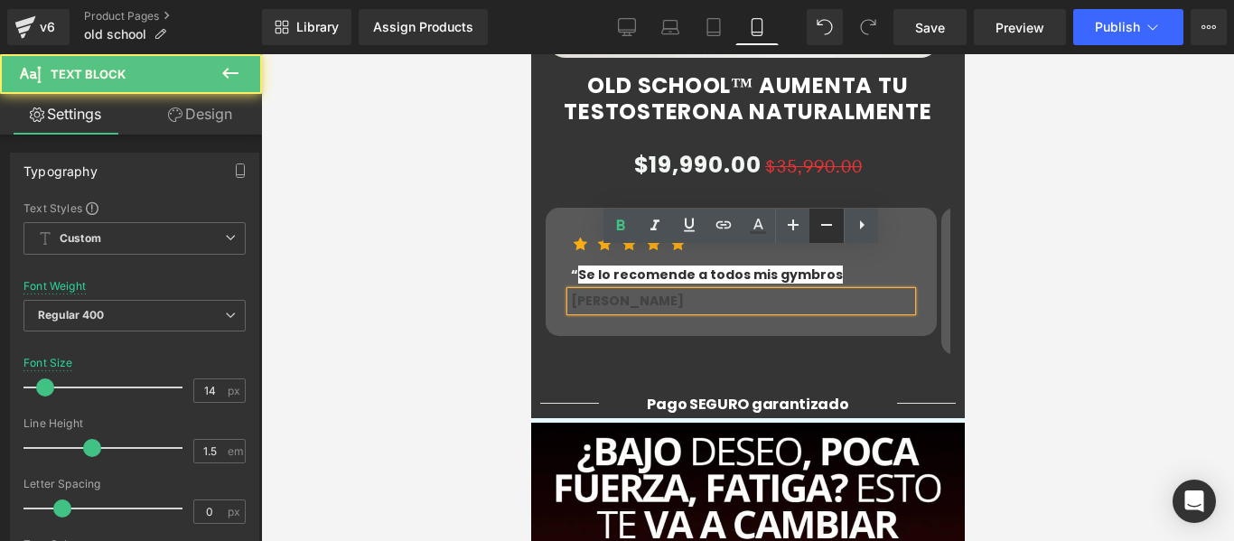
click at [809, 232] on link at bounding box center [826, 226] width 34 height 34
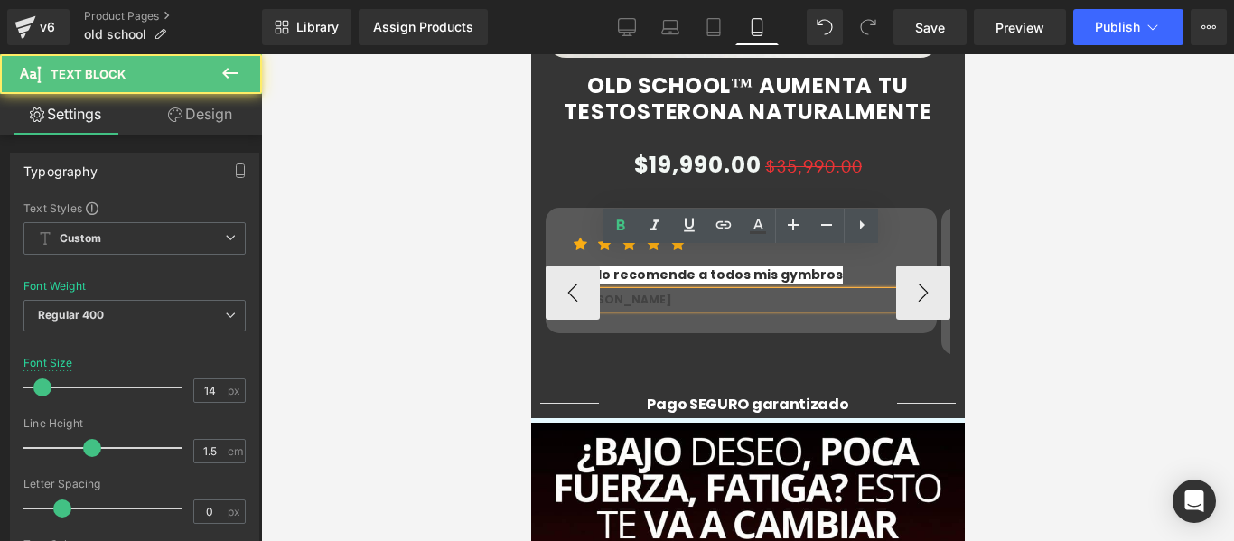
click at [854, 276] on div "Icon Icon Icon Icon Icon Icon List Hoz “ Se lo recomende a todos mis gymbros Te…" at bounding box center [740, 271] width 391 height 126
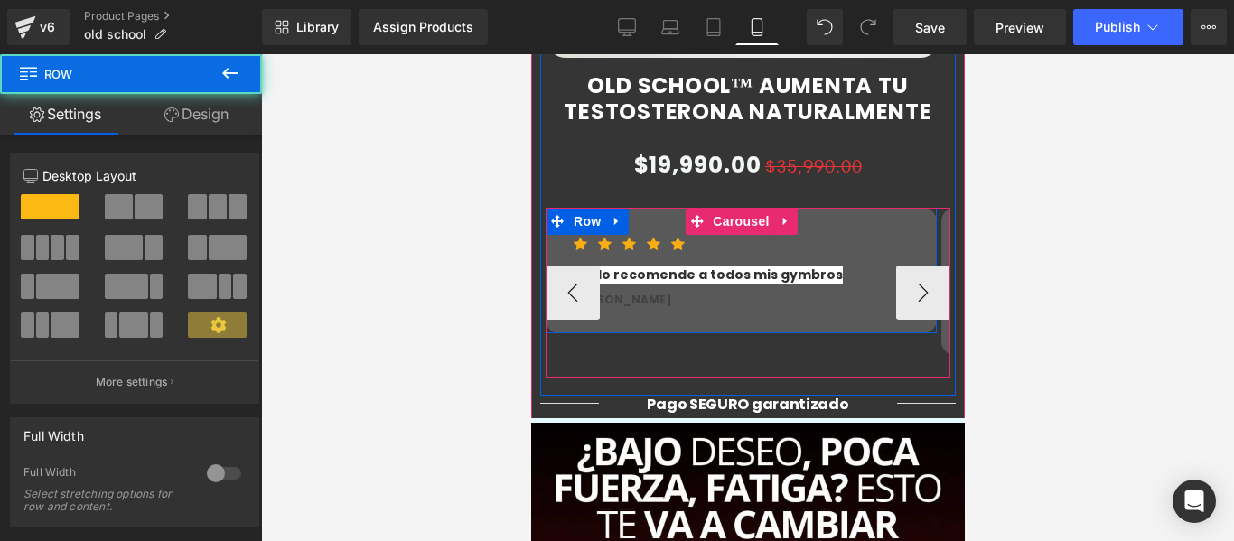
click at [797, 283] on link at bounding box center [788, 294] width 19 height 22
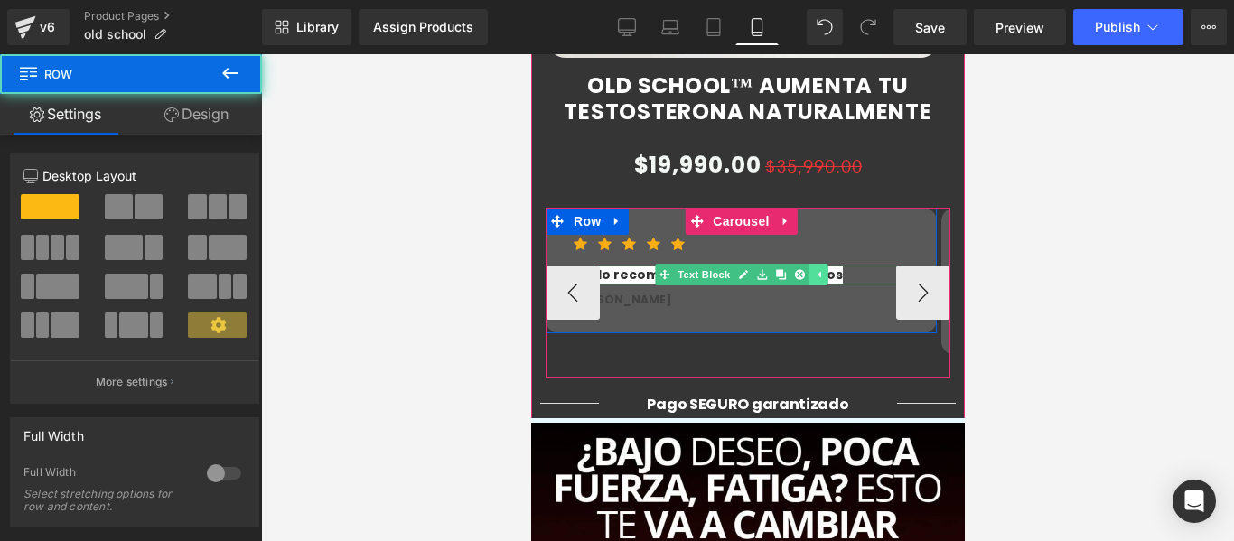
click at [797, 270] on icon at bounding box center [798, 275] width 10 height 10
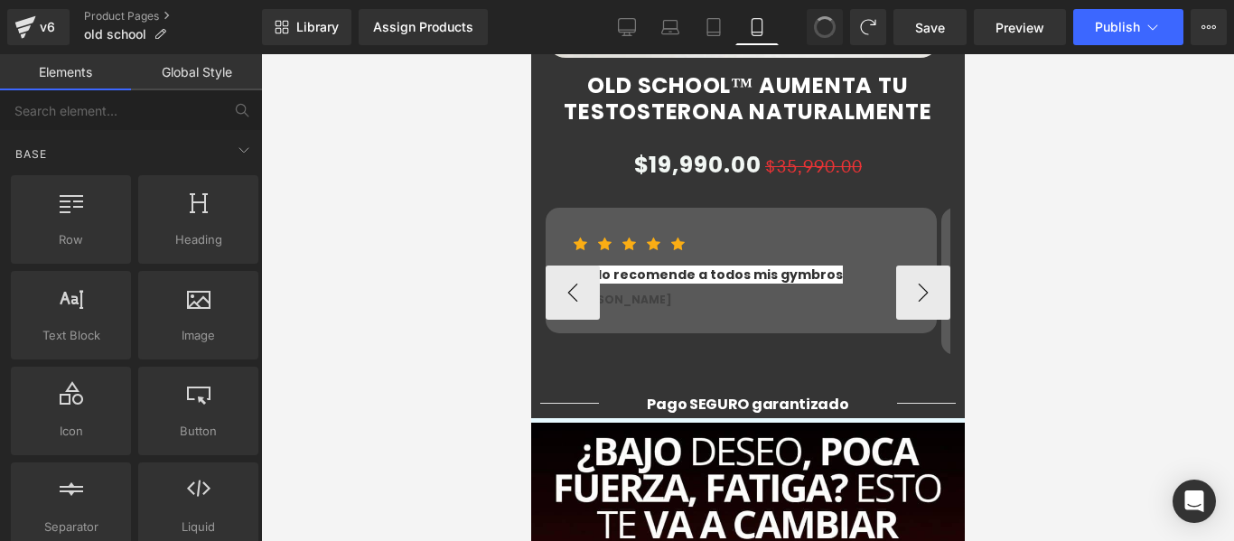
click at [833, 32] on span at bounding box center [824, 27] width 27 height 27
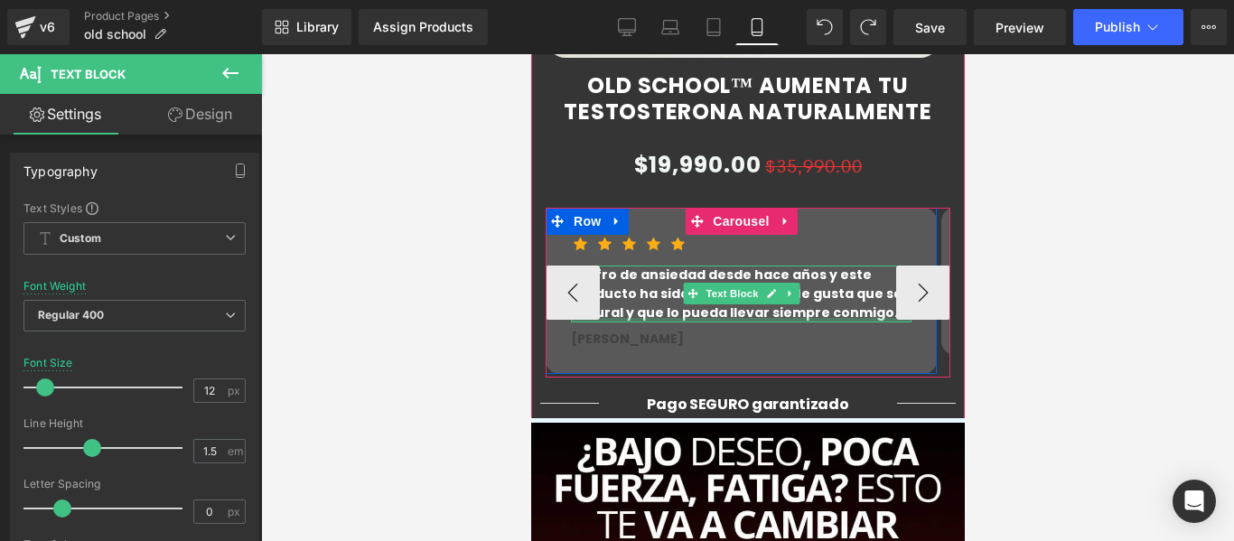
click at [636, 265] on p "“Sufro de ansiedad desde hace años y este producto ha sido el más eficaz. Me gu…" at bounding box center [740, 293] width 340 height 57
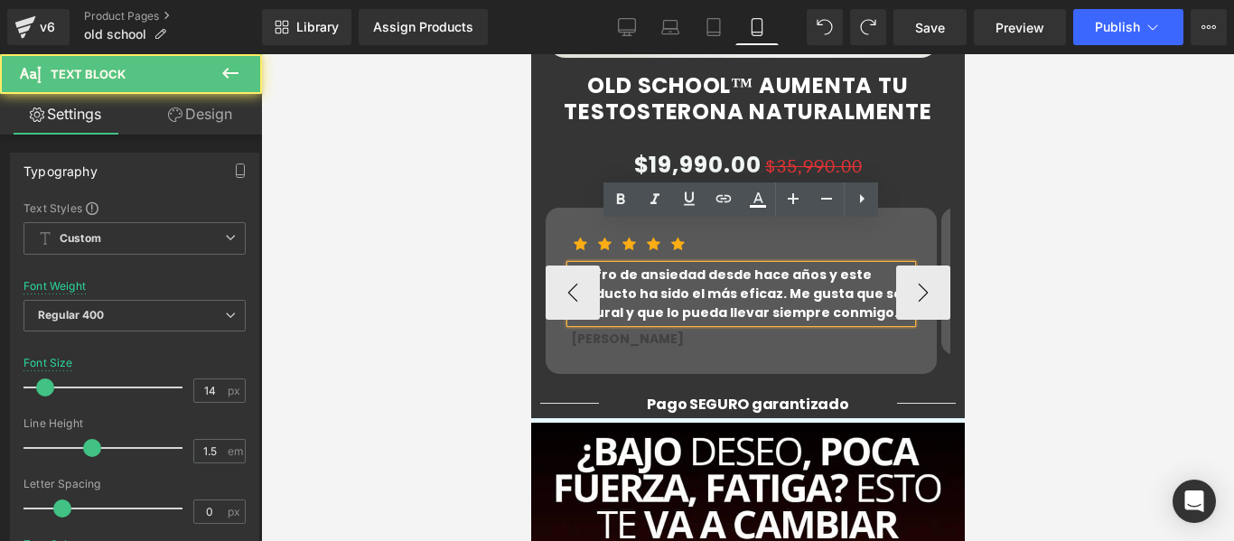
click at [636, 265] on p "“Sufro de ansiedad desde hace años y este producto ha sido el más eficaz. Me gu…" at bounding box center [740, 293] width 340 height 57
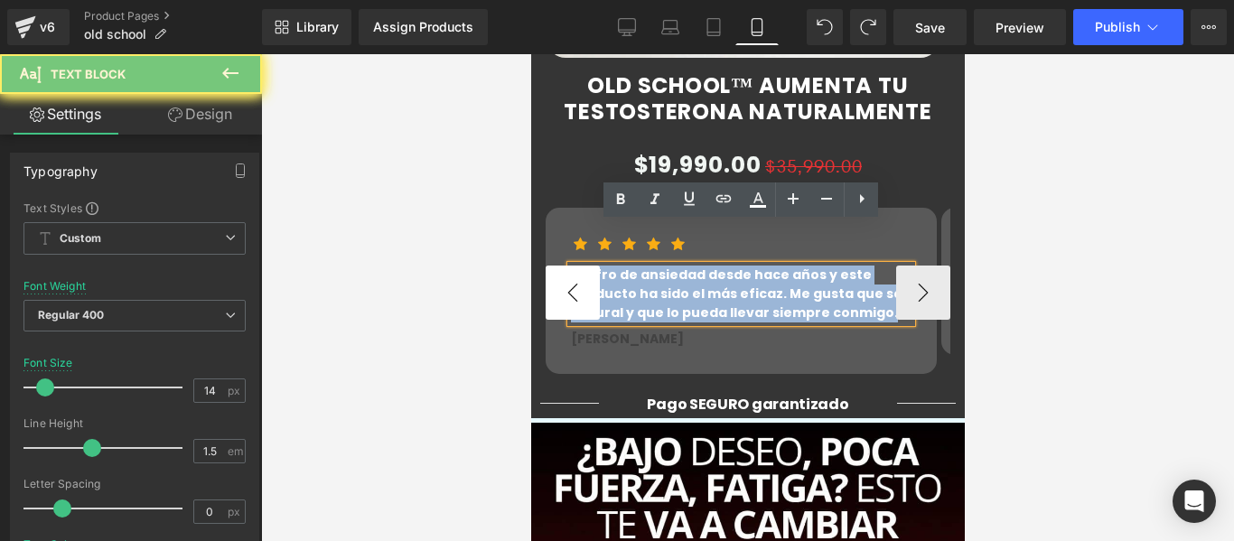
drag, startPoint x: 636, startPoint y: 265, endPoint x: 577, endPoint y: 233, distance: 66.7
click at [577, 233] on div "Icon Icon Icon Icon Icon Icon List Hoz “Sufro de ansiedad desde hace años y est…" at bounding box center [747, 293] width 405 height 170
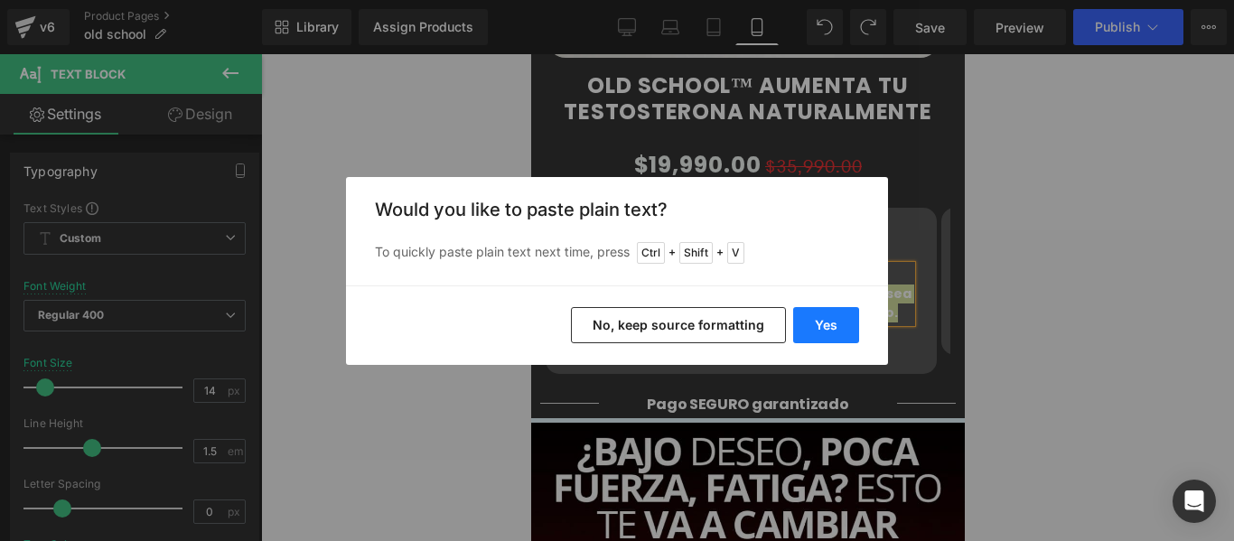
click at [805, 325] on button "Yes" at bounding box center [826, 325] width 66 height 36
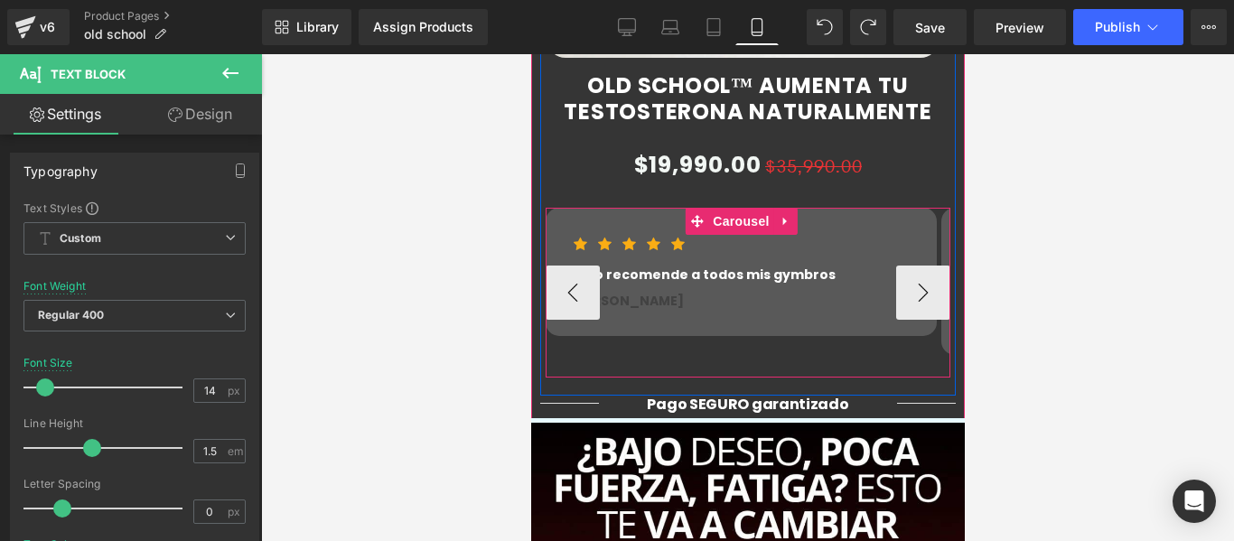
click at [945, 256] on div at bounding box center [947, 293] width 5 height 170
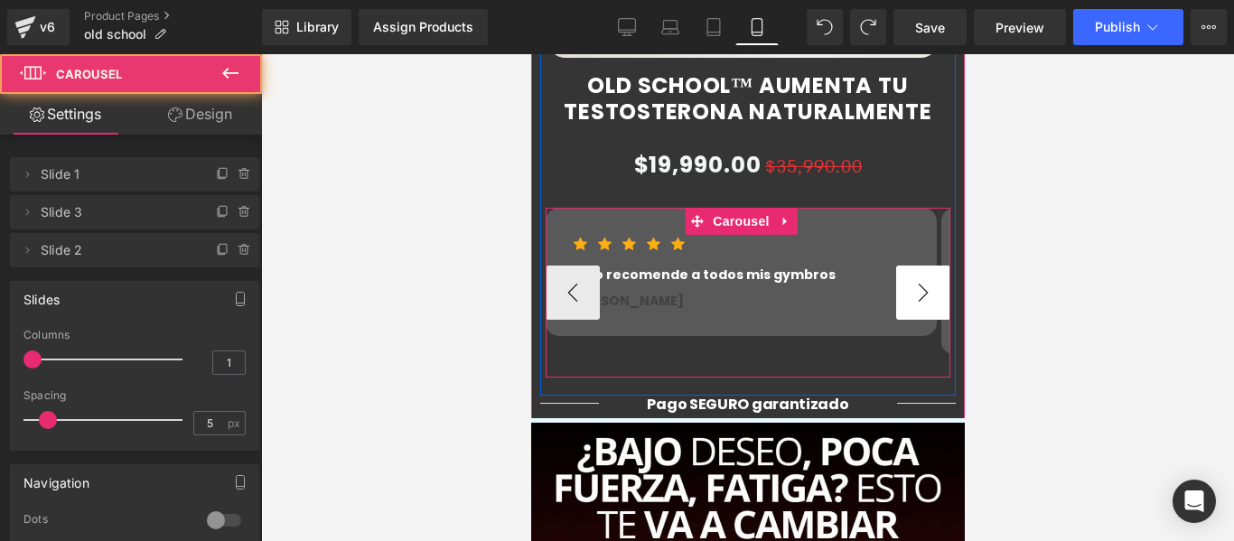
click at [907, 265] on button "›" at bounding box center [922, 292] width 54 height 54
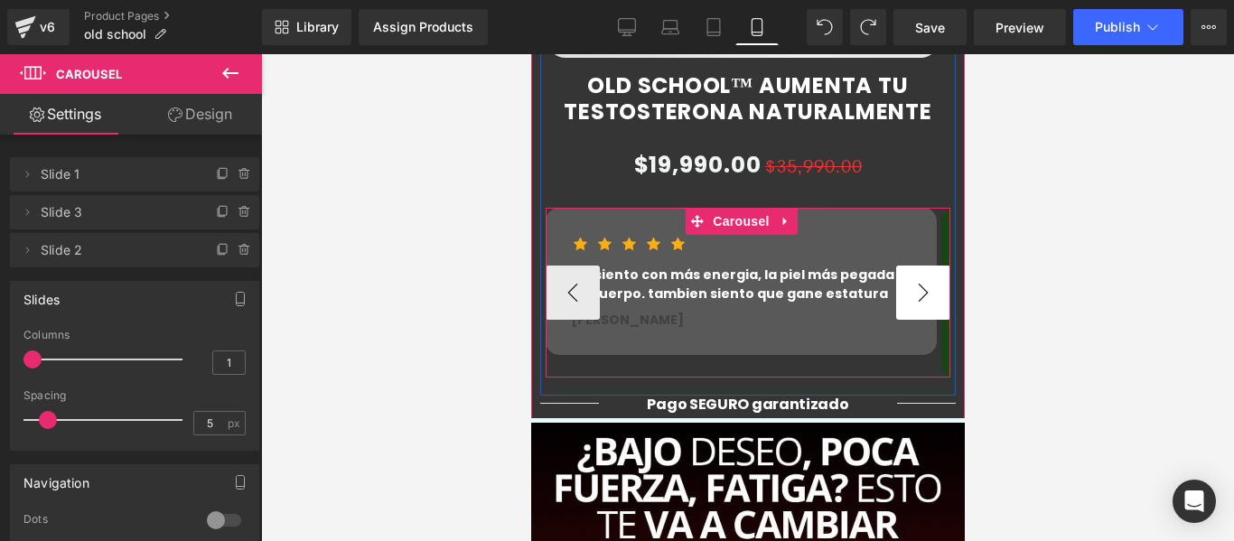
click at [904, 265] on button "›" at bounding box center [922, 292] width 54 height 54
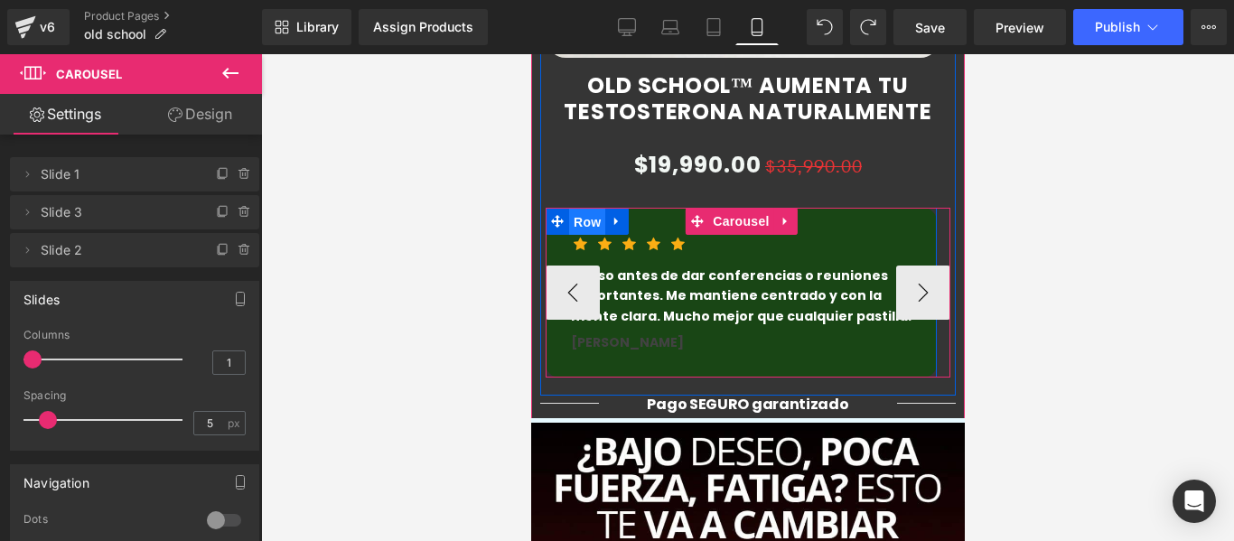
drag, startPoint x: 584, startPoint y: 183, endPoint x: 1055, endPoint y: 229, distance: 472.7
click at [584, 209] on span "Row" at bounding box center [586, 222] width 36 height 27
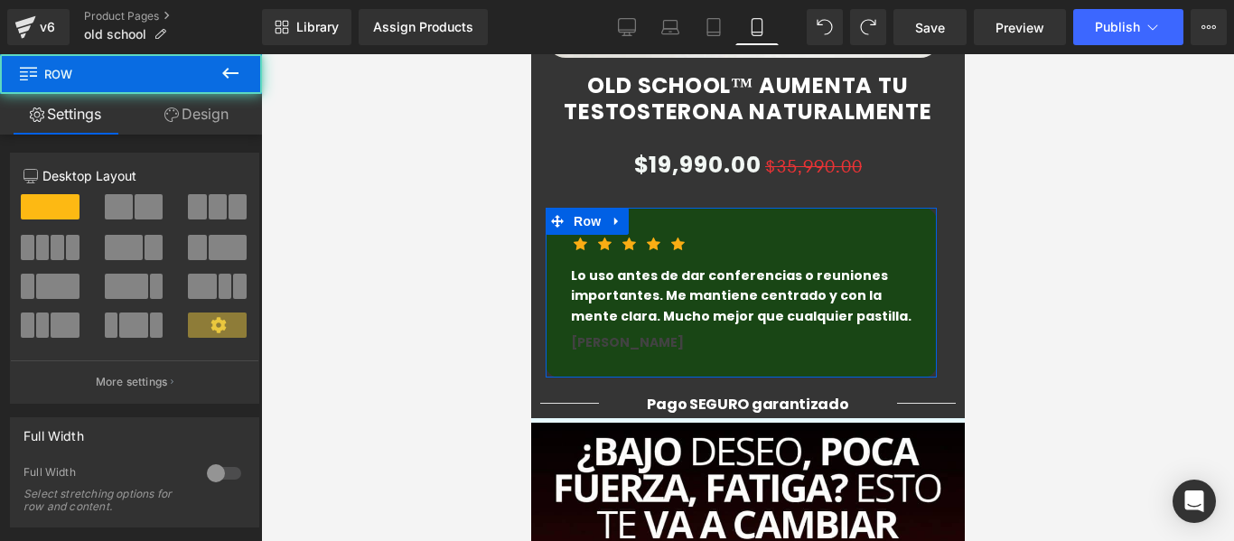
click at [174, 122] on link "Design" at bounding box center [196, 114] width 131 height 41
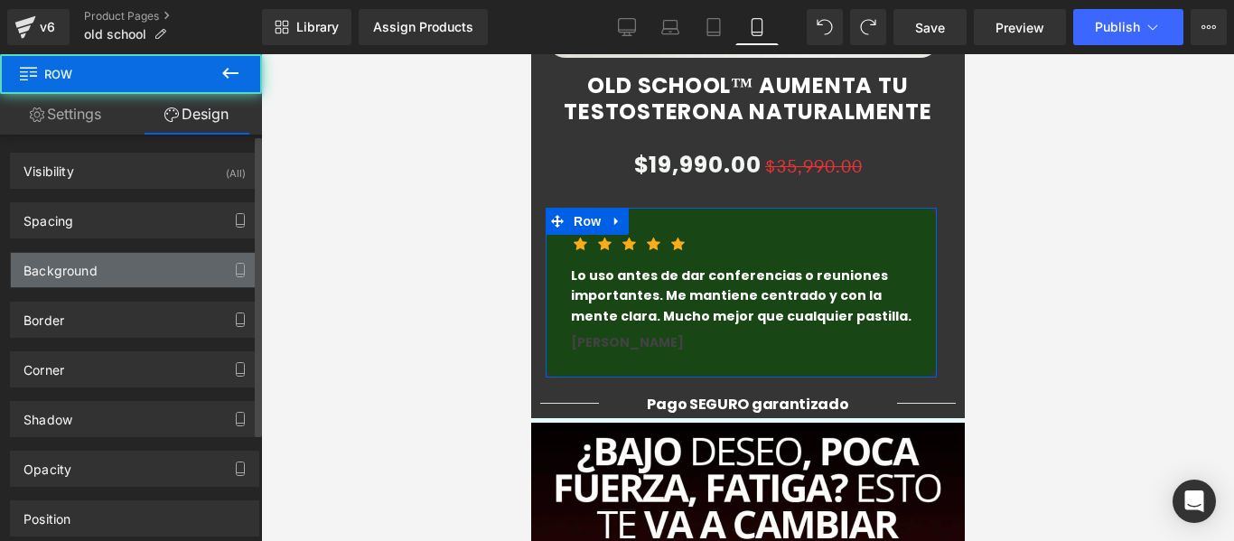
click at [102, 256] on div "Background" at bounding box center [134, 270] width 247 height 34
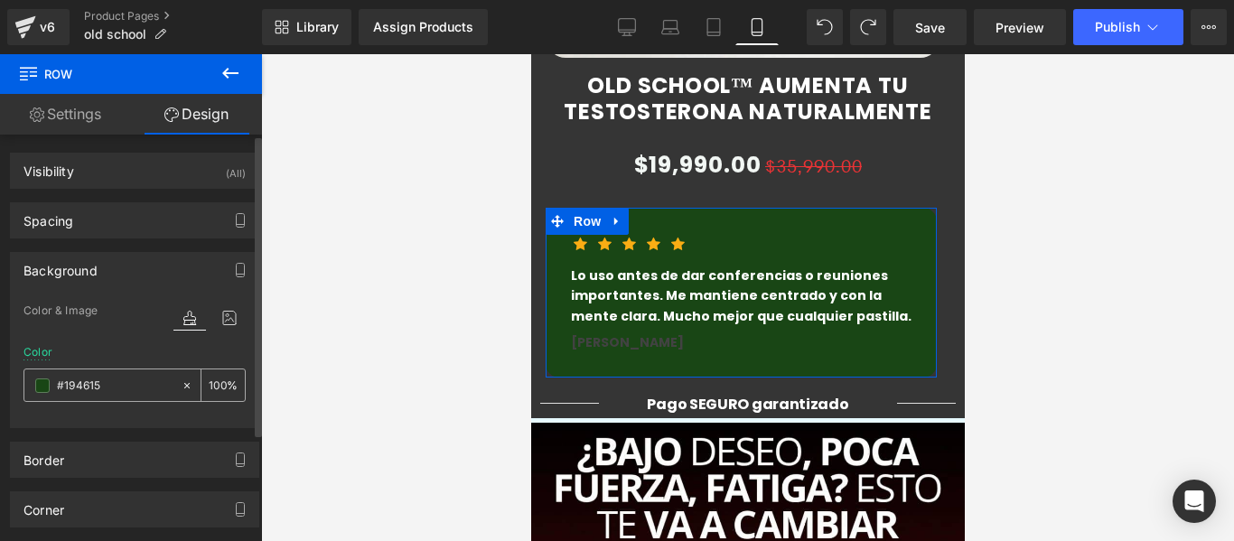
click at [42, 386] on span at bounding box center [42, 385] width 14 height 14
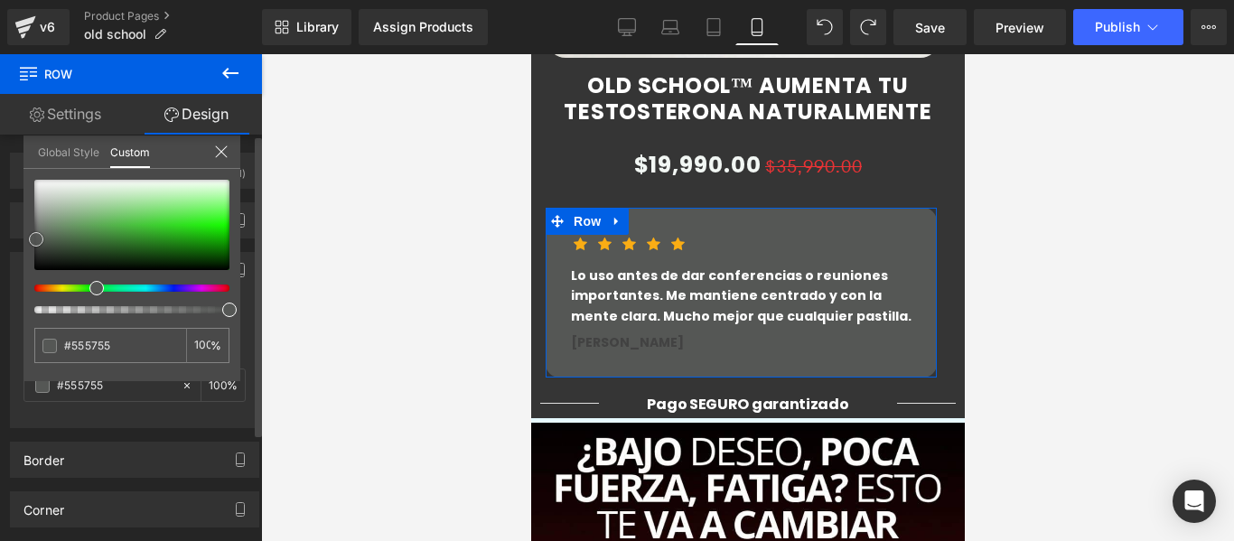
click at [36, 239] on div at bounding box center [131, 225] width 195 height 90
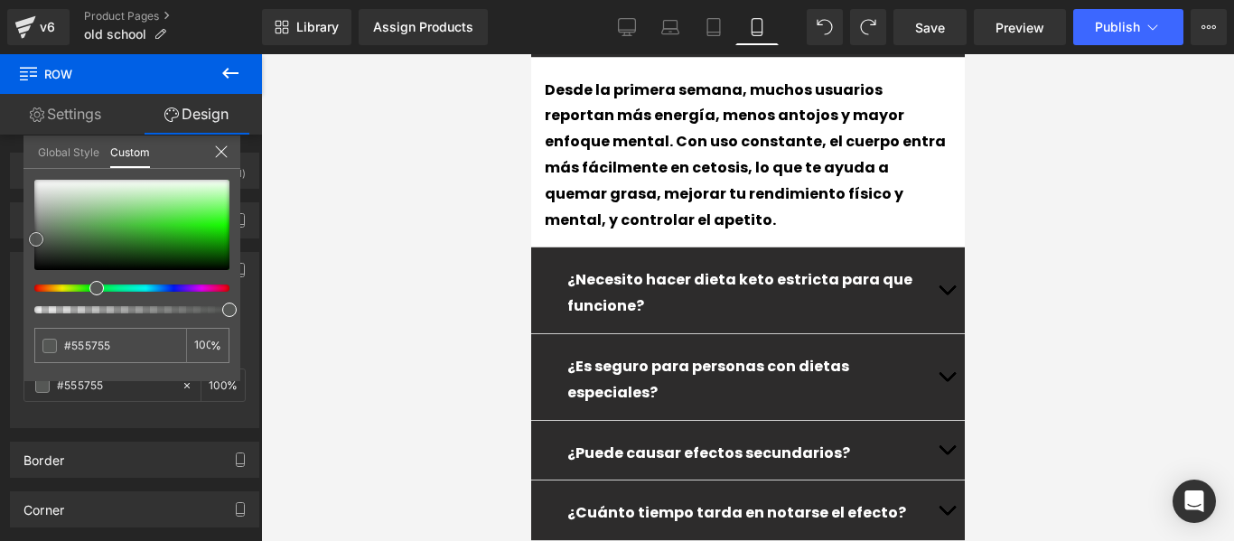
scroll to position [6863, 0]
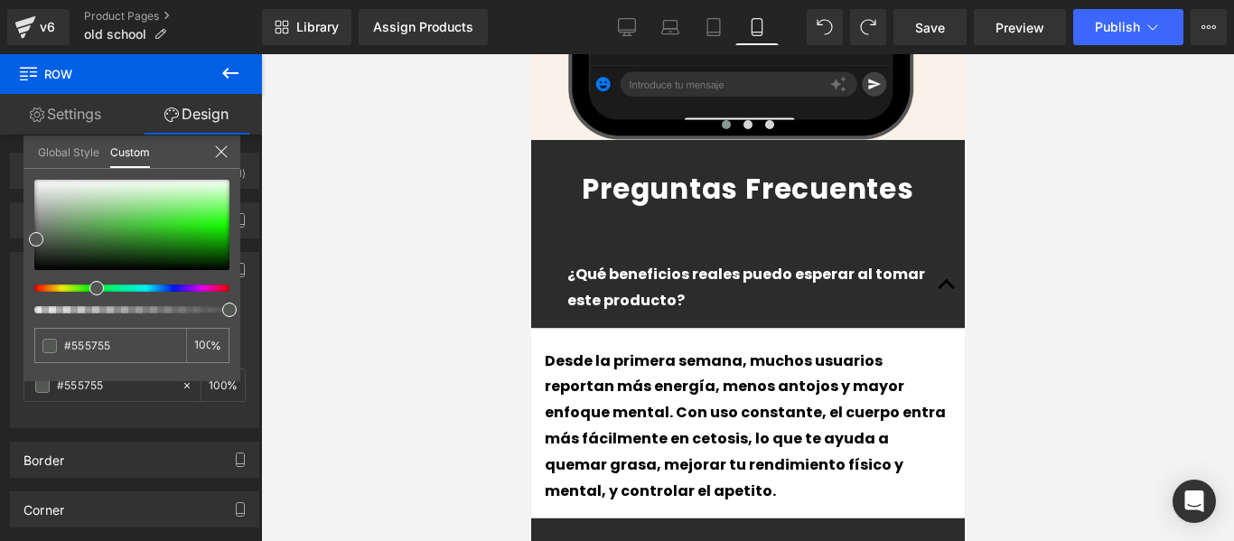
click at [373, 238] on div at bounding box center [747, 297] width 973 height 487
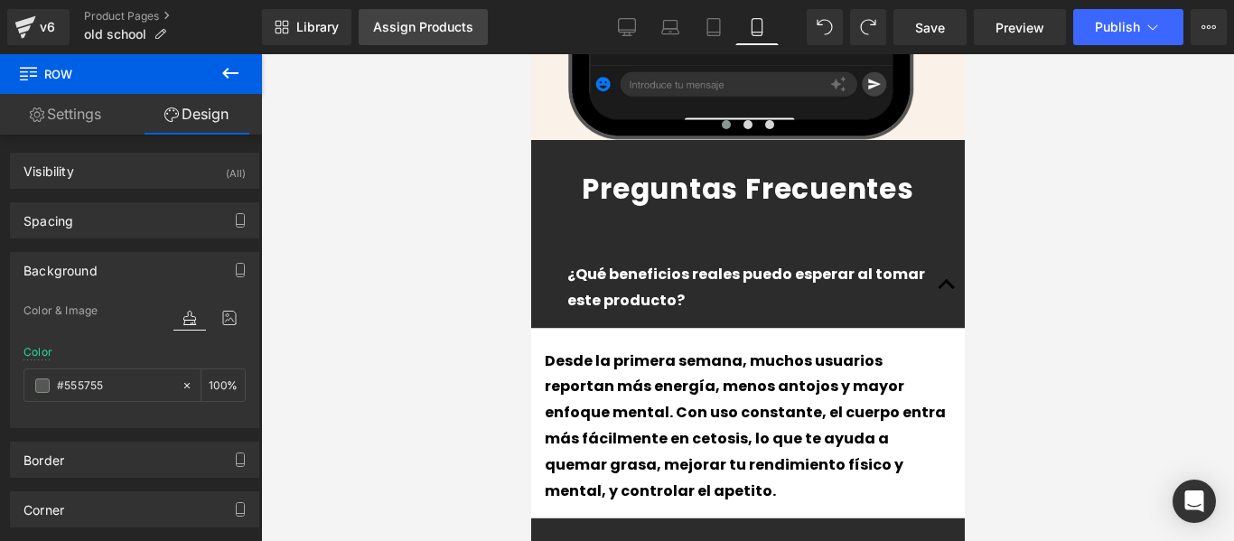
click at [424, 43] on link "Assign Products" at bounding box center [422, 27] width 129 height 36
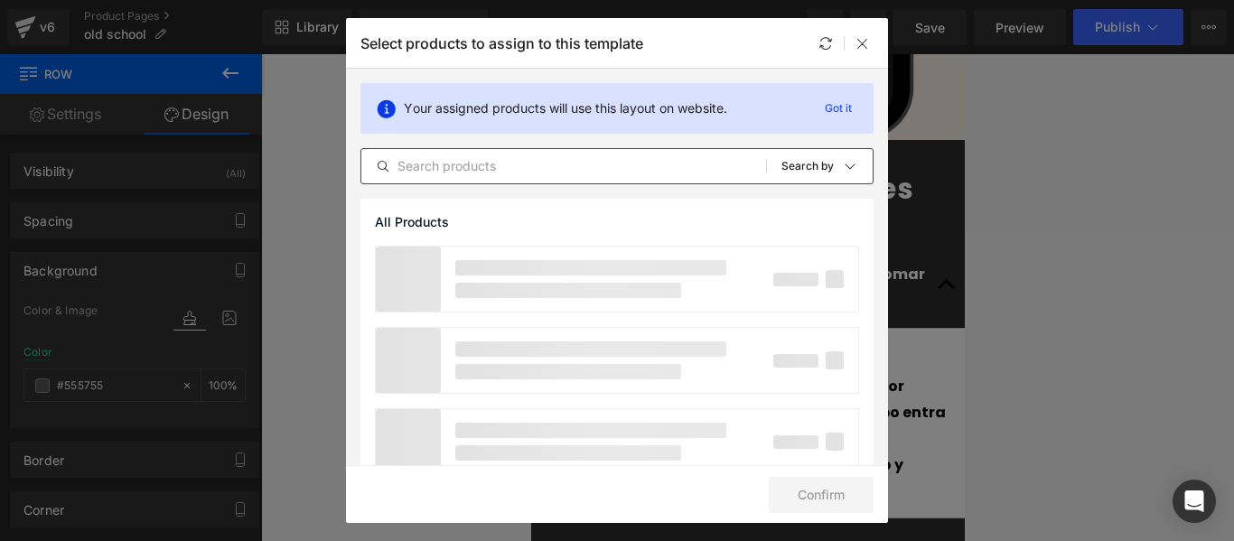
click at [489, 179] on div "All Products Shopify Collections Product Templates Shopify Collections Sort: Se…" at bounding box center [616, 166] width 513 height 36
click at [479, 175] on input "text" at bounding box center [563, 166] width 405 height 22
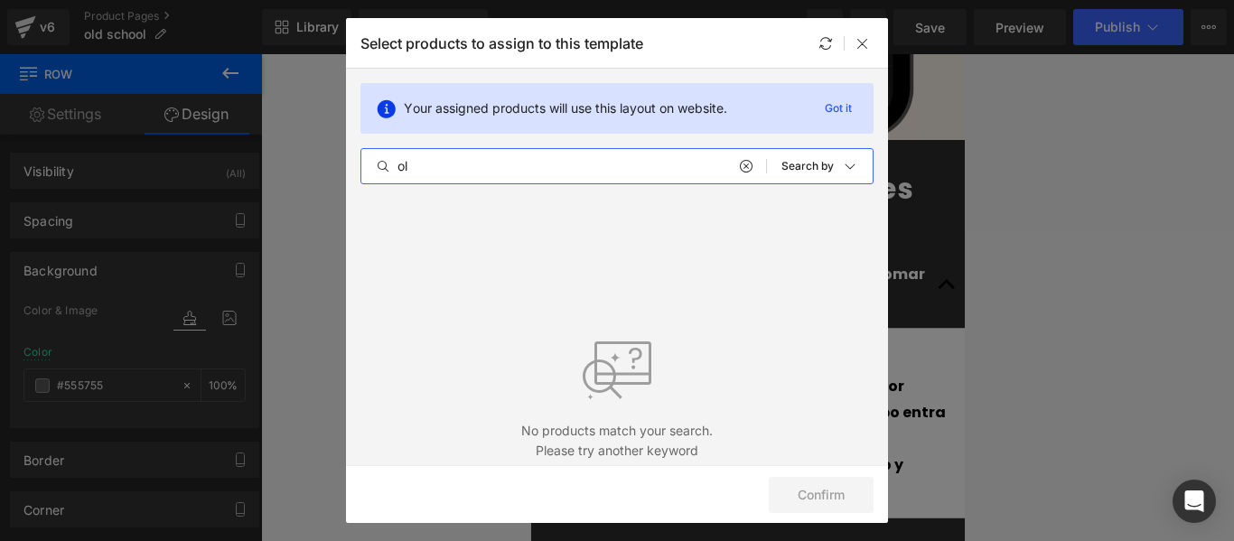
type input "o"
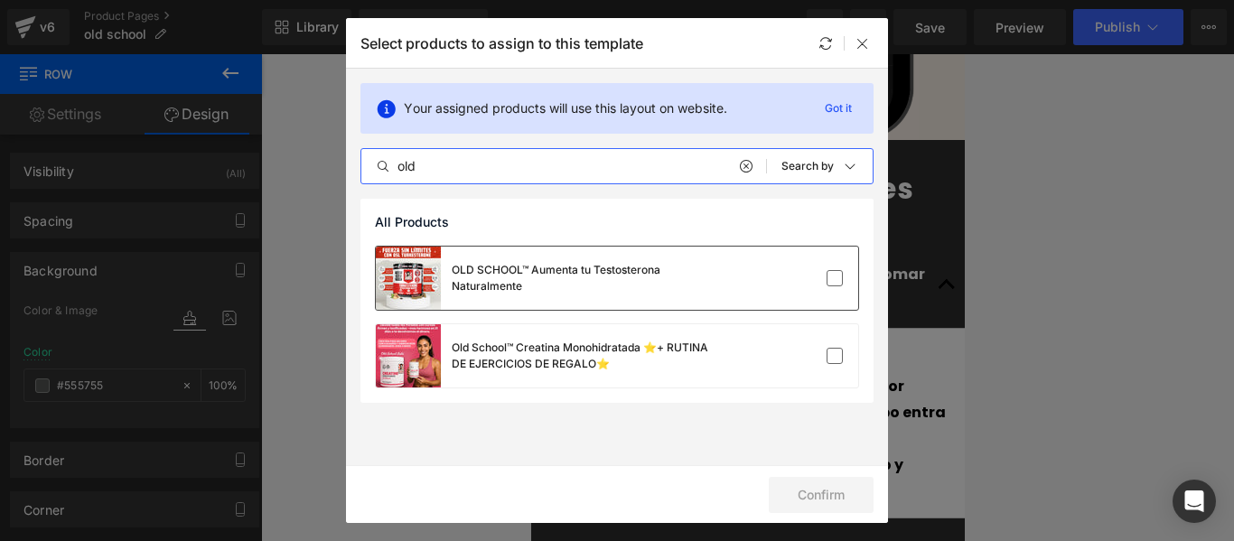
type input "old"
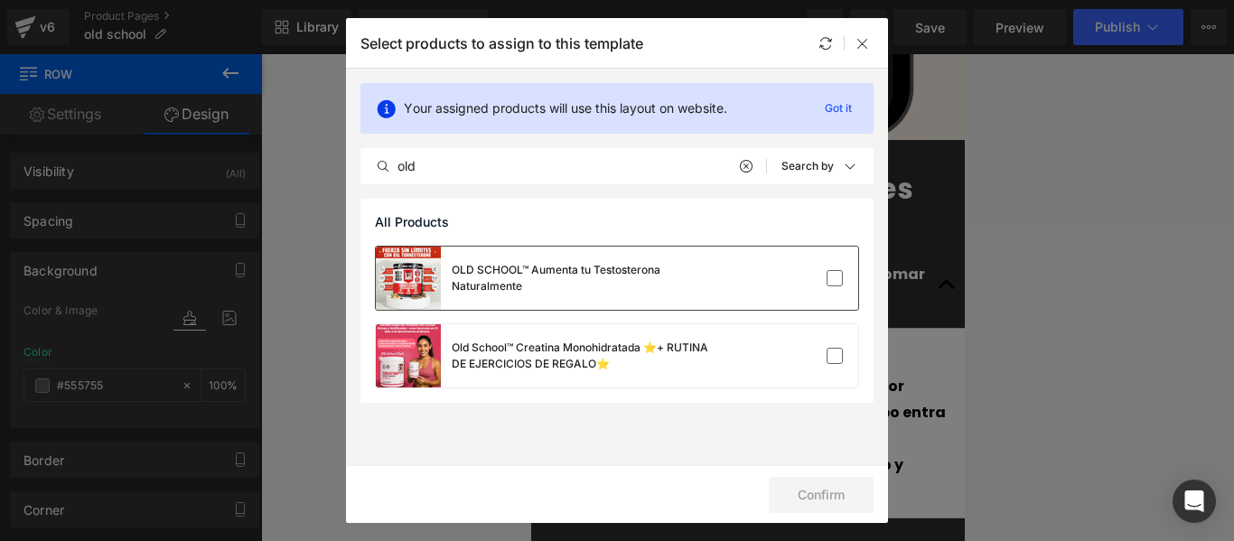
click at [563, 284] on div "OLD SCHOOL™ Aumenta tu Testosterona Naturalmente" at bounding box center [587, 278] width 271 height 33
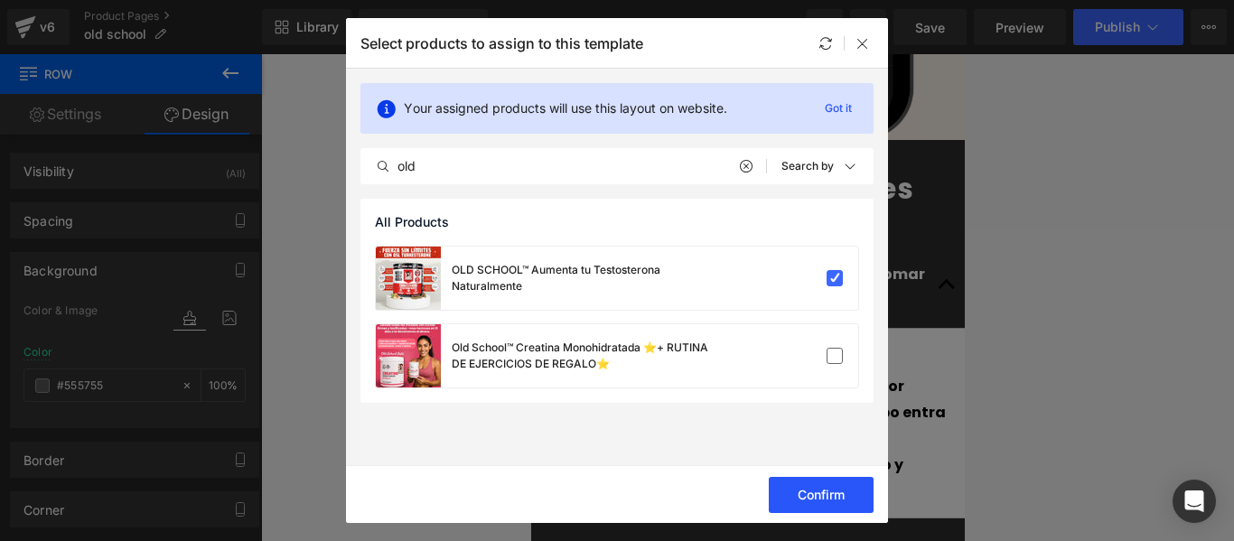
click at [800, 496] on button "Confirm" at bounding box center [820, 495] width 105 height 36
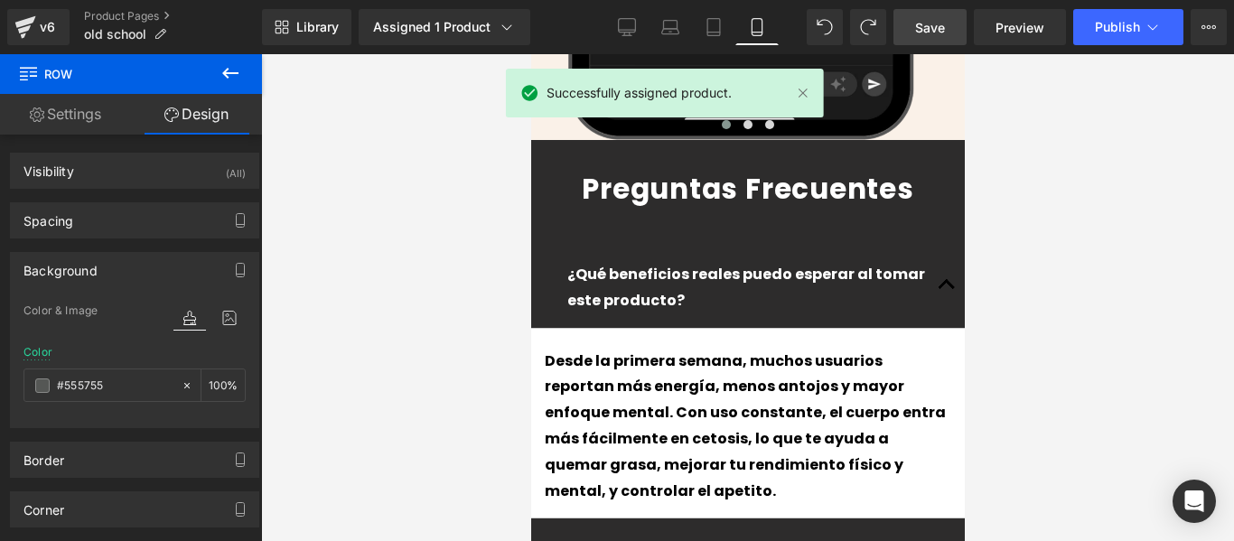
click at [920, 22] on span "Save" at bounding box center [930, 27] width 30 height 19
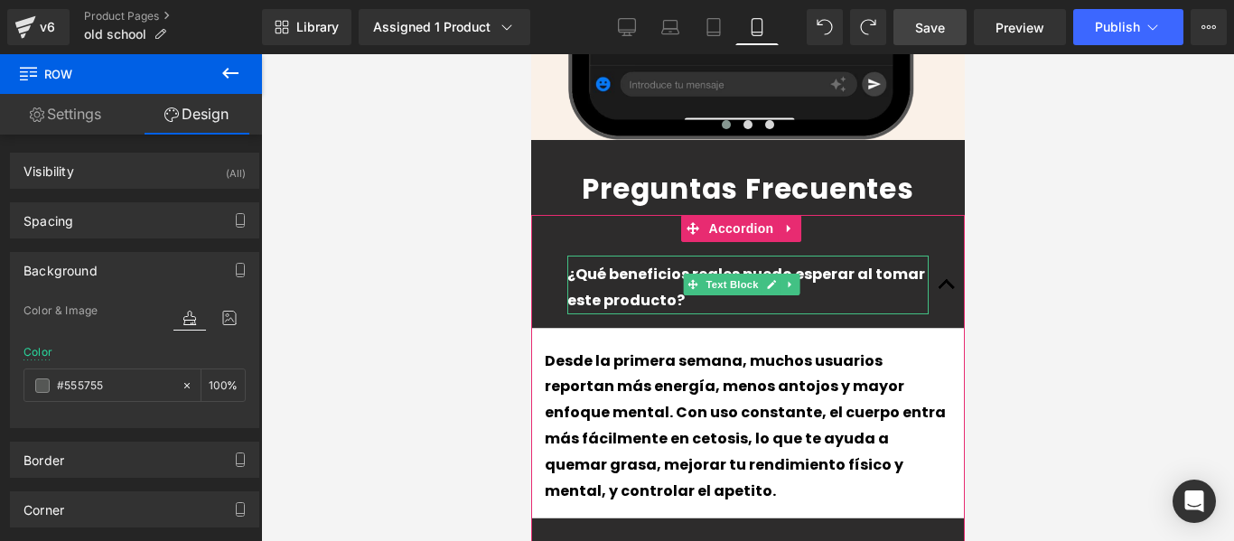
click at [642, 262] on p "¿Qué beneficios reales puedo esperar al tomar este producto?" at bounding box center [746, 288] width 361 height 52
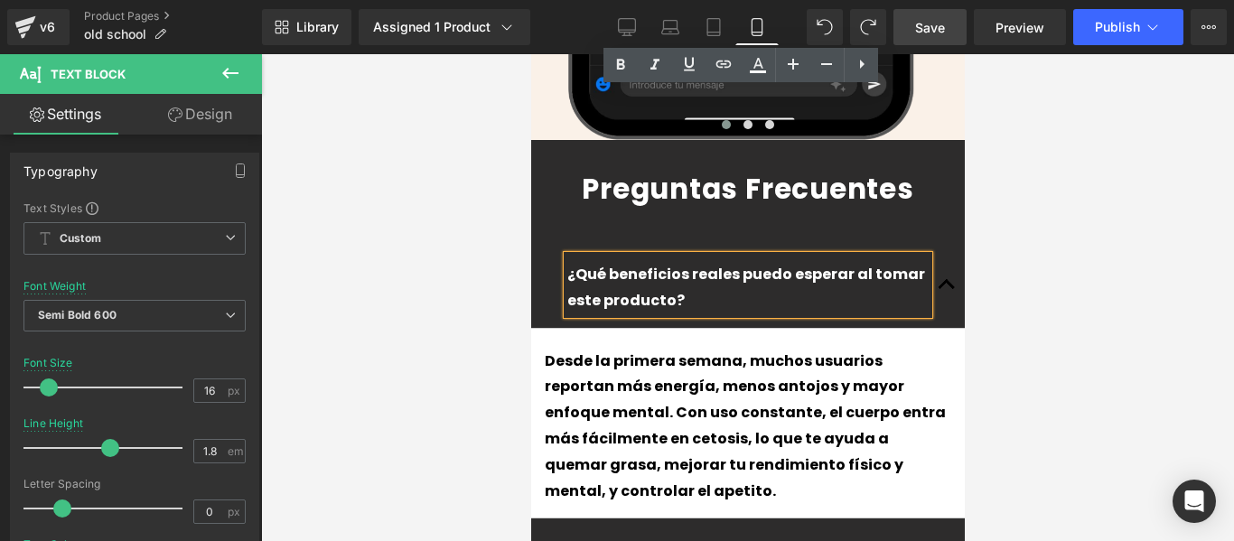
drag, startPoint x: 656, startPoint y: 137, endPoint x: 561, endPoint y: 103, distance: 101.7
click at [566, 256] on div "¿Qué beneficios reales puedo esperar al tomar este producto?" at bounding box center [746, 285] width 361 height 59
drag, startPoint x: 651, startPoint y: 130, endPoint x: 564, endPoint y: 108, distance: 89.4
click at [566, 256] on div "¿Qué beneficios reales puedo esperar al tomar este producto?" at bounding box center [746, 285] width 361 height 59
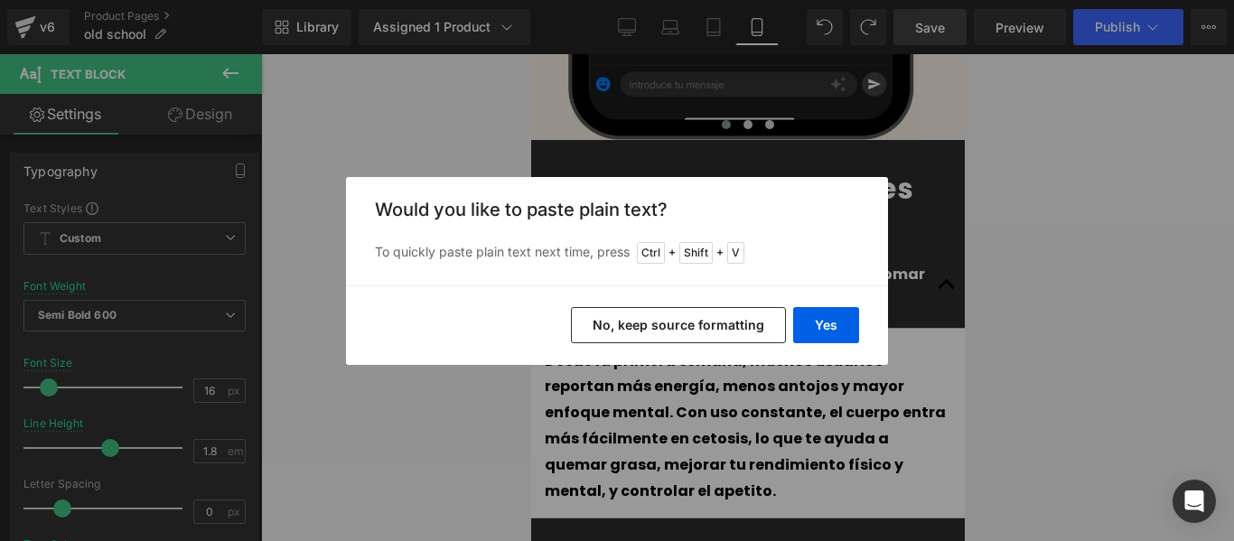
click at [672, 147] on div "Back to Library Insert Would you like to paste plain text? To quickly paste pla…" at bounding box center [617, 270] width 1234 height 541
click at [654, 128] on div "Back to Library Insert Would you like to paste plain text? To quickly paste pla…" at bounding box center [617, 270] width 1234 height 541
click at [835, 322] on button "Yes" at bounding box center [826, 325] width 66 height 36
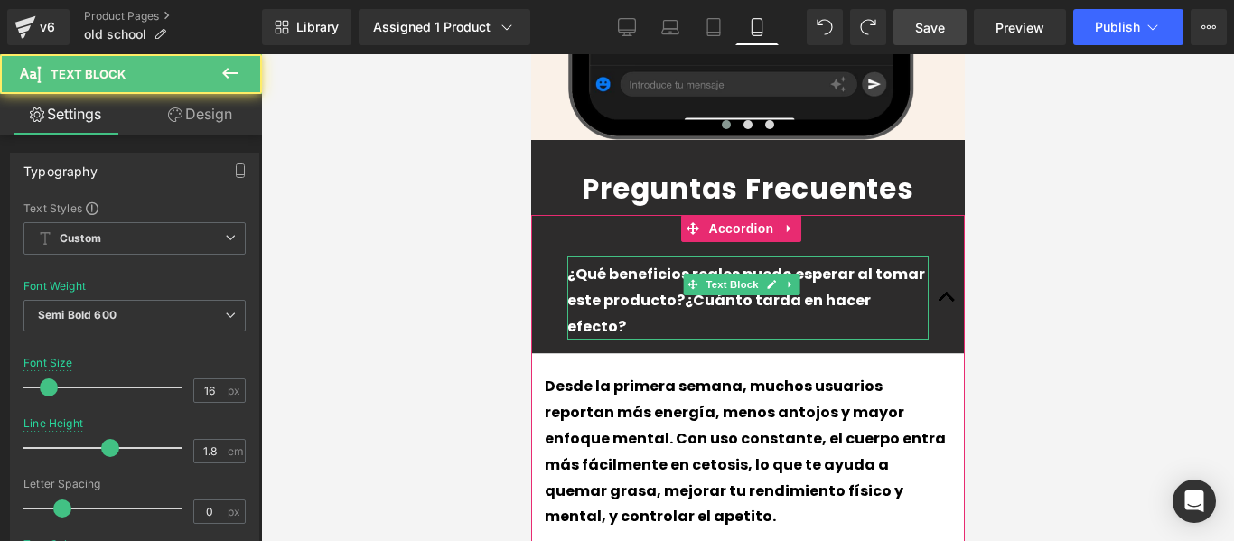
click at [630, 262] on p "¿Qué beneficios reales puedo esperar al tomar este producto?¿Cuánto tarda en ha…" at bounding box center [746, 301] width 361 height 78
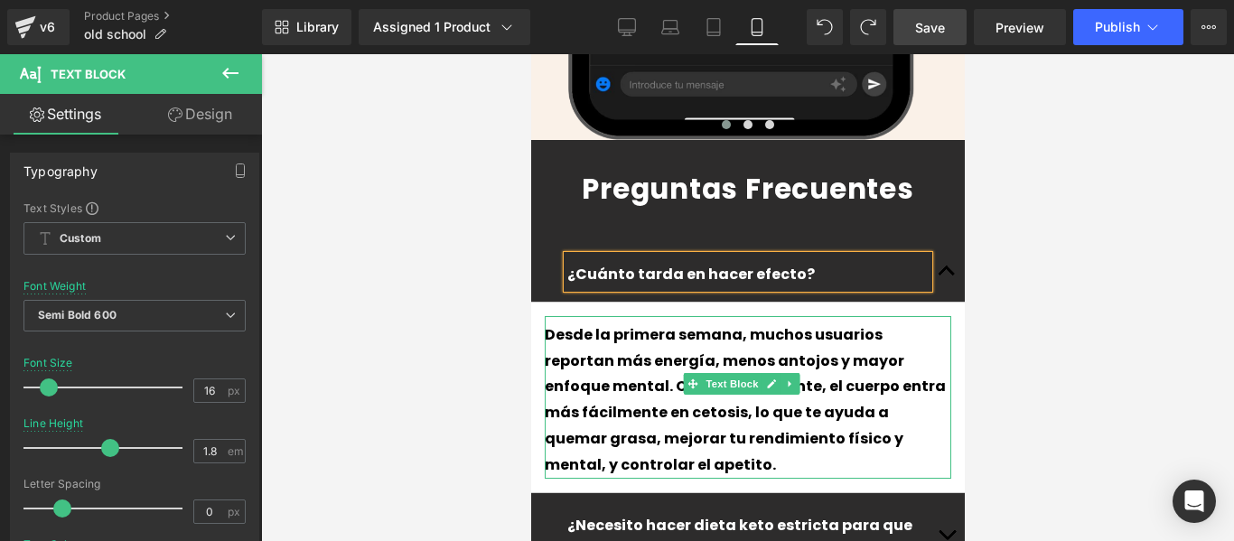
click at [676, 322] on p "Desde la primera semana, muchos usuarios reportan más energía, menos antojos y …" at bounding box center [747, 400] width 406 height 156
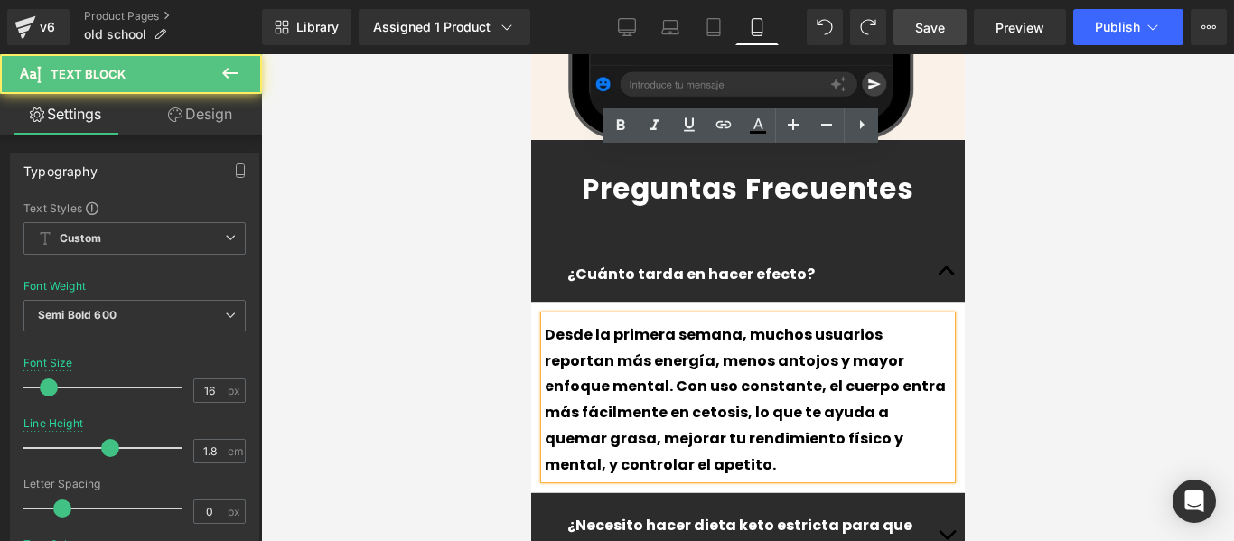
click at [685, 322] on p "Desde la primera semana, muchos usuarios reportan más energía, menos antojos y …" at bounding box center [747, 400] width 406 height 156
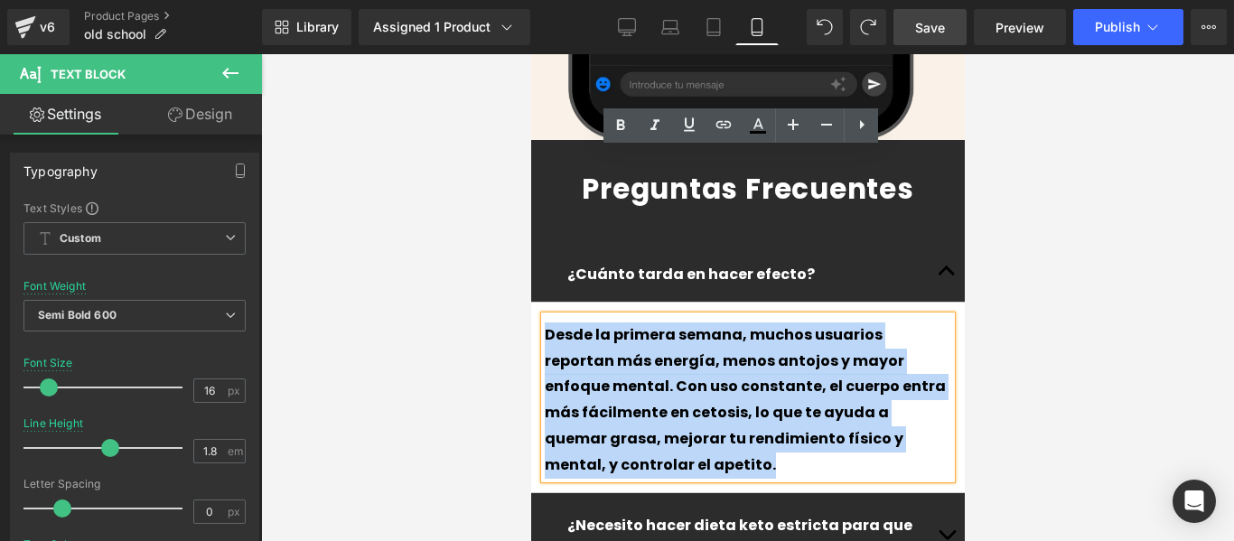
drag, startPoint x: 685, startPoint y: 267, endPoint x: 528, endPoint y: 154, distance: 194.0
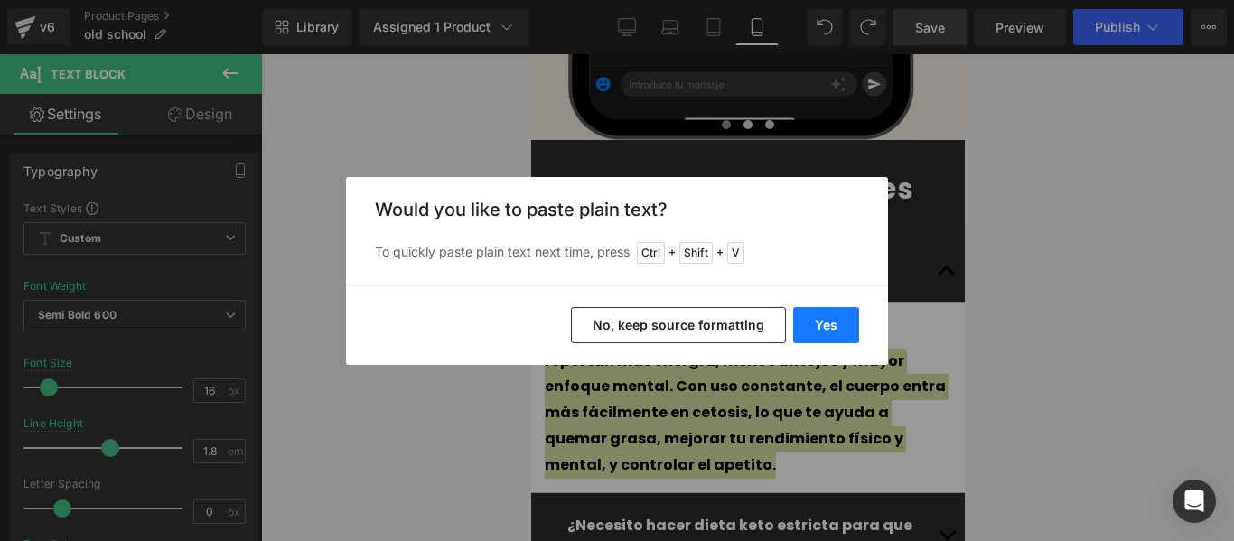
click at [836, 318] on button "Yes" at bounding box center [826, 325] width 66 height 36
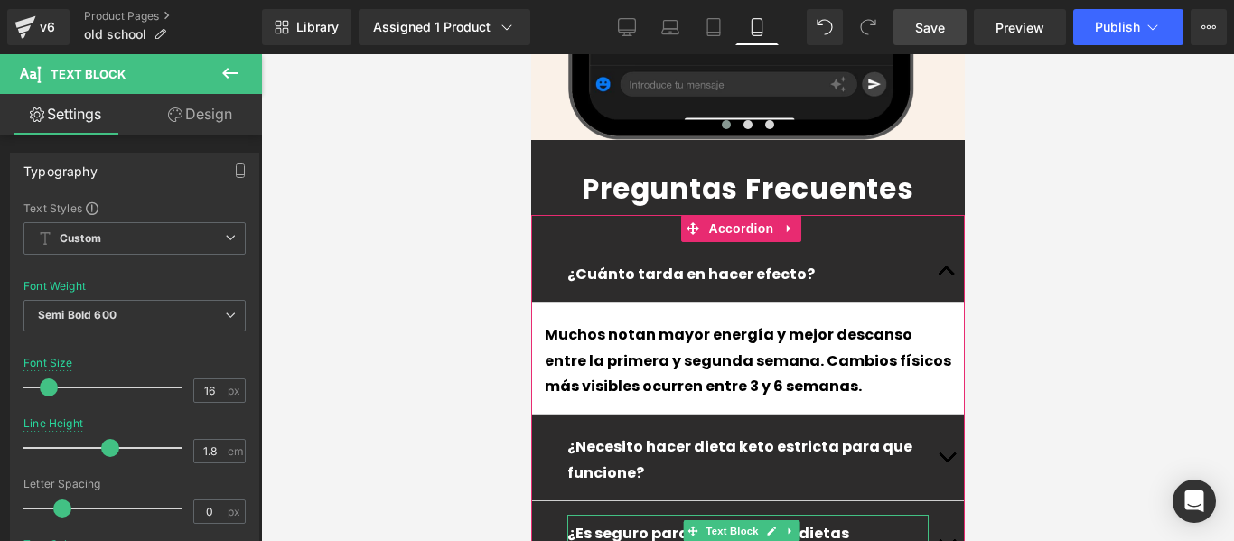
scroll to position [6953, 0]
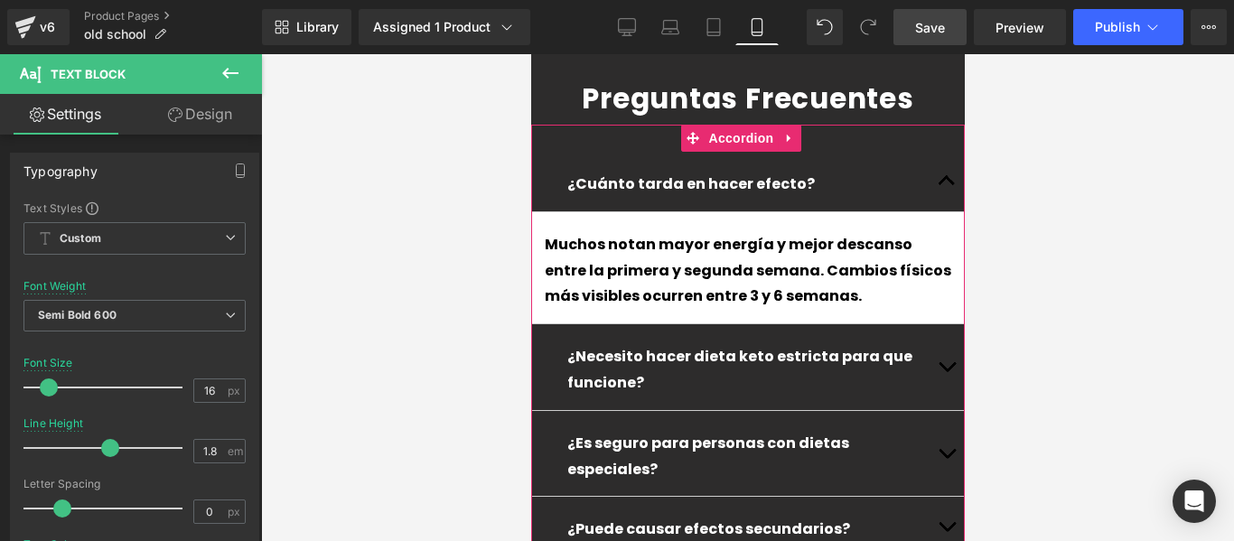
click at [943, 324] on button "button" at bounding box center [945, 367] width 36 height 86
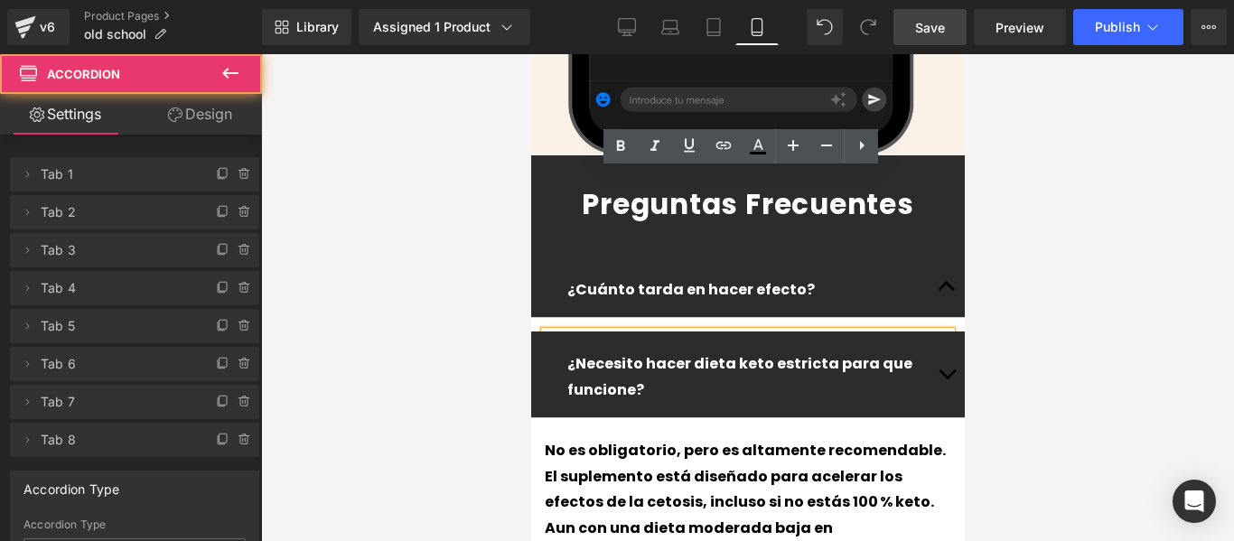
scroll to position [6841, 0]
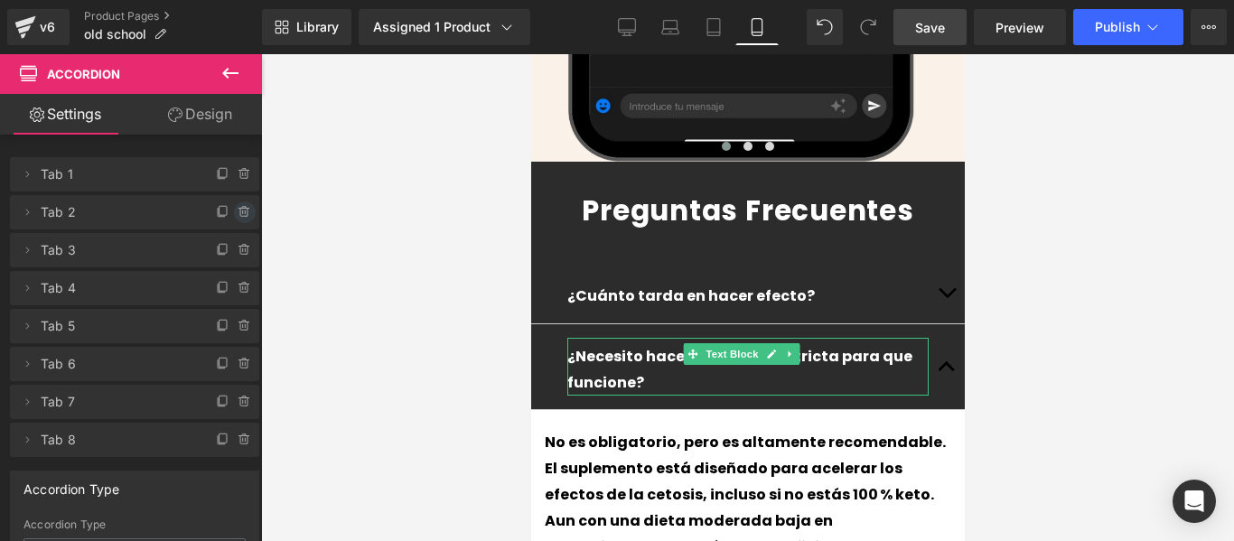
click at [237, 213] on icon at bounding box center [244, 212] width 14 height 14
click at [218, 214] on button "Delete" at bounding box center [225, 212] width 57 height 23
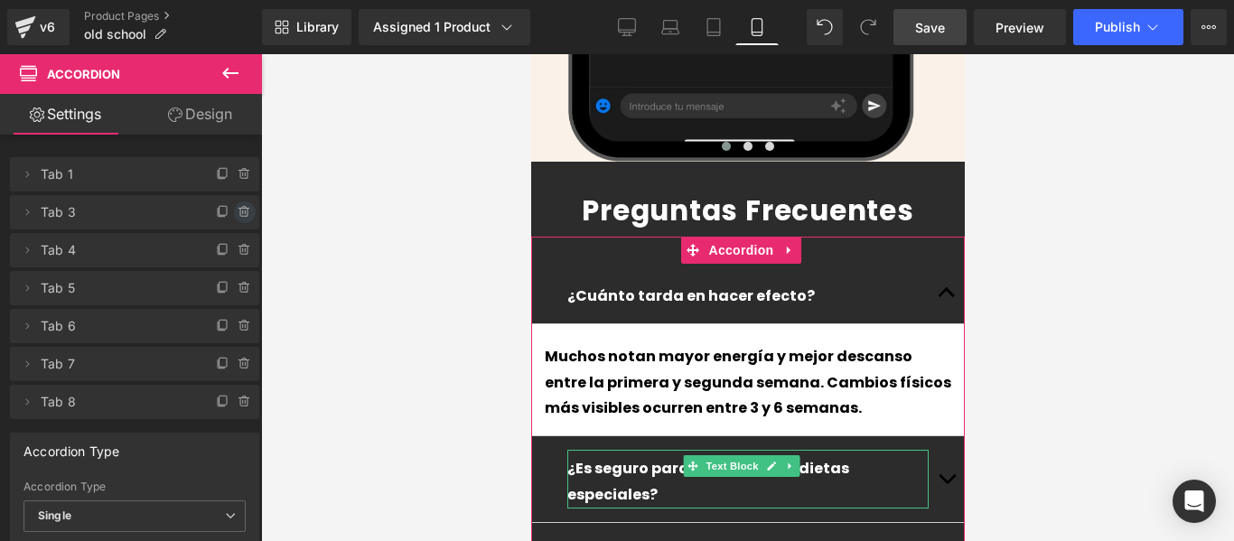
click at [240, 209] on icon at bounding box center [243, 213] width 7 height 8
click at [219, 216] on button "Delete" at bounding box center [225, 212] width 57 height 23
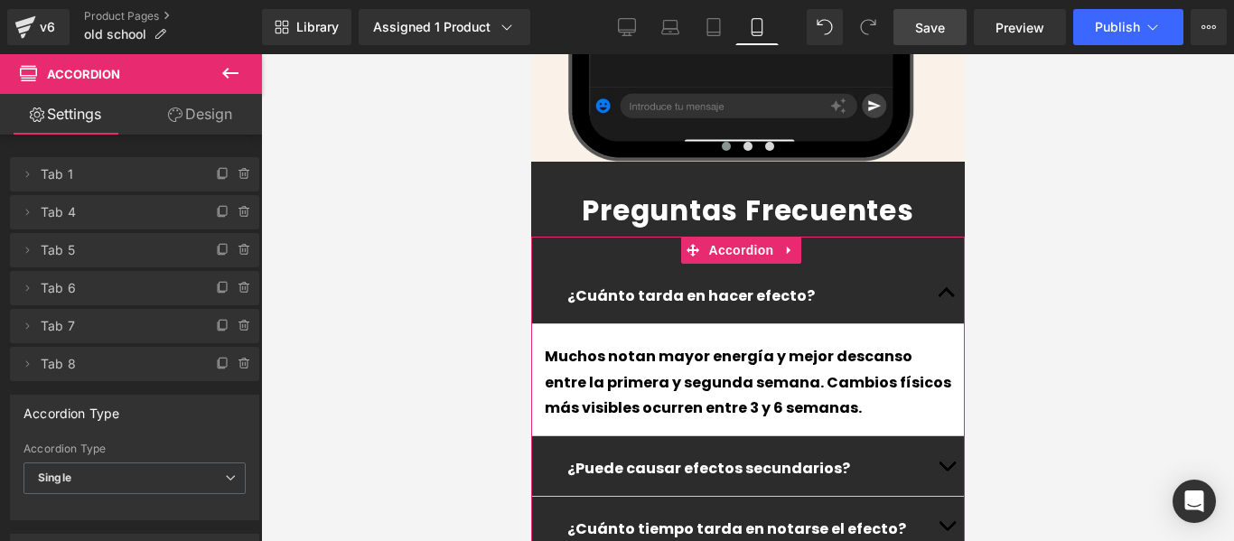
click at [838, 456] on p "¿Puede causar efectos secundarios?" at bounding box center [746, 469] width 361 height 26
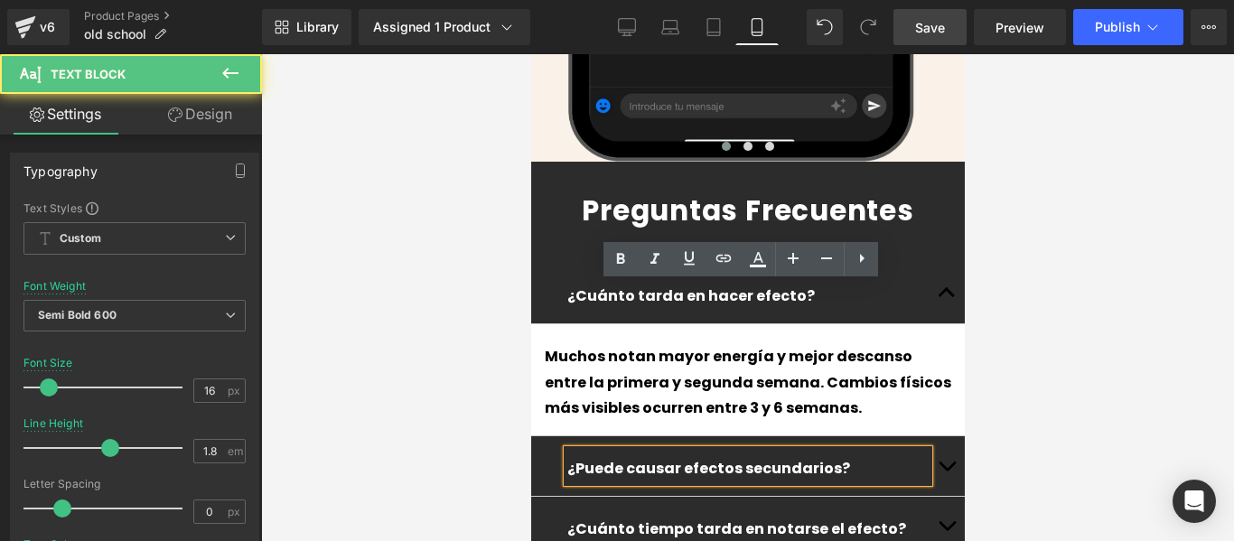
click at [939, 436] on button "button" at bounding box center [945, 466] width 36 height 60
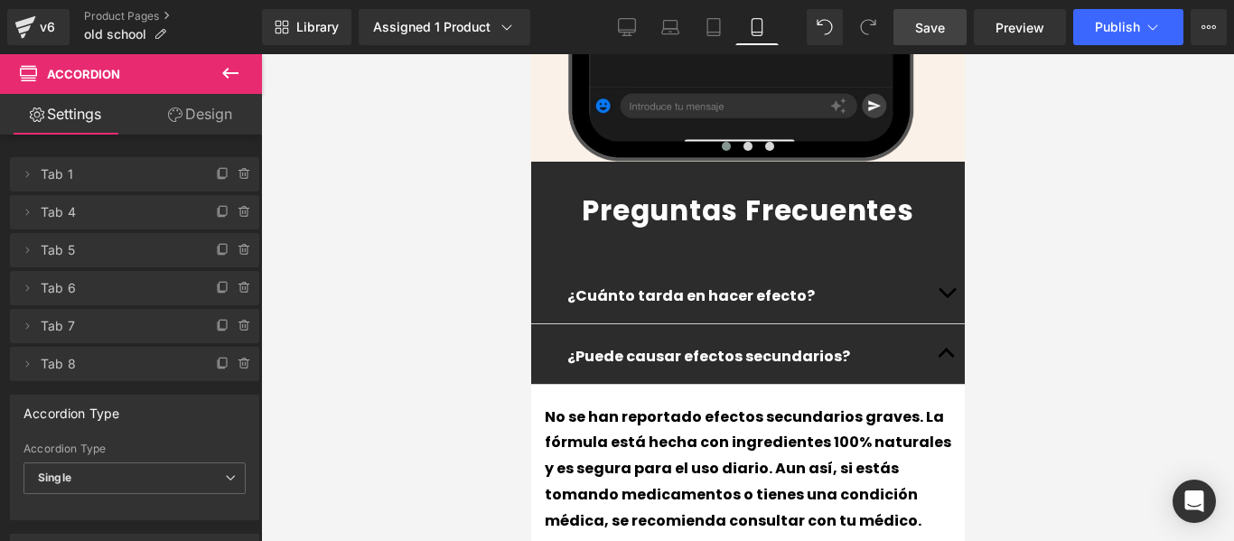
click at [488, 288] on div at bounding box center [747, 297] width 973 height 487
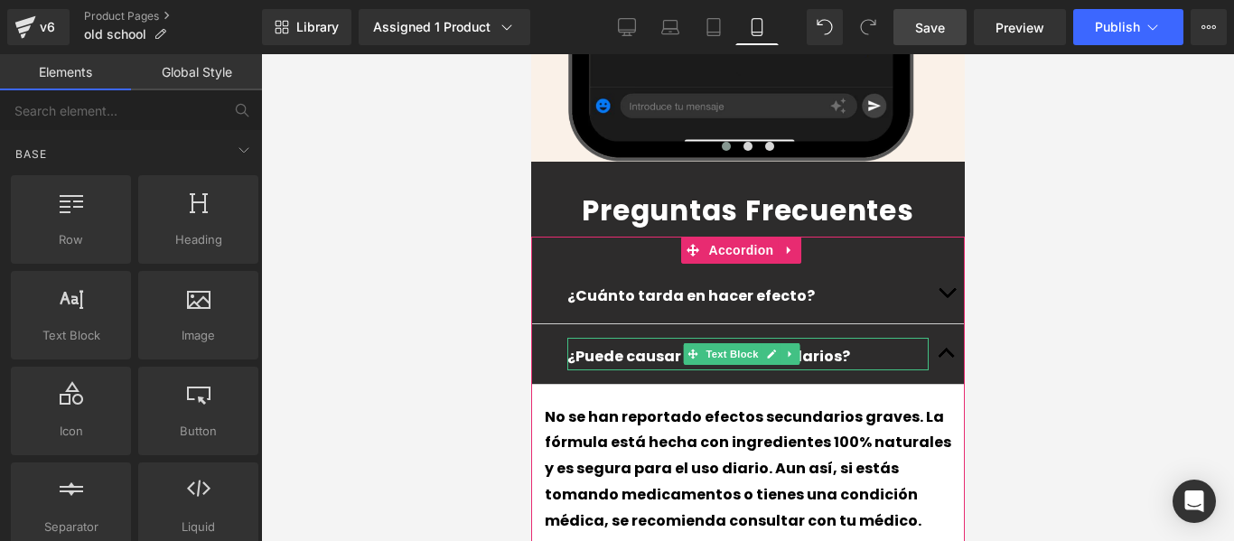
click at [945, 358] on span "button" at bounding box center [945, 358] width 0 height 0
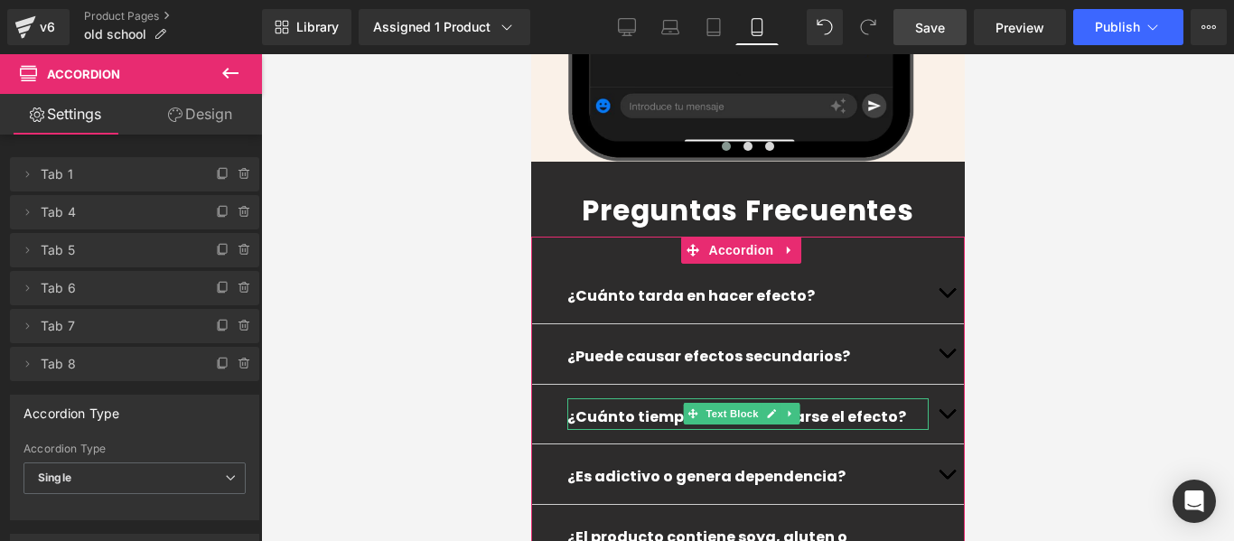
click at [889, 405] on p "¿Cuánto tiempo tarda en notarse el efecto?" at bounding box center [746, 418] width 361 height 26
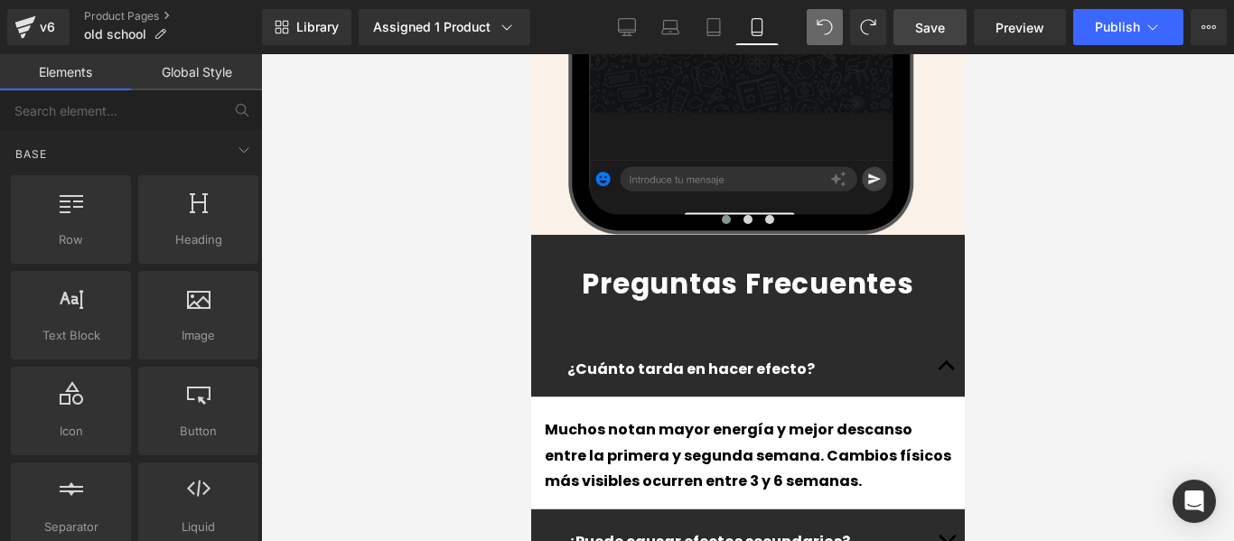
scroll to position [6858, 0]
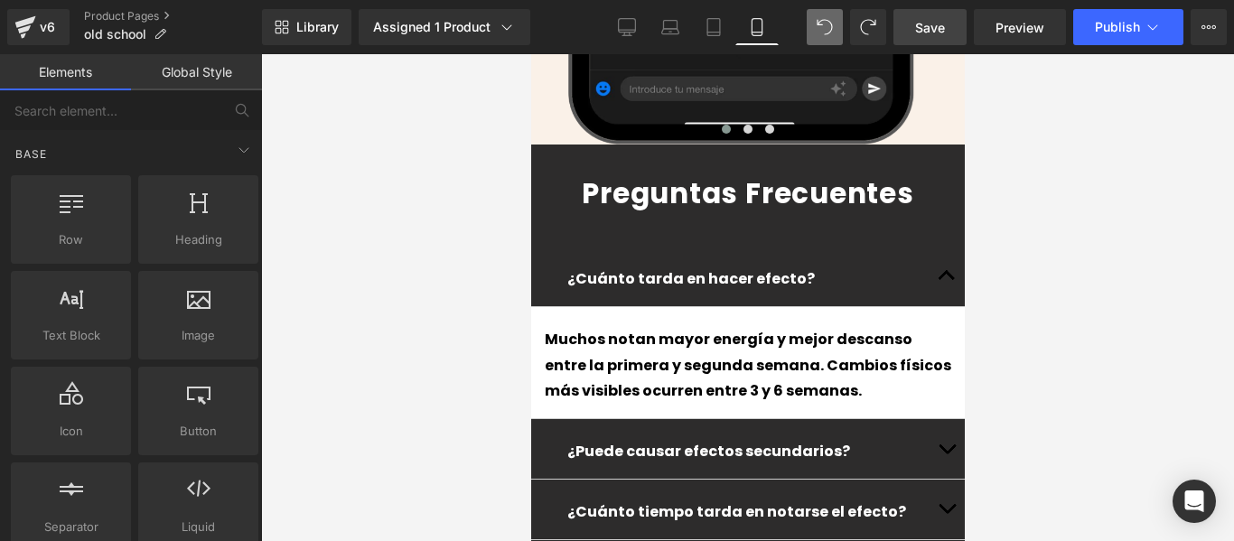
click at [659, 439] on p "¿Puede causar efectos secundarios?" at bounding box center [746, 452] width 361 height 26
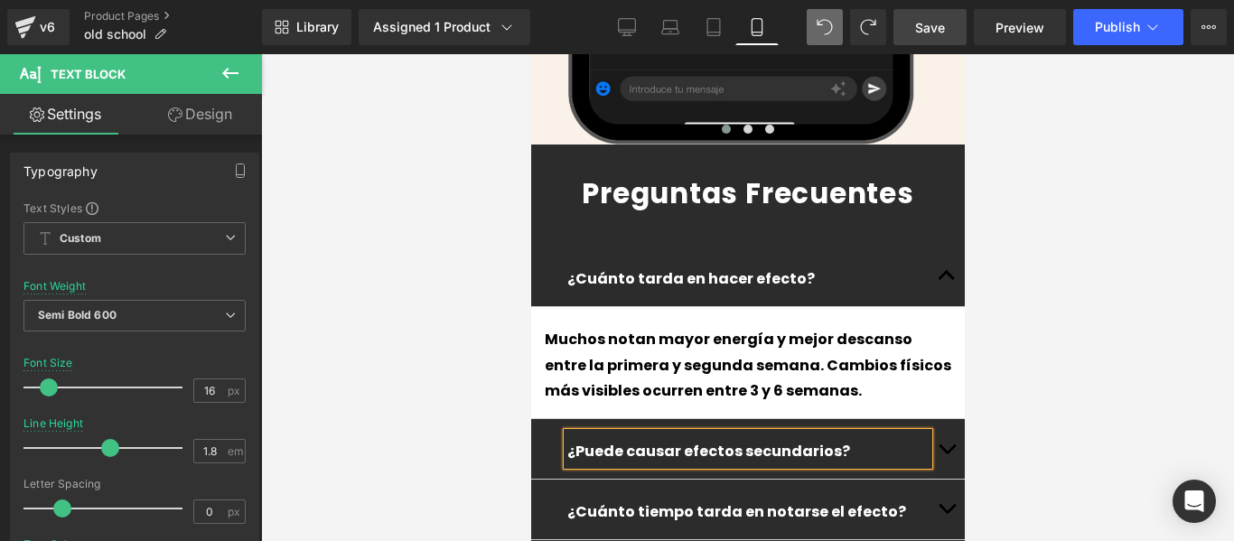
click at [381, 278] on div at bounding box center [747, 297] width 973 height 487
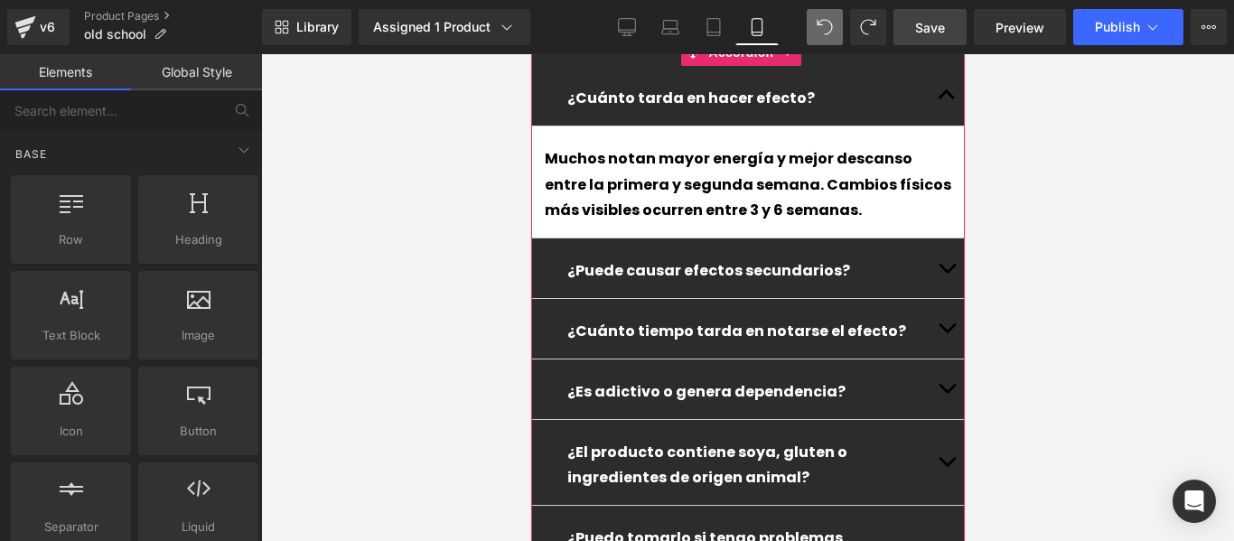
scroll to position [6768, 0]
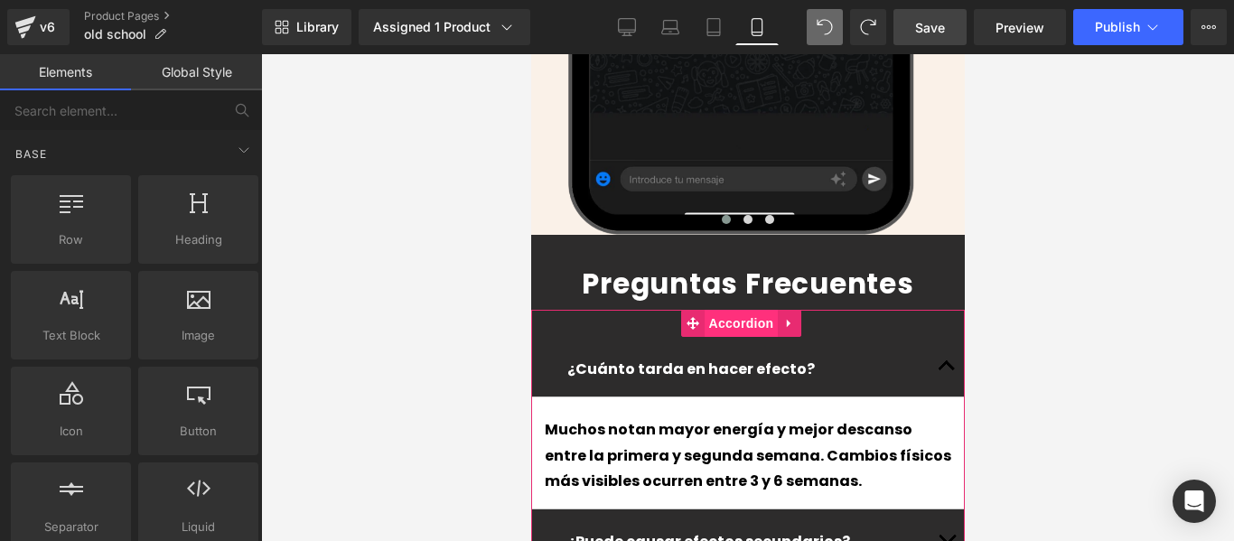
click at [727, 310] on span "Accordion" at bounding box center [740, 323] width 74 height 27
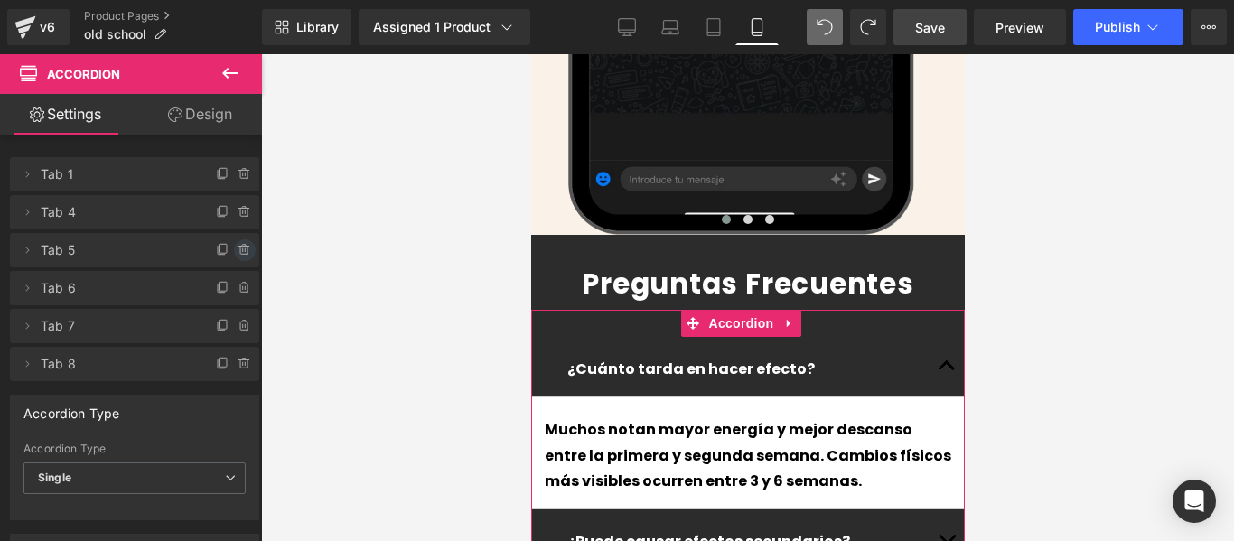
click at [237, 248] on icon at bounding box center [244, 250] width 14 height 14
click at [215, 248] on button "Delete" at bounding box center [225, 250] width 57 height 23
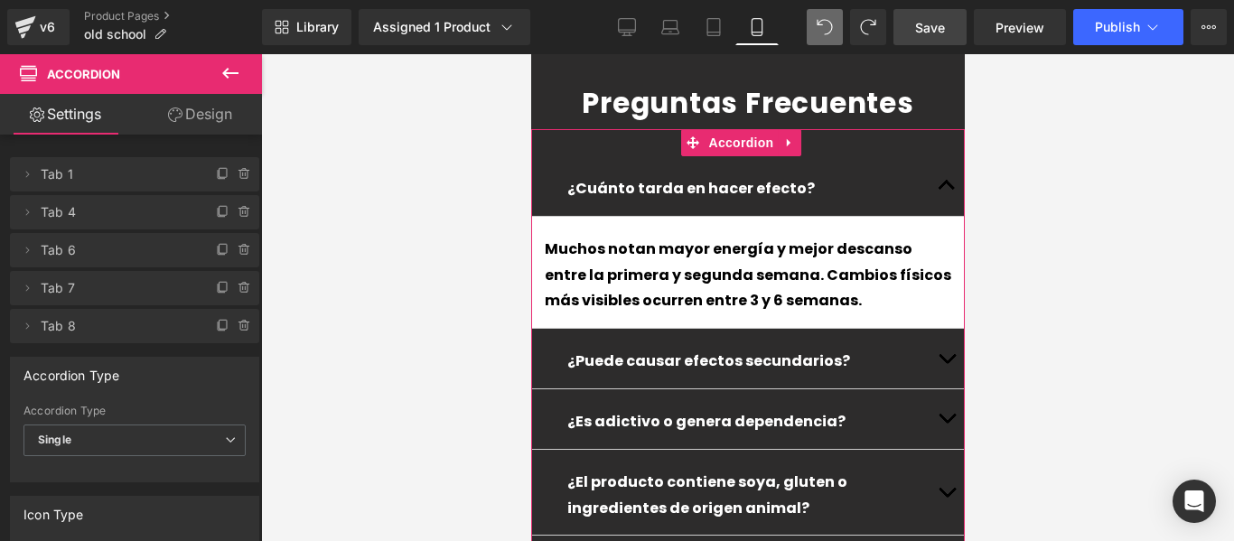
click at [936, 450] on button "button" at bounding box center [945, 493] width 36 height 86
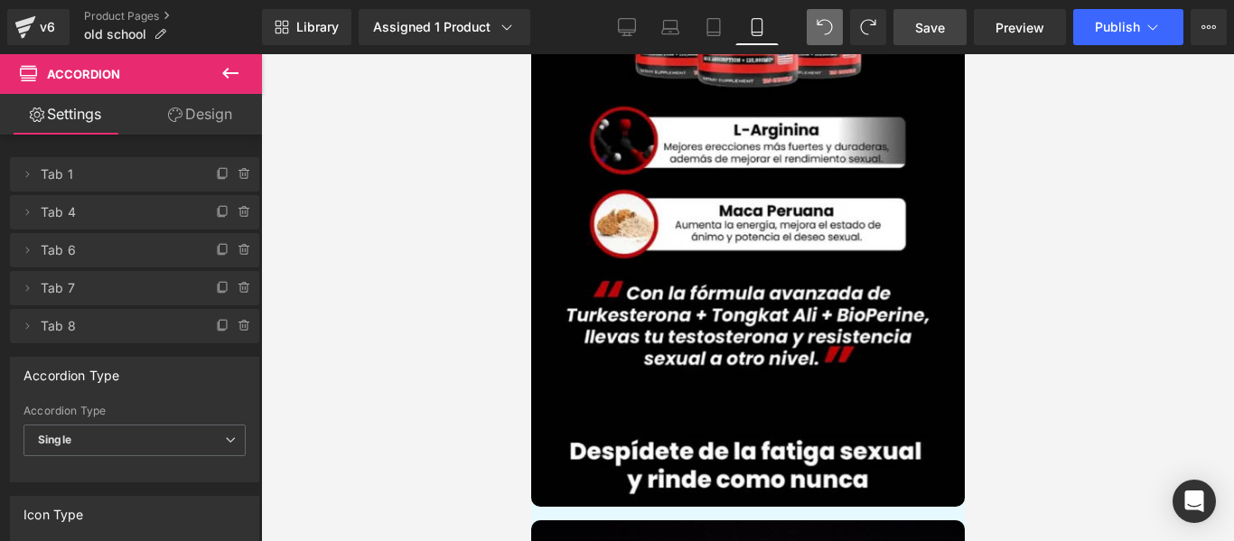
scroll to position [3702, 0]
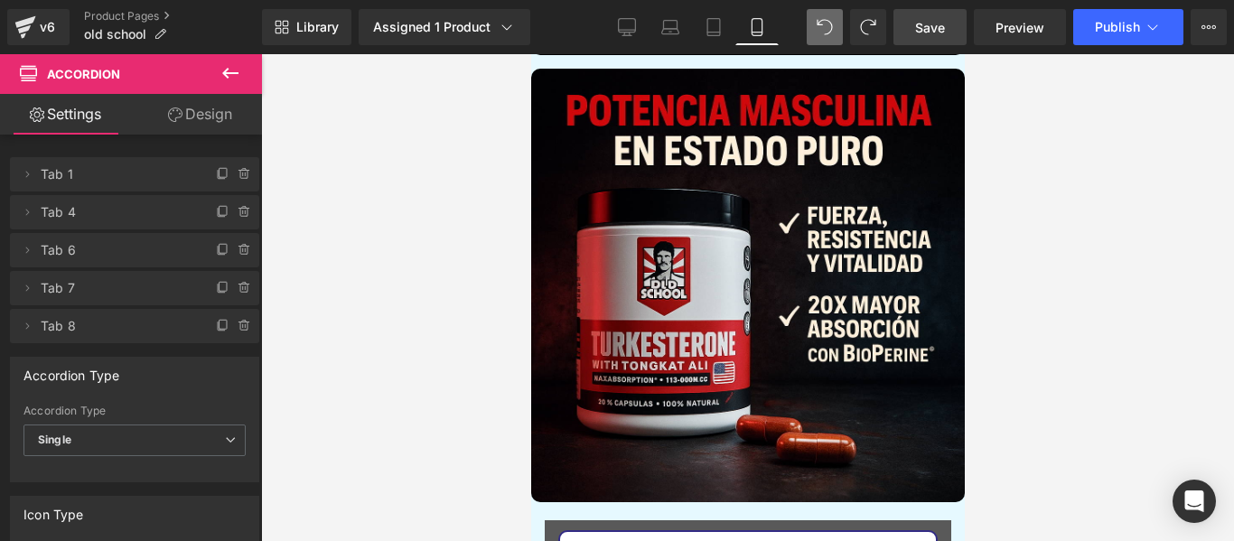
drag, startPoint x: 941, startPoint y: 31, endPoint x: 953, endPoint y: 31, distance: 11.7
click at [950, 31] on link "Save" at bounding box center [929, 27] width 73 height 36
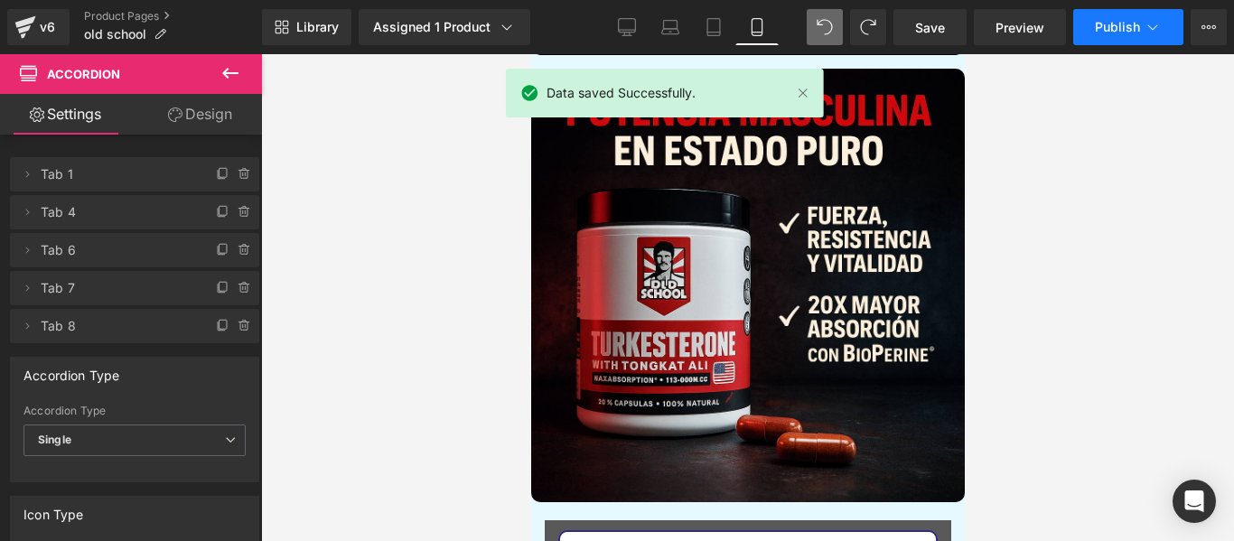
click at [1103, 34] on button "Publish" at bounding box center [1128, 27] width 110 height 36
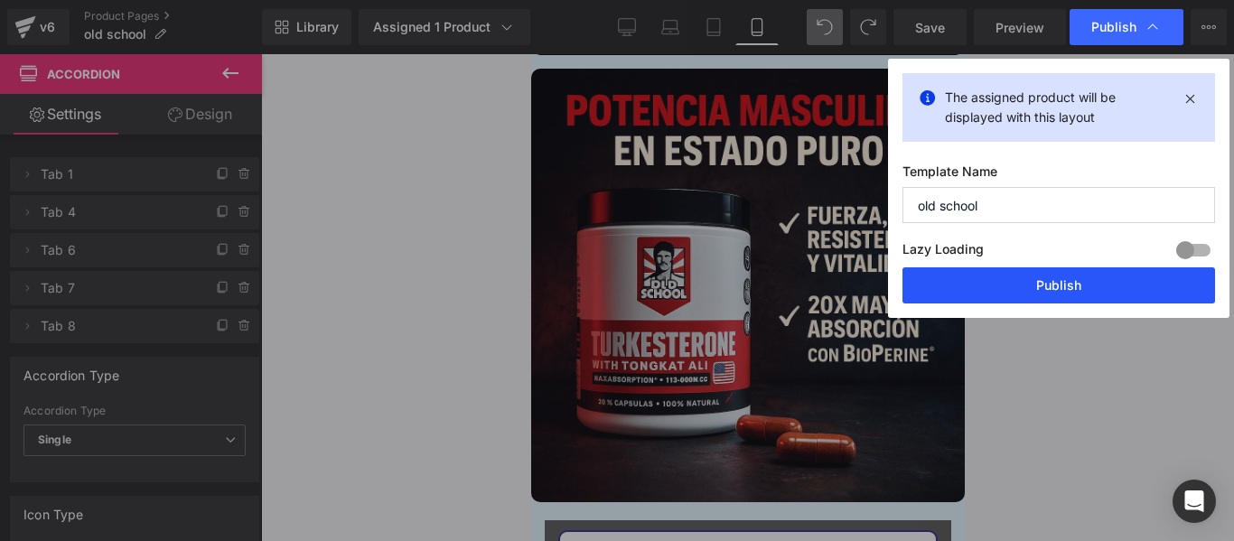
click at [1008, 284] on button "Publish" at bounding box center [1058, 285] width 312 height 36
